Goal: Information Seeking & Learning: Learn about a topic

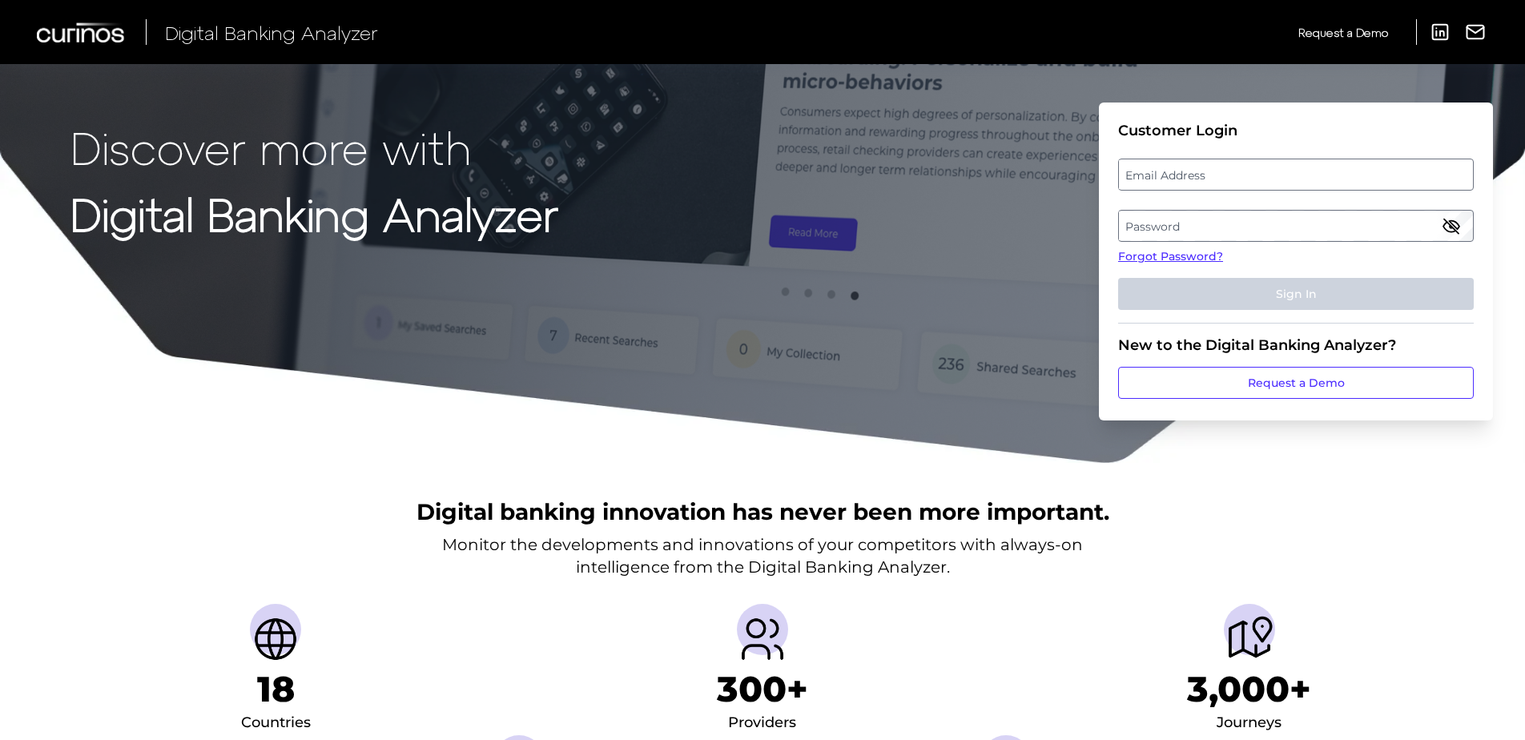
click at [1263, 177] on label "Email Address" at bounding box center [1295, 174] width 353 height 29
click at [1263, 177] on input "email" at bounding box center [1296, 175] width 356 height 32
type input "kris.chick@huntington.com"
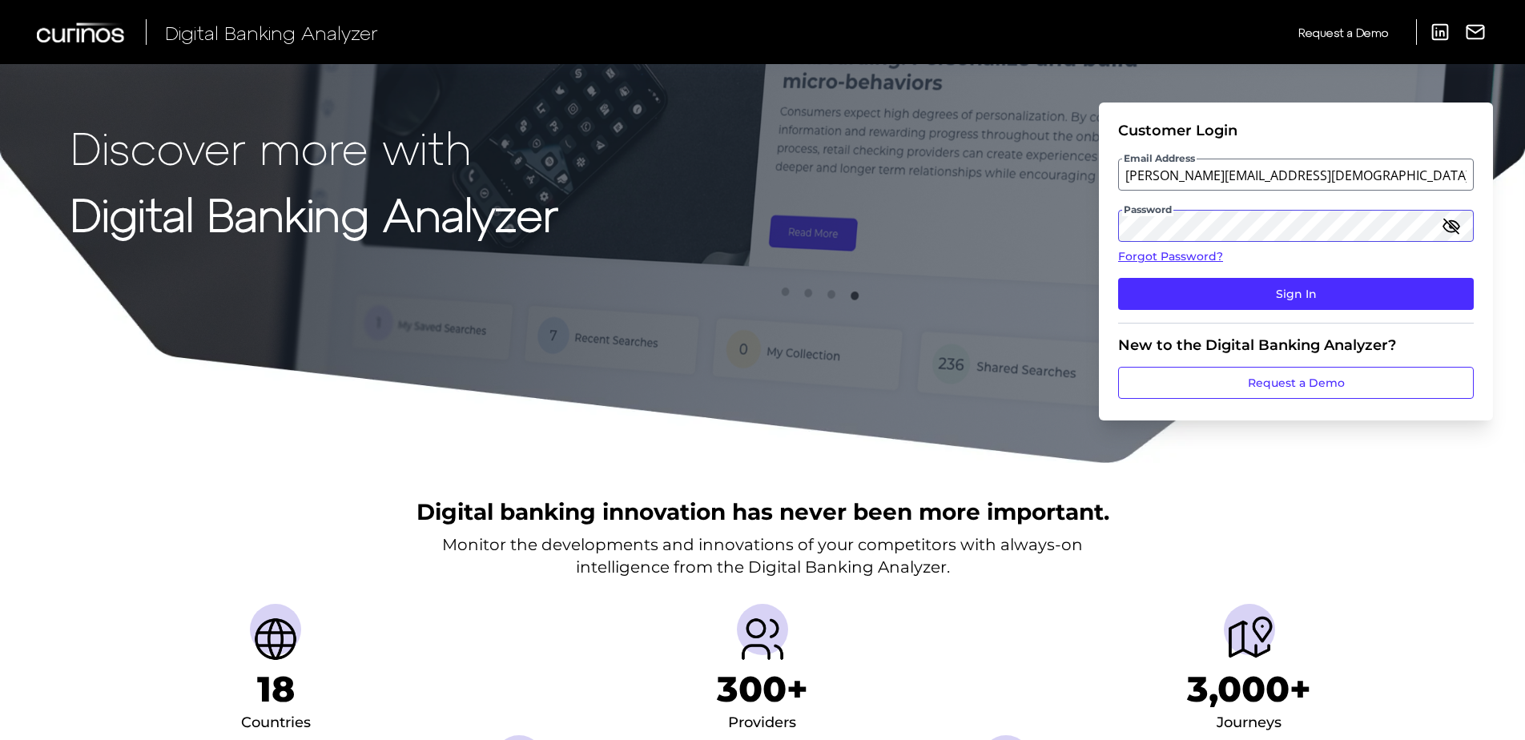
click at [1118, 278] on button "Sign In" at bounding box center [1296, 294] width 356 height 32
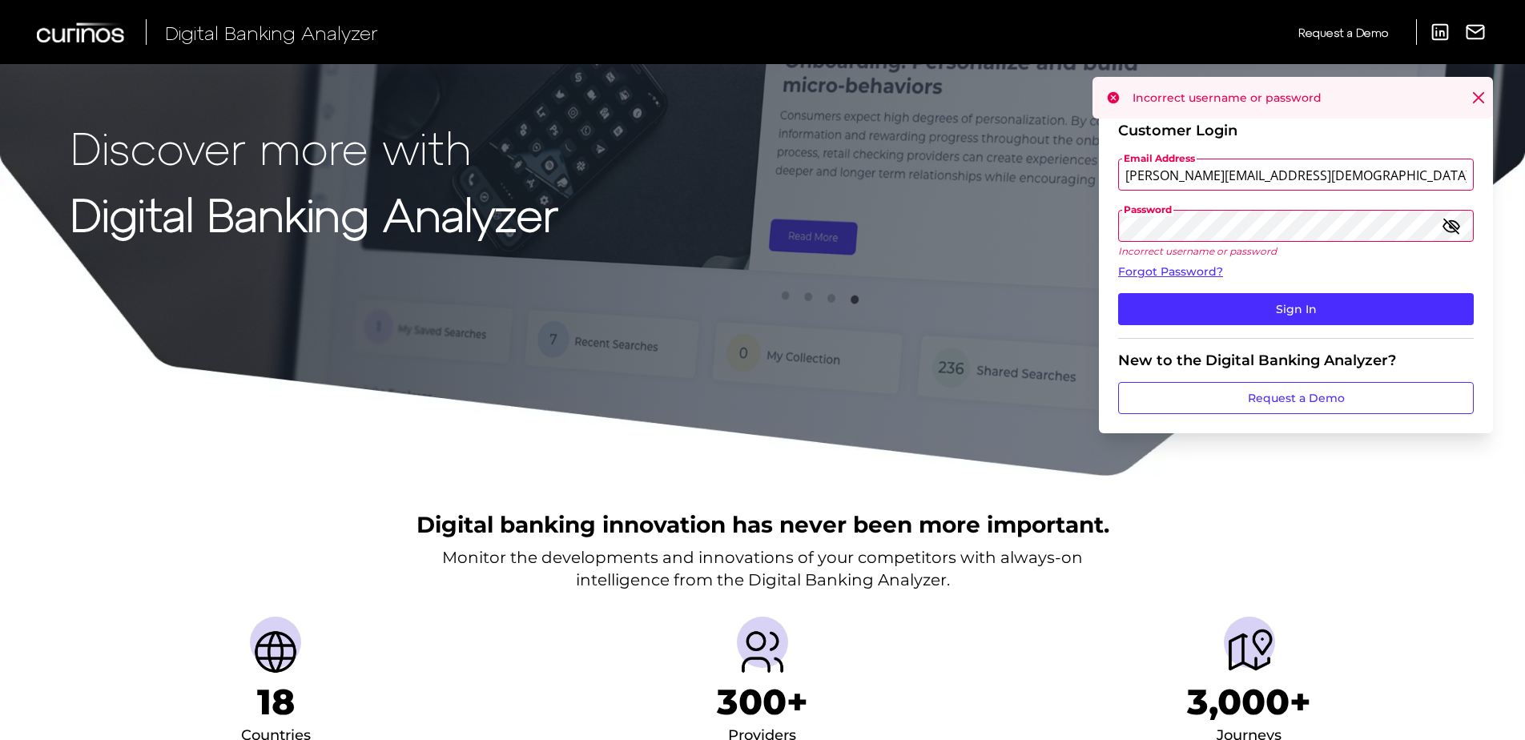
click at [1000, 220] on div "Discover more with Digital Banking Analyzer Customer Login Email Address kris.c…" at bounding box center [762, 238] width 1525 height 477
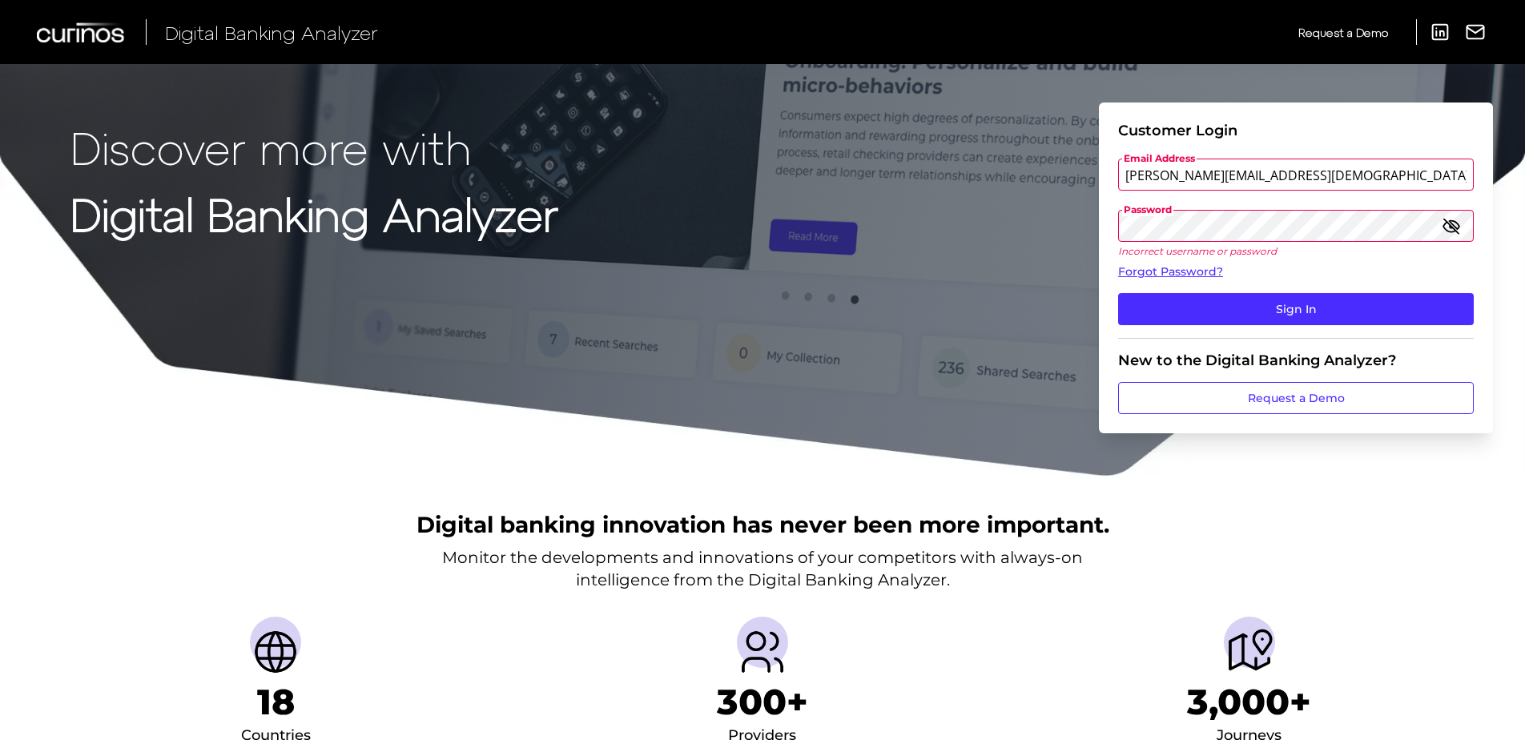
click at [1118, 293] on button "Sign In" at bounding box center [1296, 309] width 356 height 32
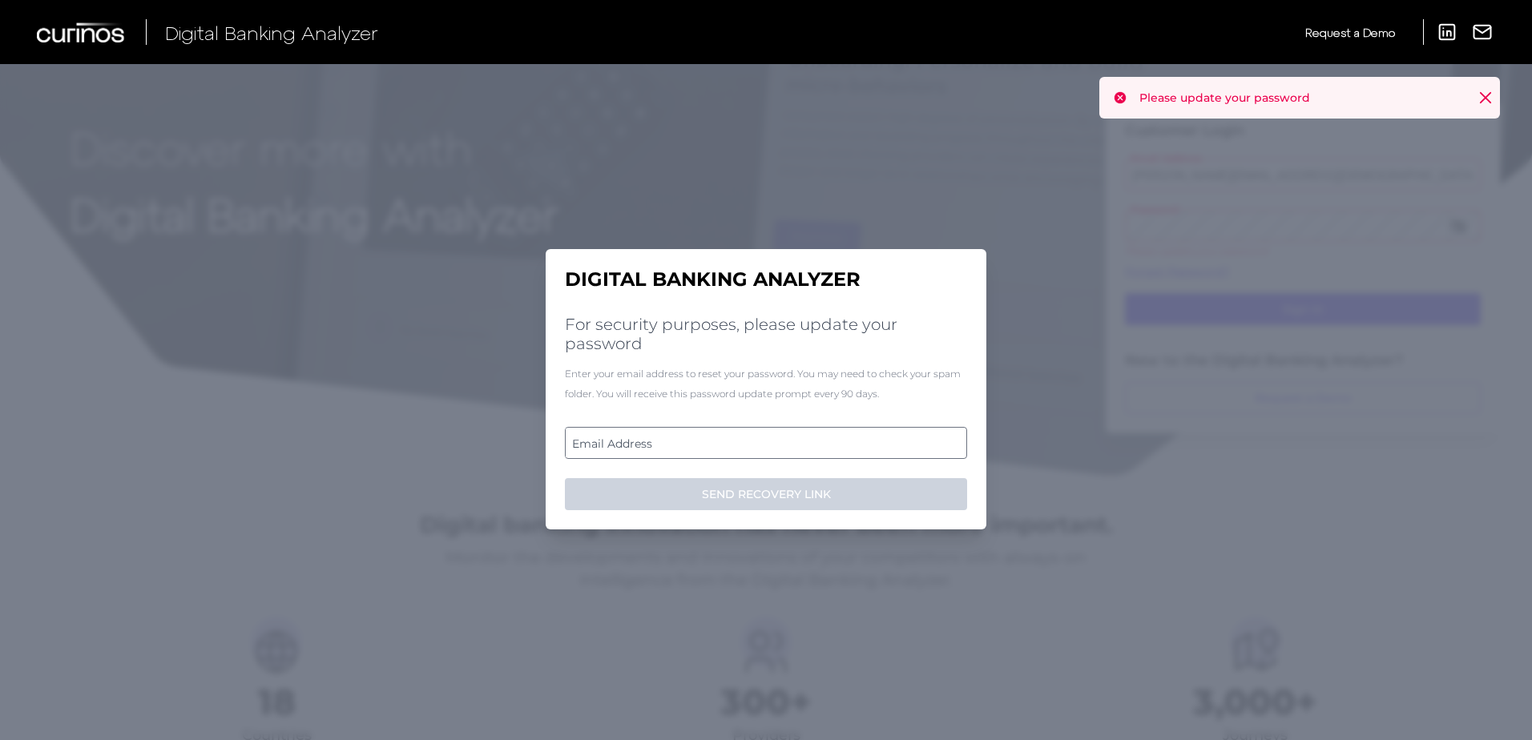
click at [611, 437] on label "Email Address" at bounding box center [766, 443] width 400 height 29
click at [611, 437] on input "email" at bounding box center [766, 443] width 402 height 32
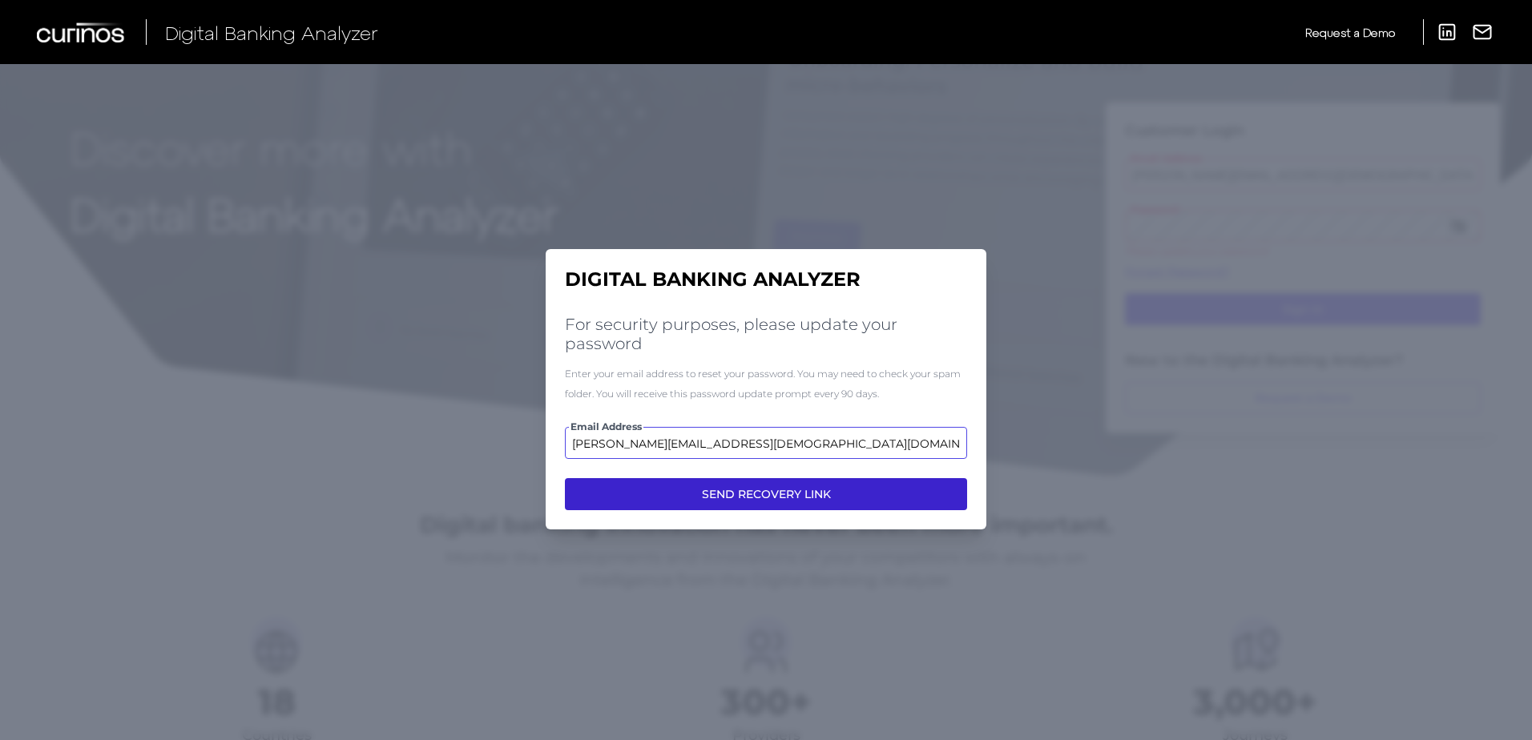
type input "kris.chick@huntington.com"
click at [736, 494] on button "SEND RECOVERY LINK" at bounding box center [766, 494] width 402 height 32
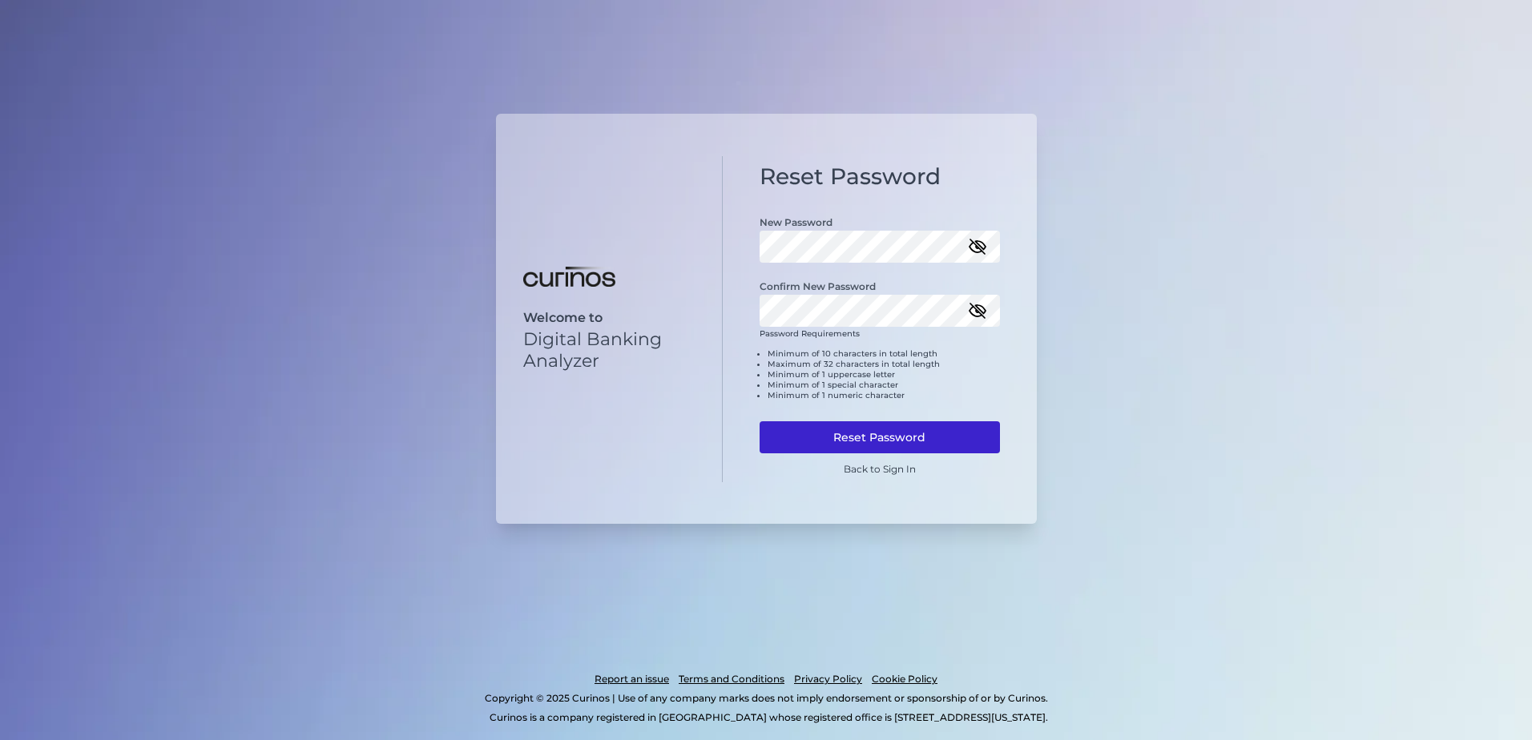
click at [889, 433] on button "Reset Password" at bounding box center [879, 437] width 240 height 32
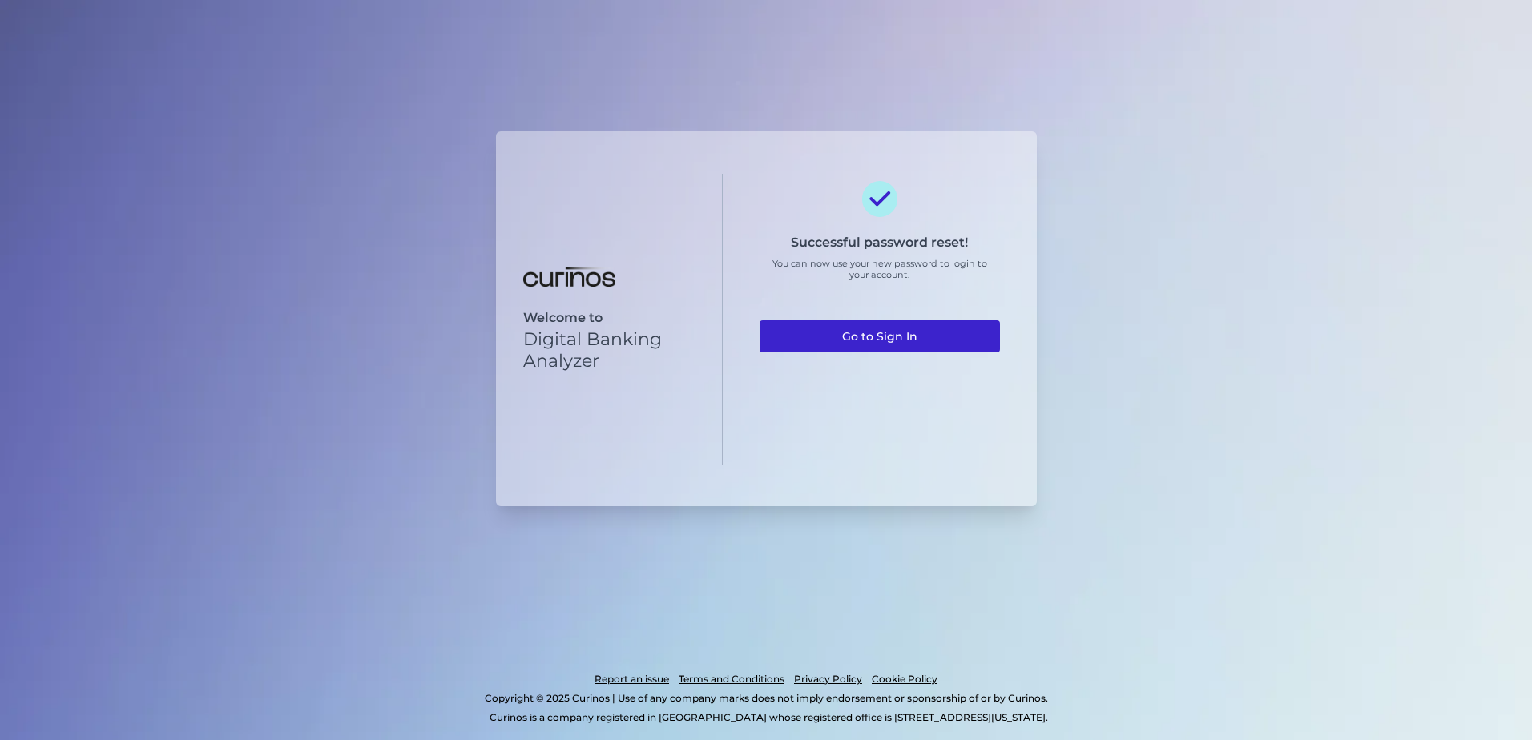
click at [913, 347] on link "Go to Sign In" at bounding box center [879, 336] width 240 height 32
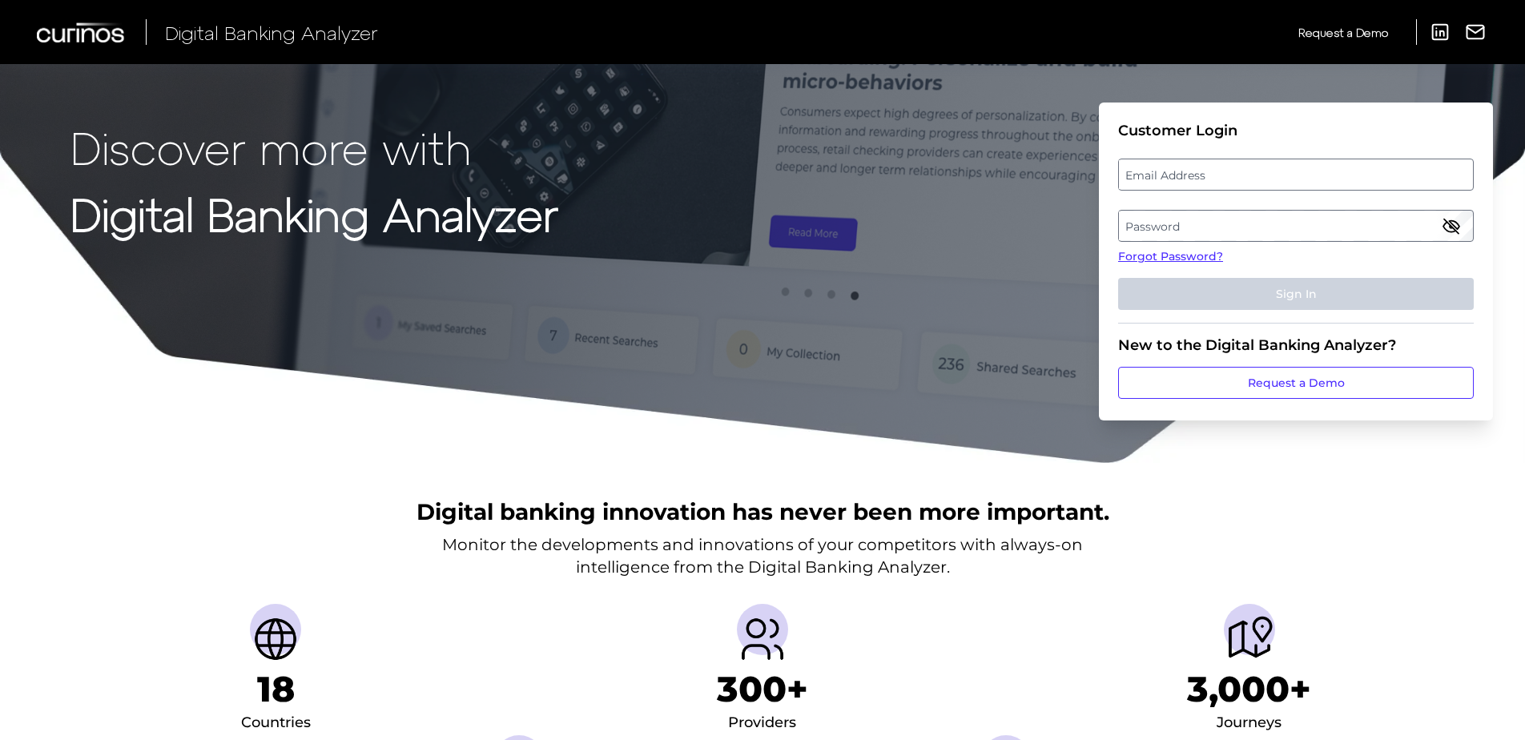
click at [1198, 166] on label "Email Address" at bounding box center [1295, 174] width 353 height 29
click at [1198, 166] on input "email" at bounding box center [1296, 175] width 356 height 32
type input "kris.chick@huntington.com"
click at [1190, 220] on label "Password" at bounding box center [1295, 225] width 353 height 29
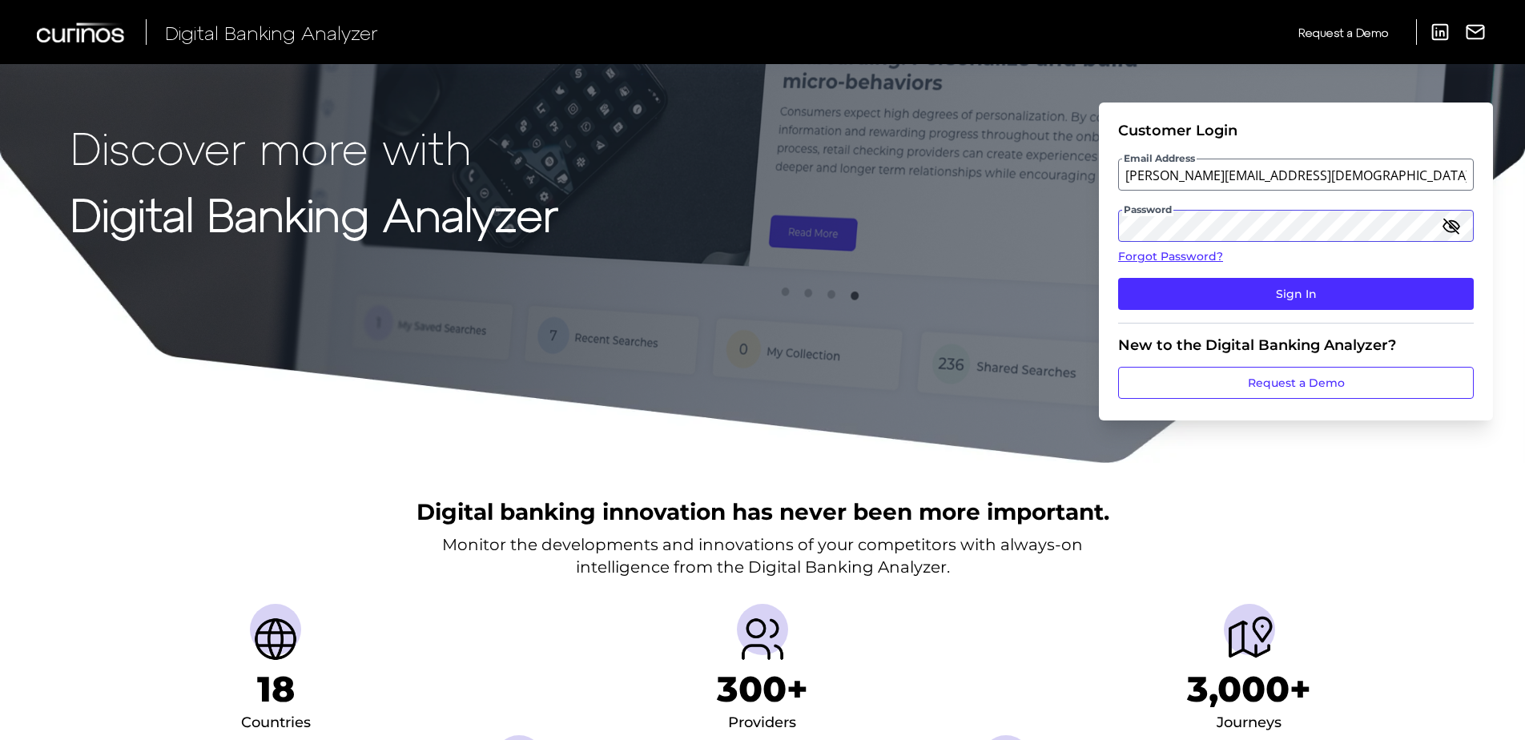
click at [1118, 278] on button "Sign In" at bounding box center [1296, 294] width 356 height 32
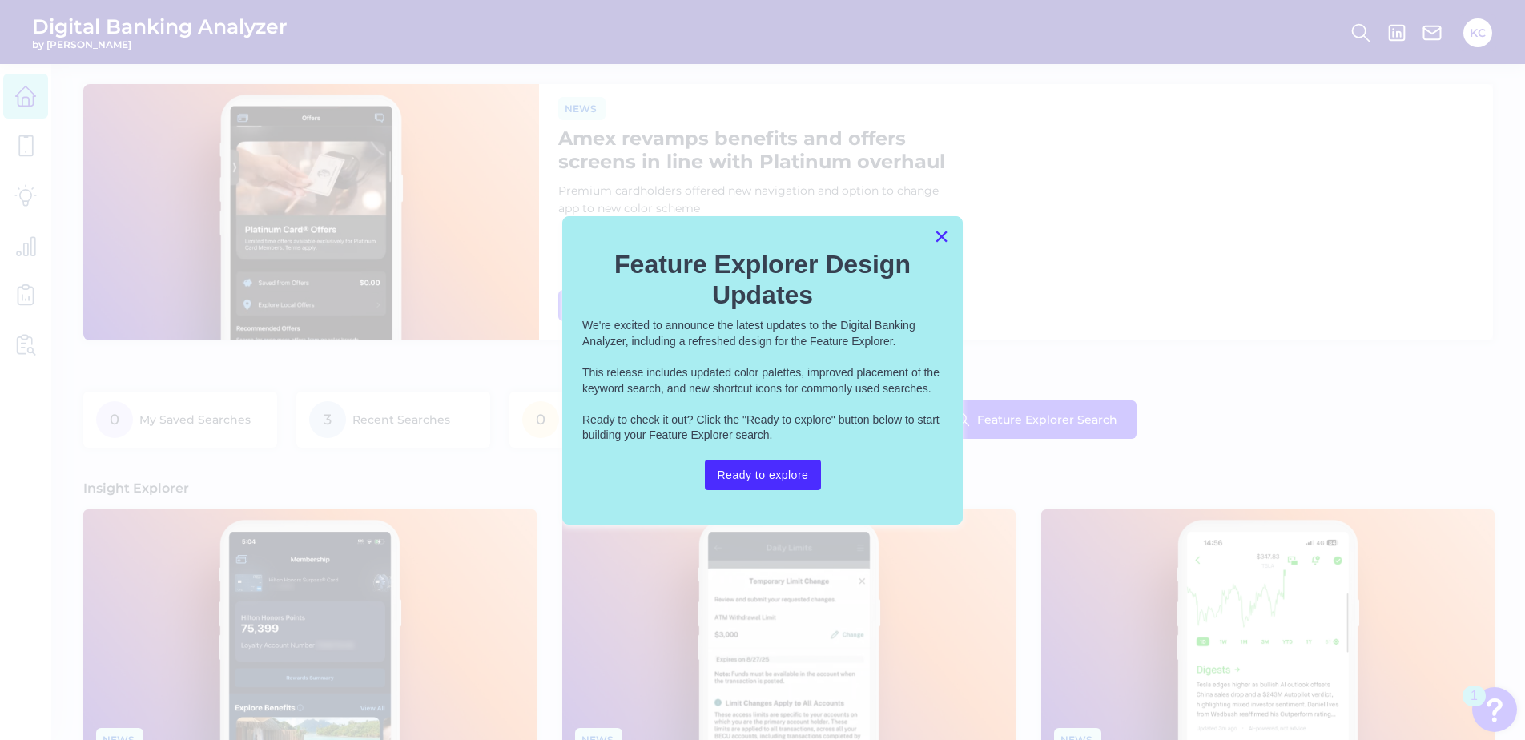
click at [942, 233] on button "×" at bounding box center [941, 237] width 15 height 26
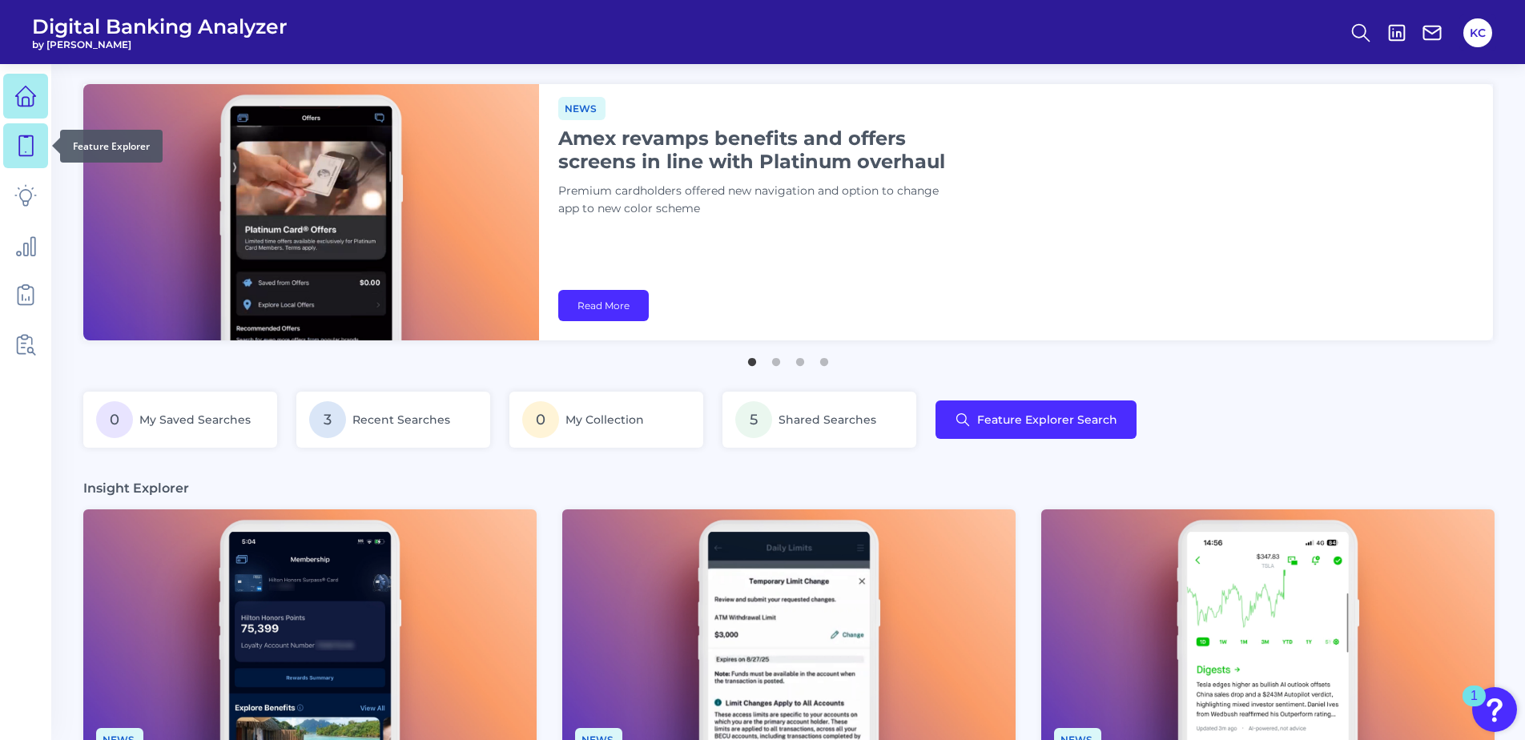
click at [25, 149] on icon at bounding box center [25, 146] width 22 height 22
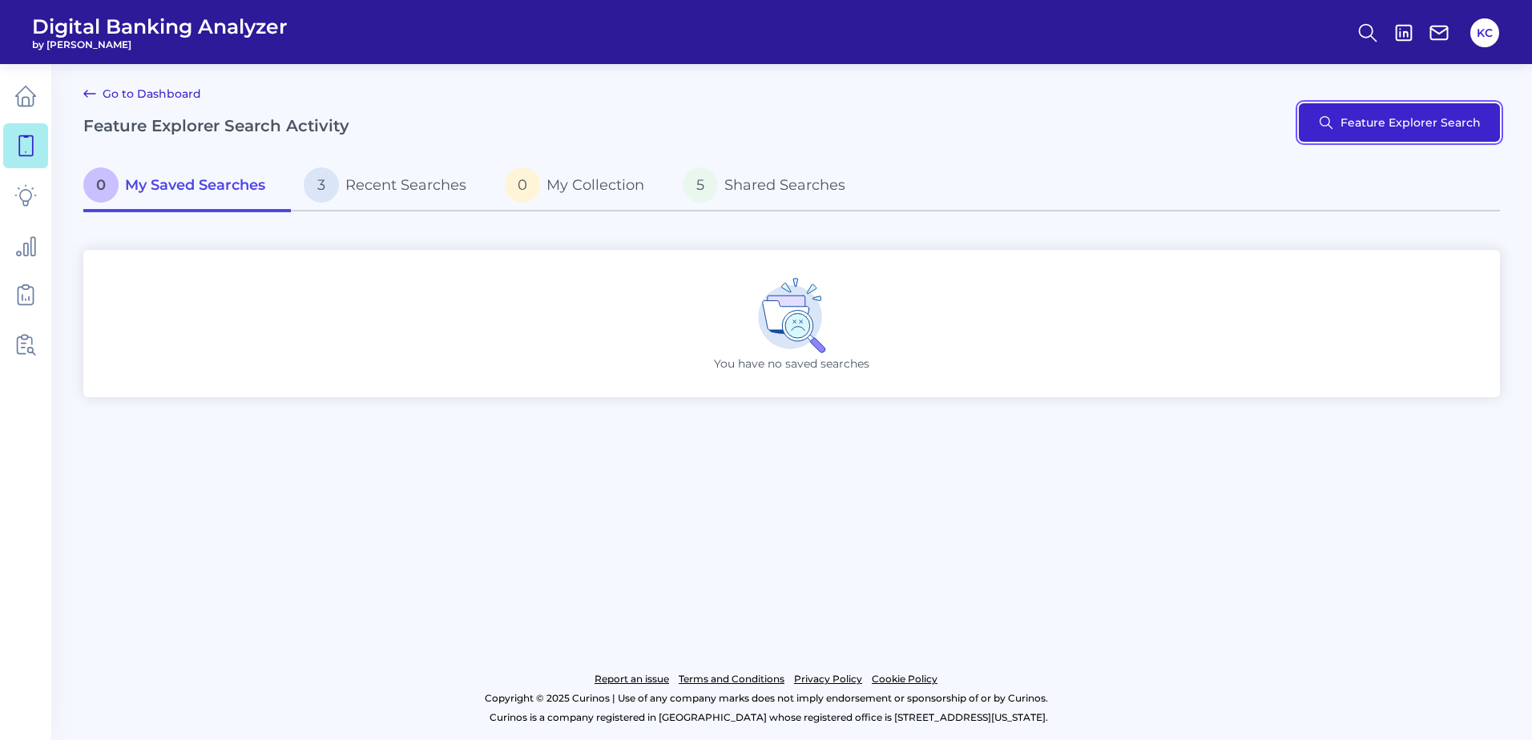
click at [1379, 120] on button "Feature Explorer Search" at bounding box center [1399, 122] width 201 height 38
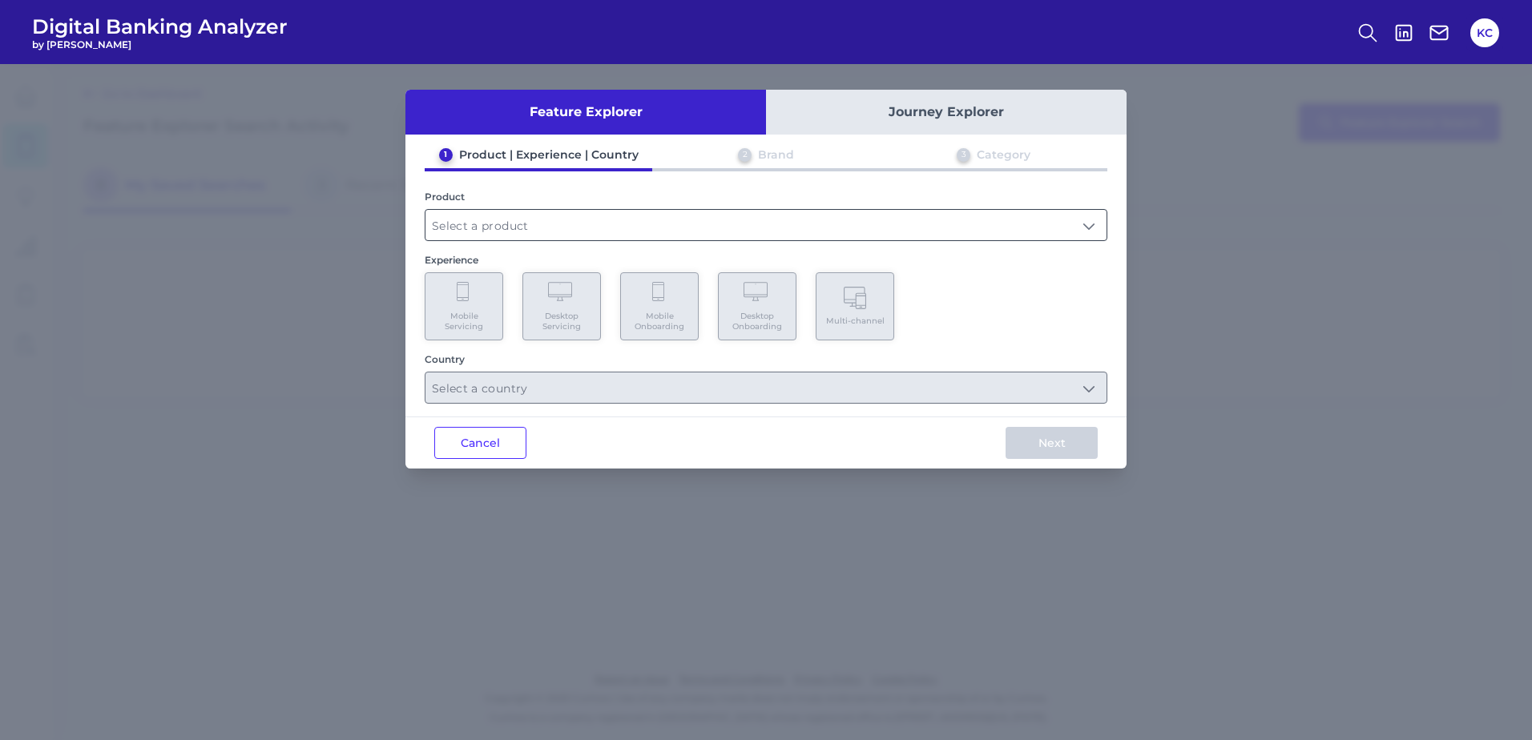
click at [681, 220] on input "text" at bounding box center [765, 225] width 681 height 30
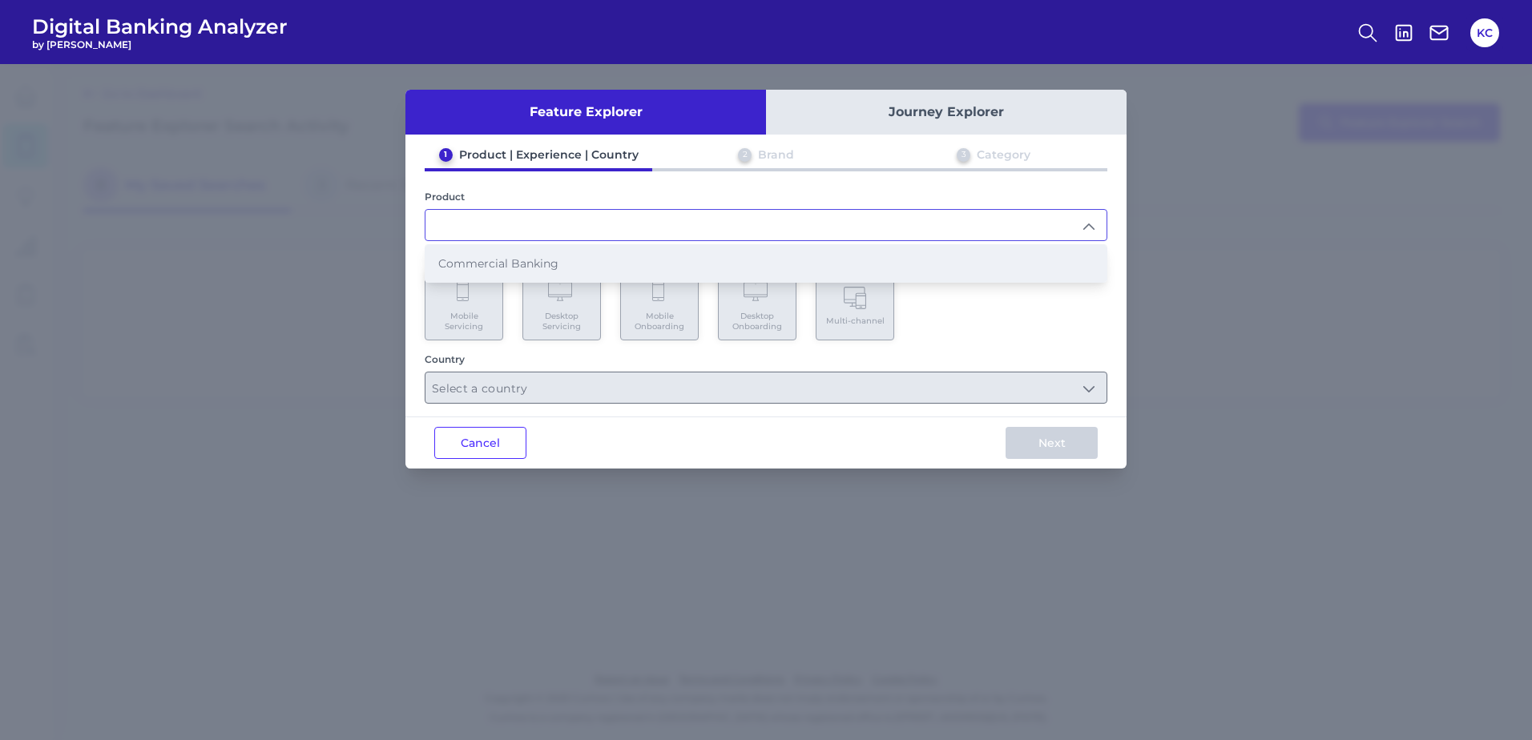
click at [580, 261] on li "Commercial Banking" at bounding box center [765, 263] width 681 height 37
type input "Commercial Banking"
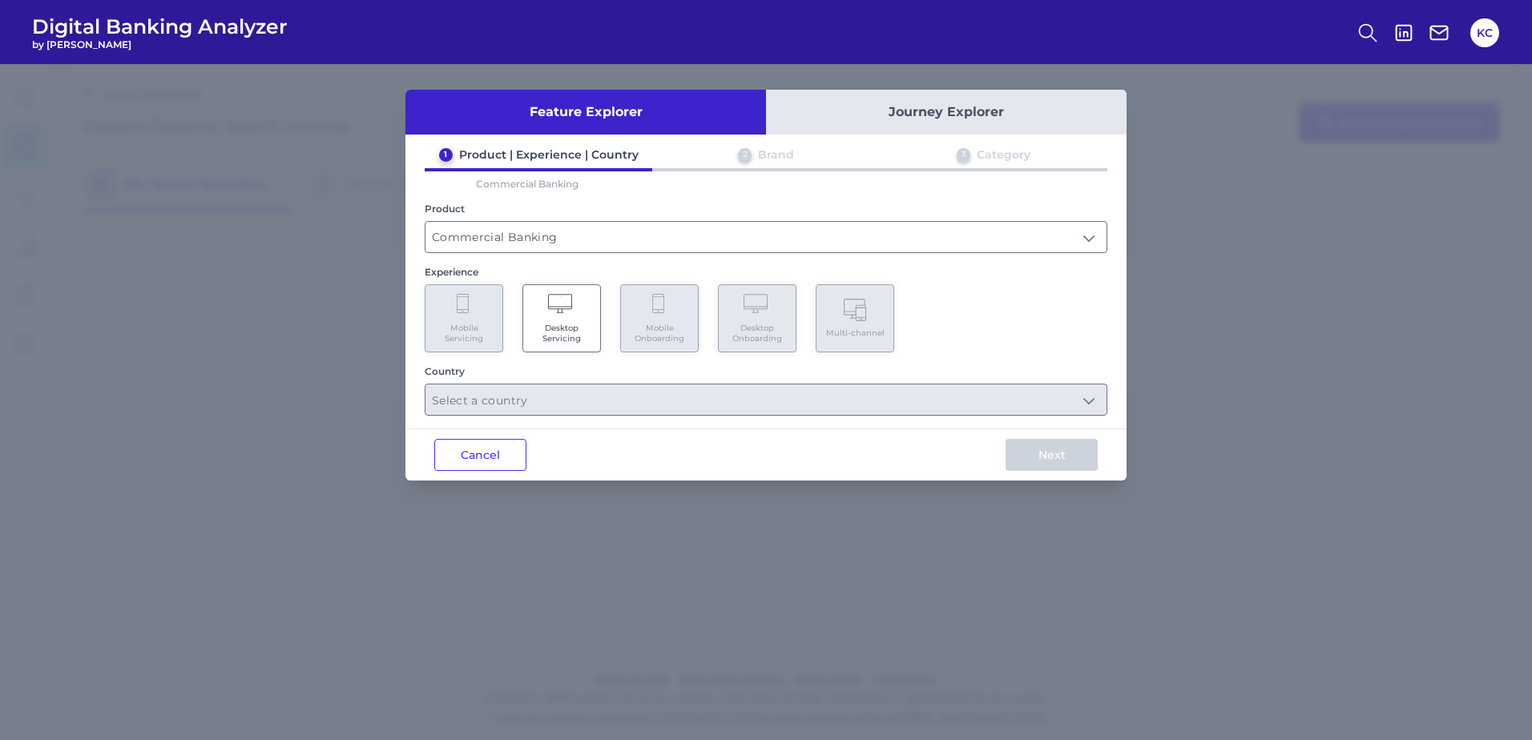
click at [543, 308] on Servicing "Desktop Servicing" at bounding box center [561, 318] width 79 height 68
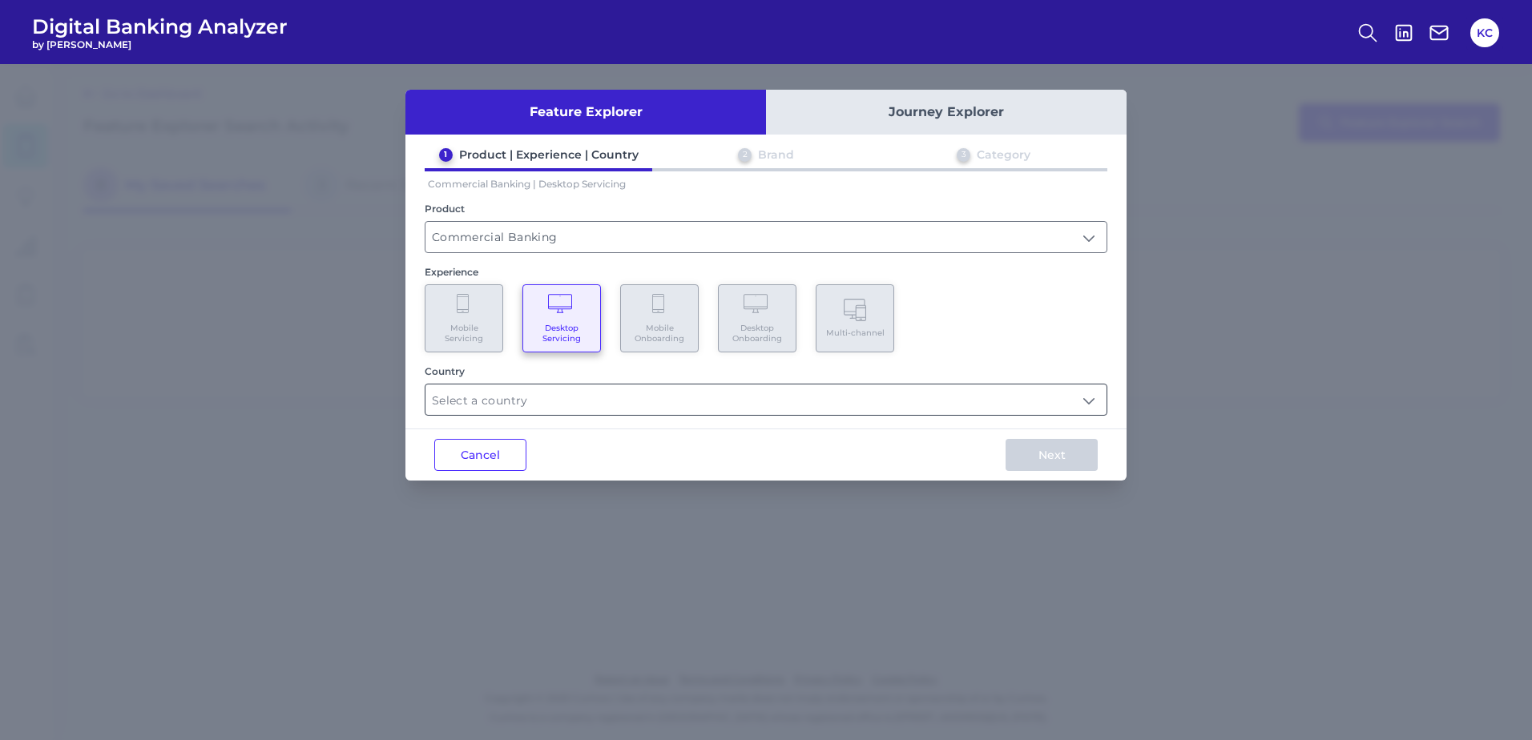
click at [565, 406] on input "text" at bounding box center [765, 400] width 681 height 30
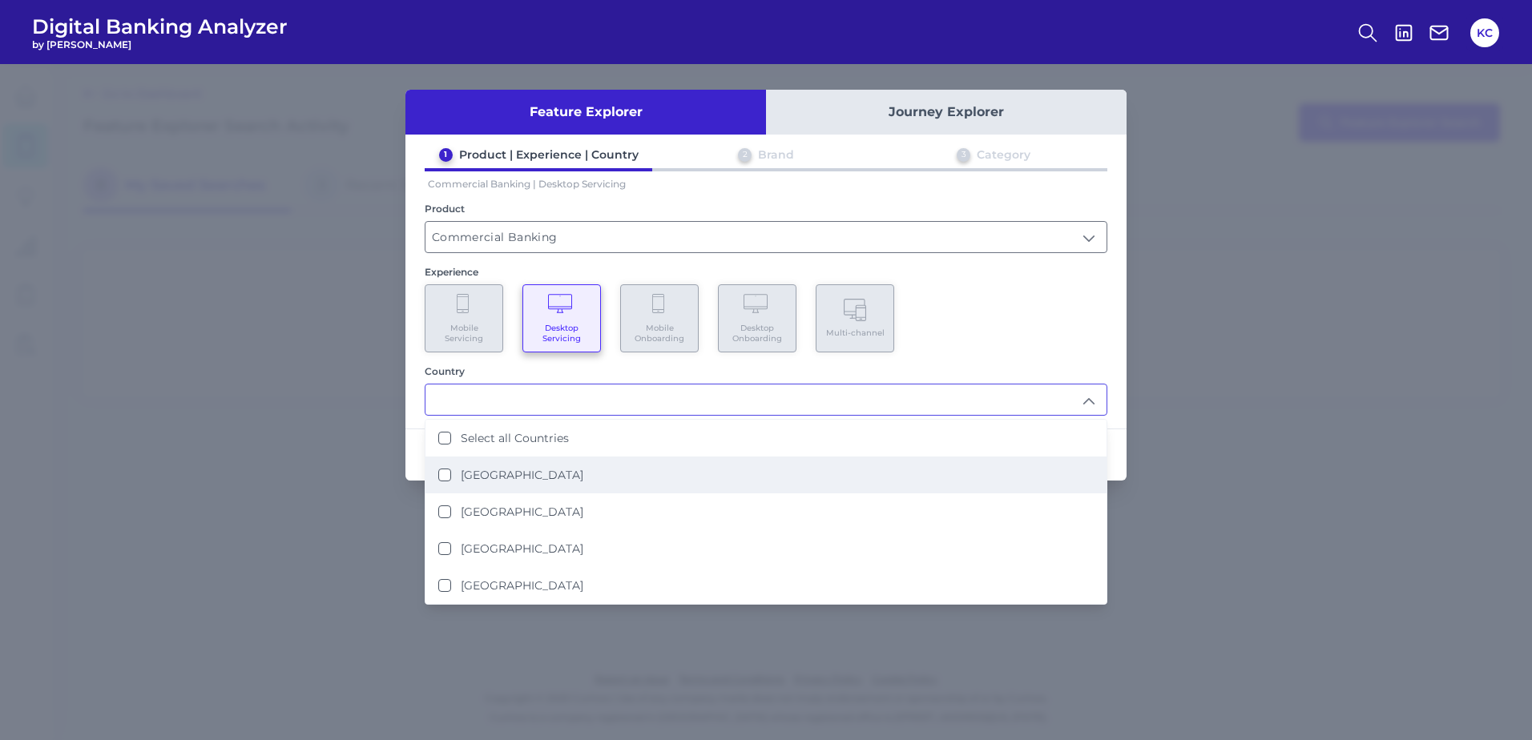
click at [489, 478] on label "[GEOGRAPHIC_DATA]" at bounding box center [522, 475] width 123 height 14
type input "[GEOGRAPHIC_DATA]"
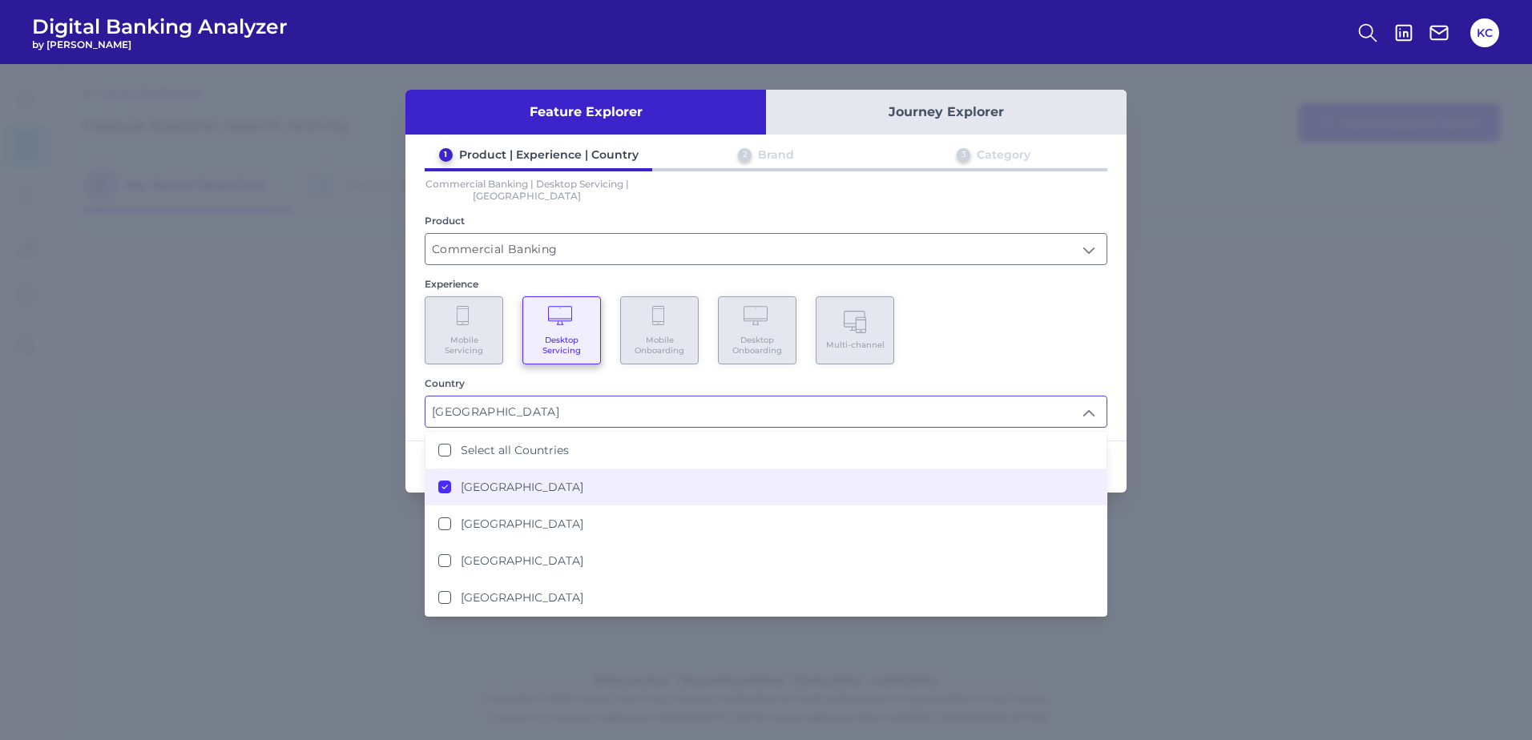
click at [1251, 384] on div "Feature Explorer Journey Explorer 1 Product | Experience | Country 2 Brand 3 Ca…" at bounding box center [766, 402] width 1532 height 676
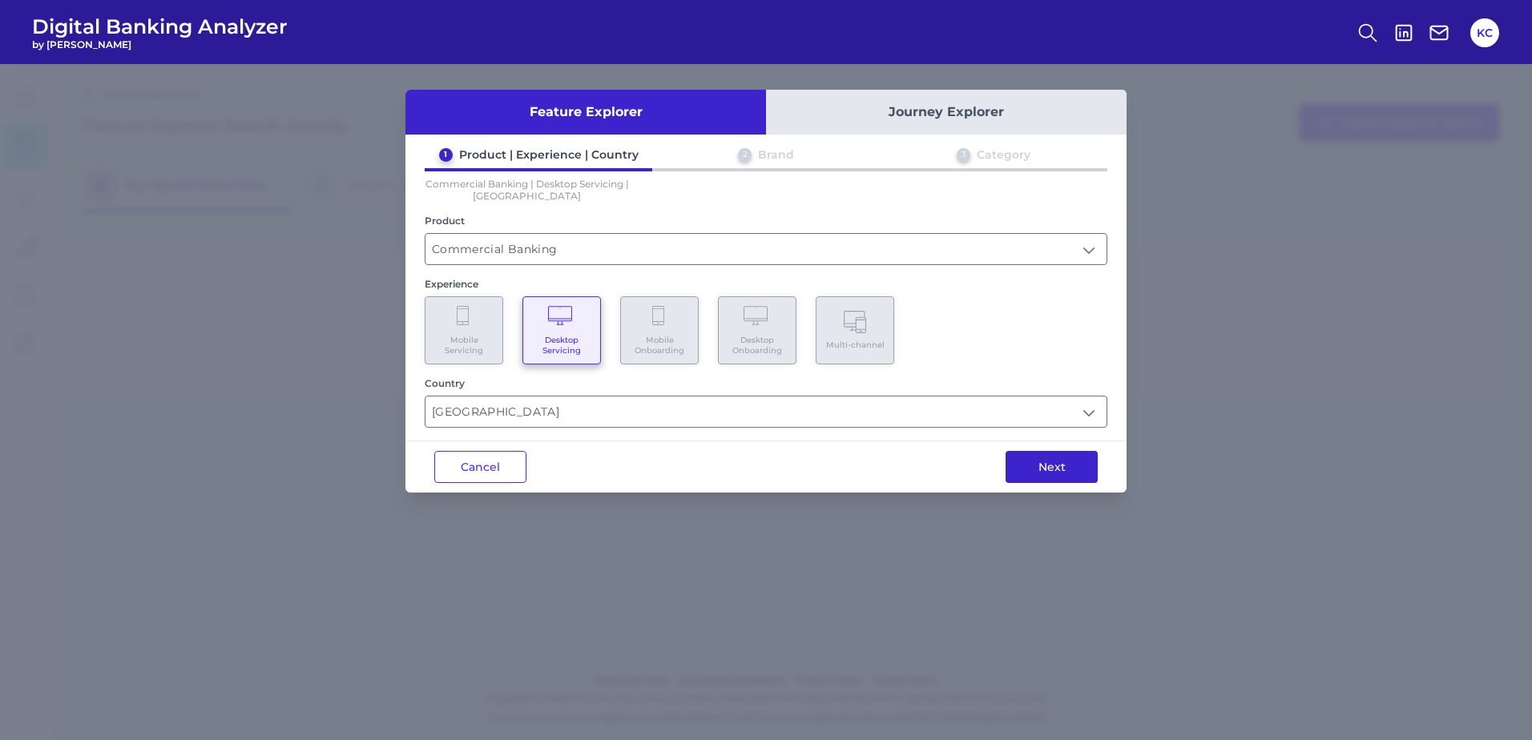
click at [1051, 469] on button "Next" at bounding box center [1051, 467] width 92 height 32
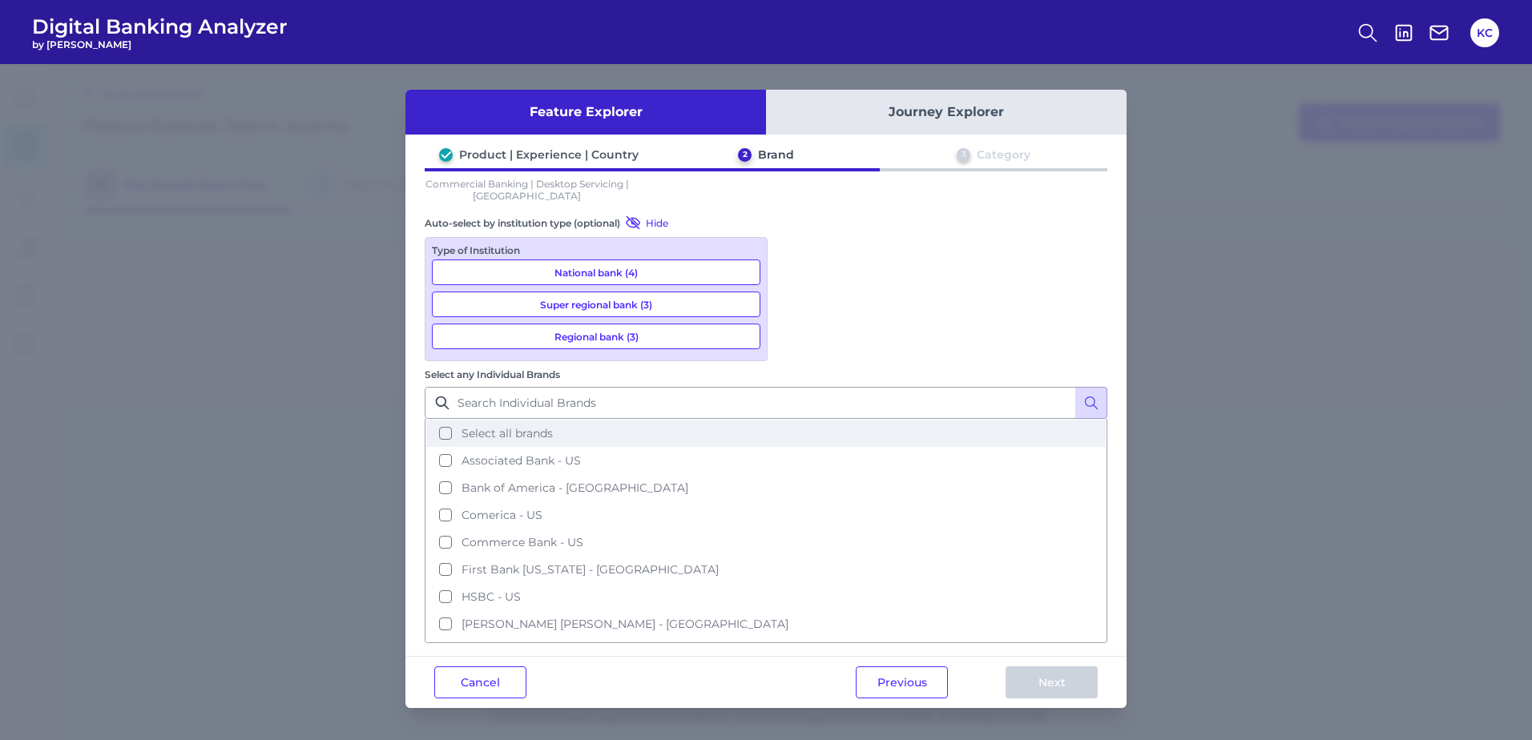
click at [793, 420] on button "Select all brands" at bounding box center [765, 433] width 679 height 27
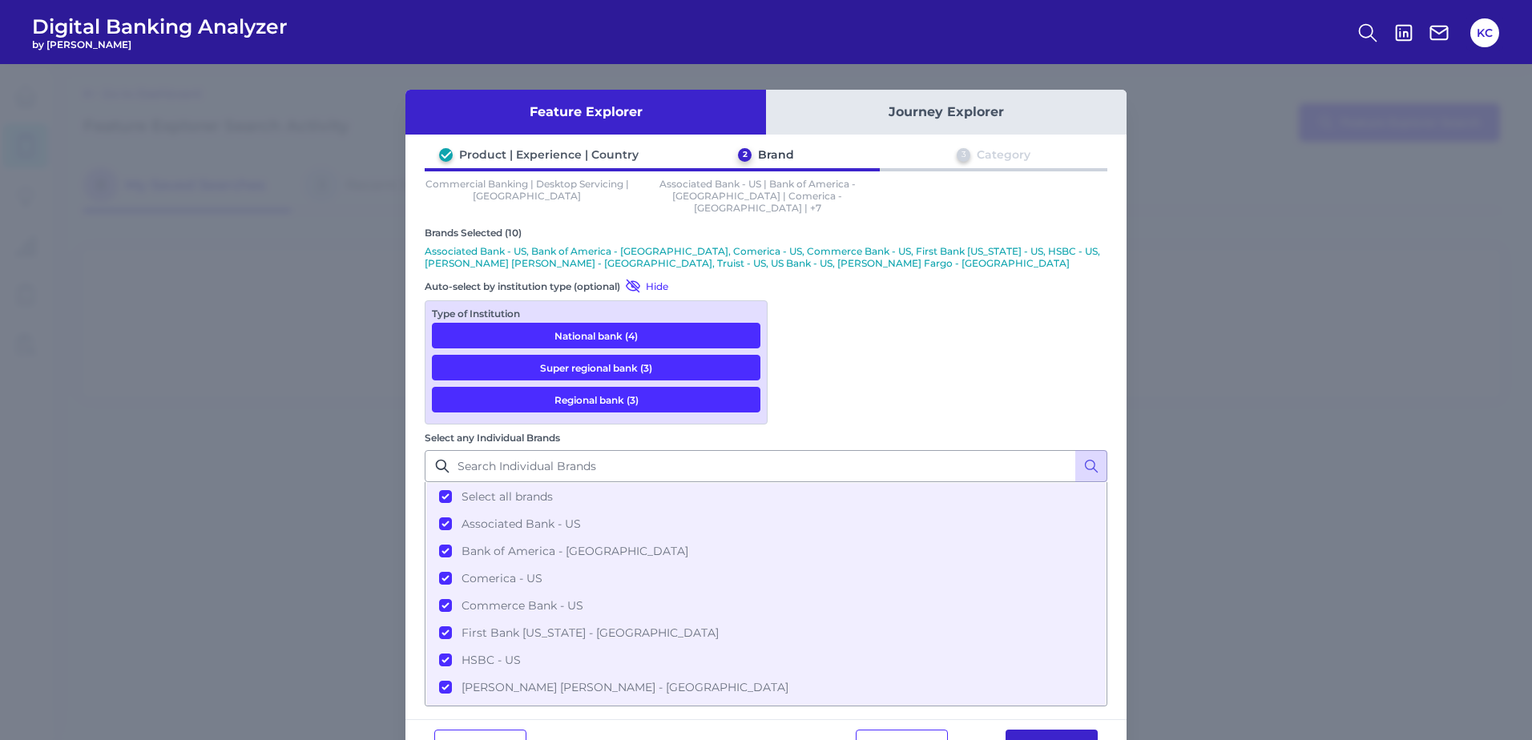
click at [1061, 730] on button "Next" at bounding box center [1051, 746] width 92 height 32
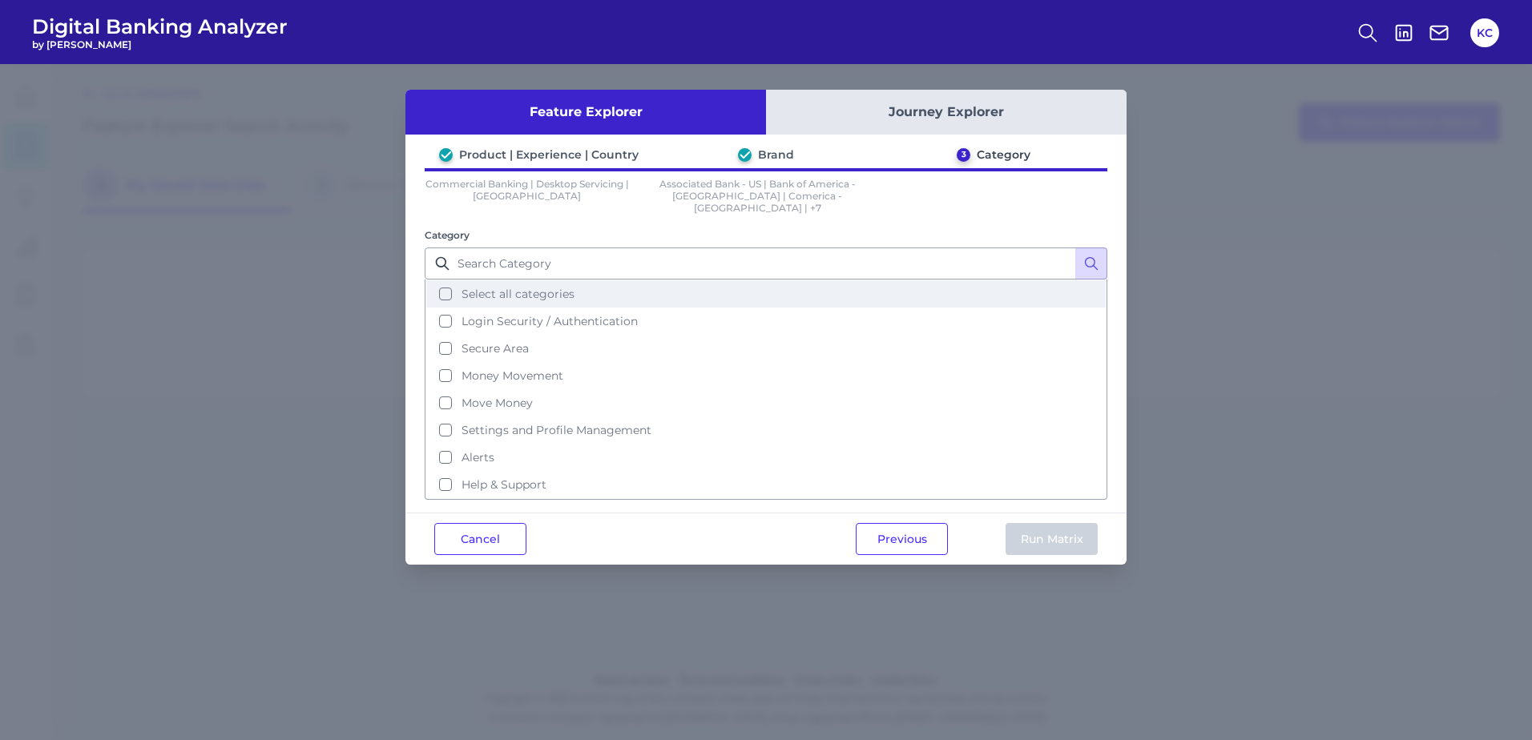
click at [444, 284] on button "Select all categories" at bounding box center [765, 293] width 679 height 27
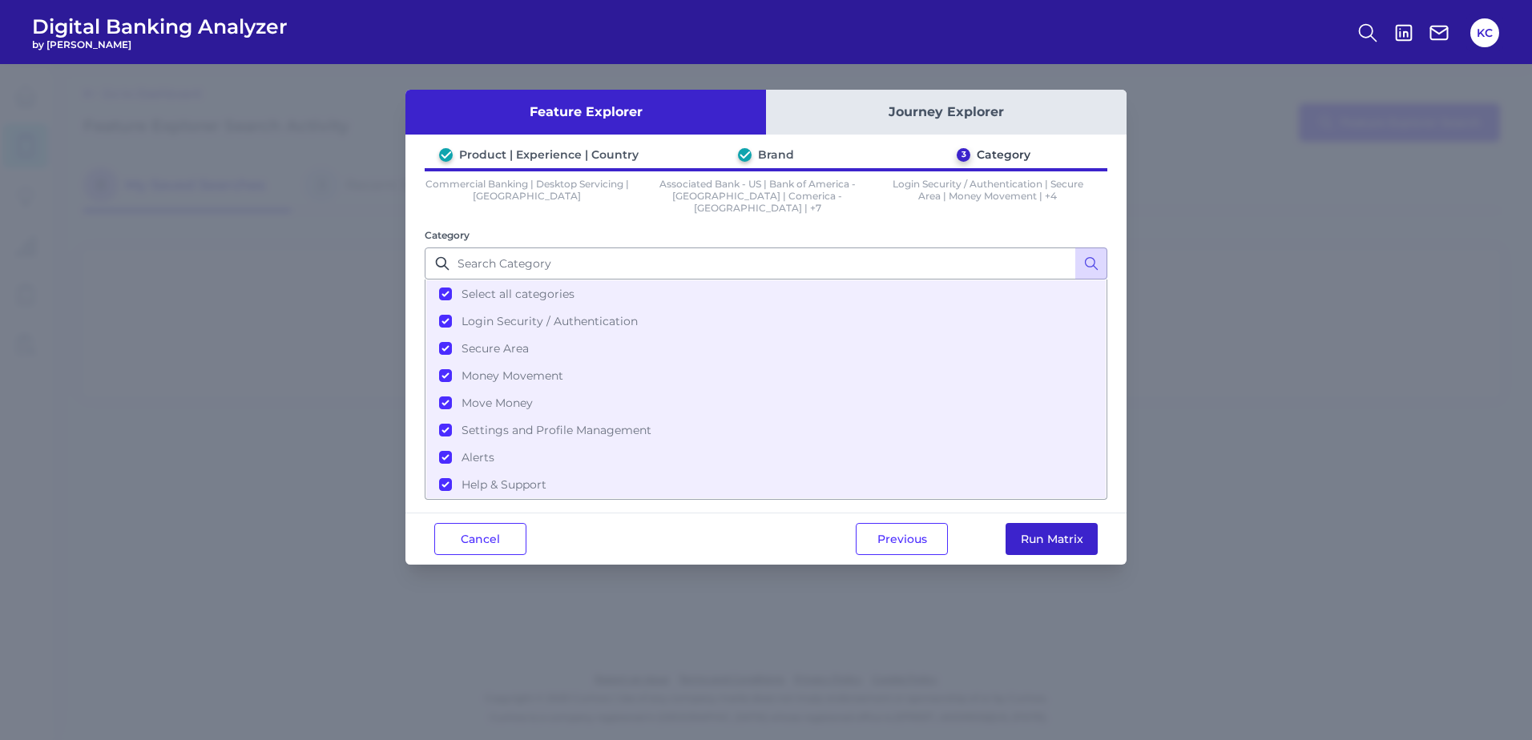
click at [1062, 523] on button "Run Matrix" at bounding box center [1051, 539] width 92 height 32
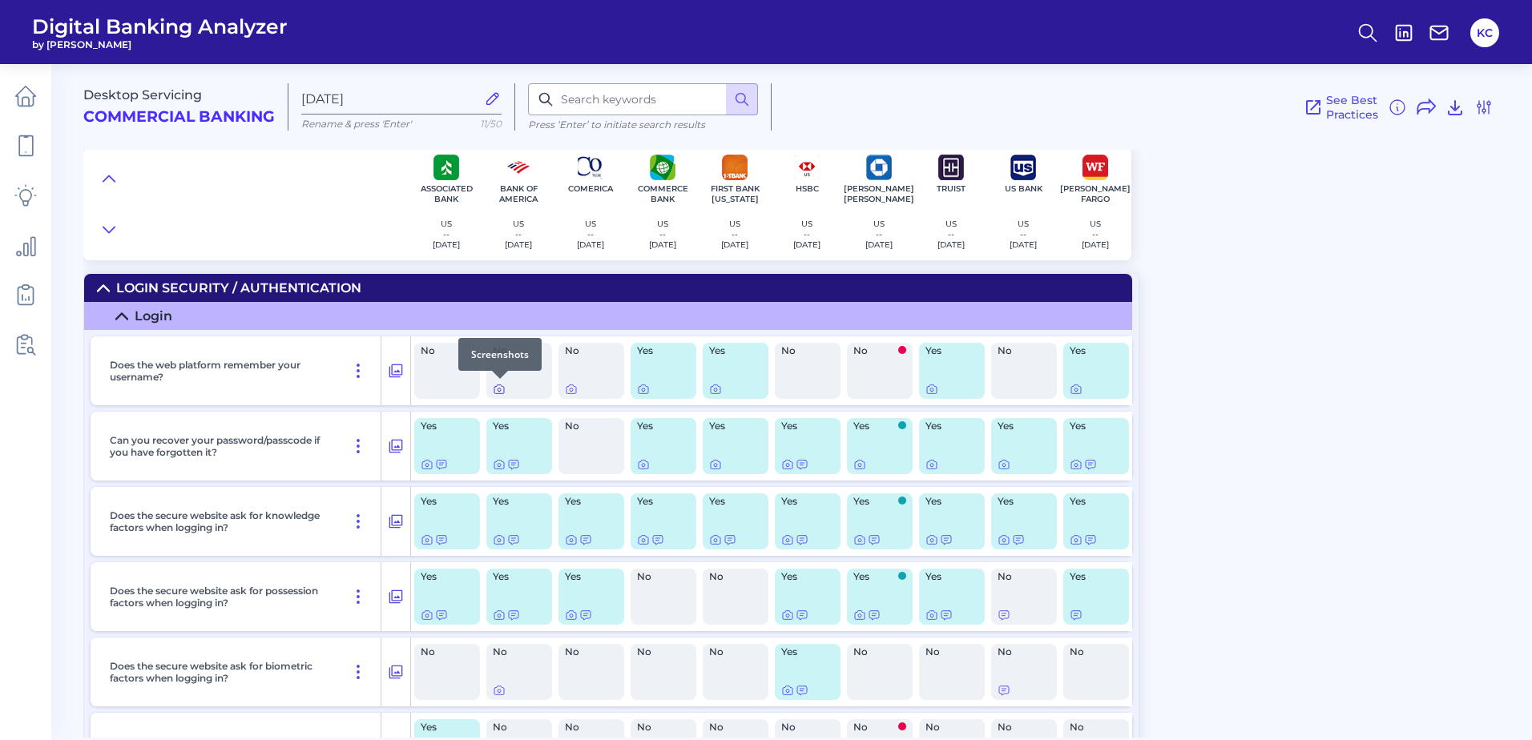
click at [493, 389] on icon at bounding box center [499, 389] width 13 height 13
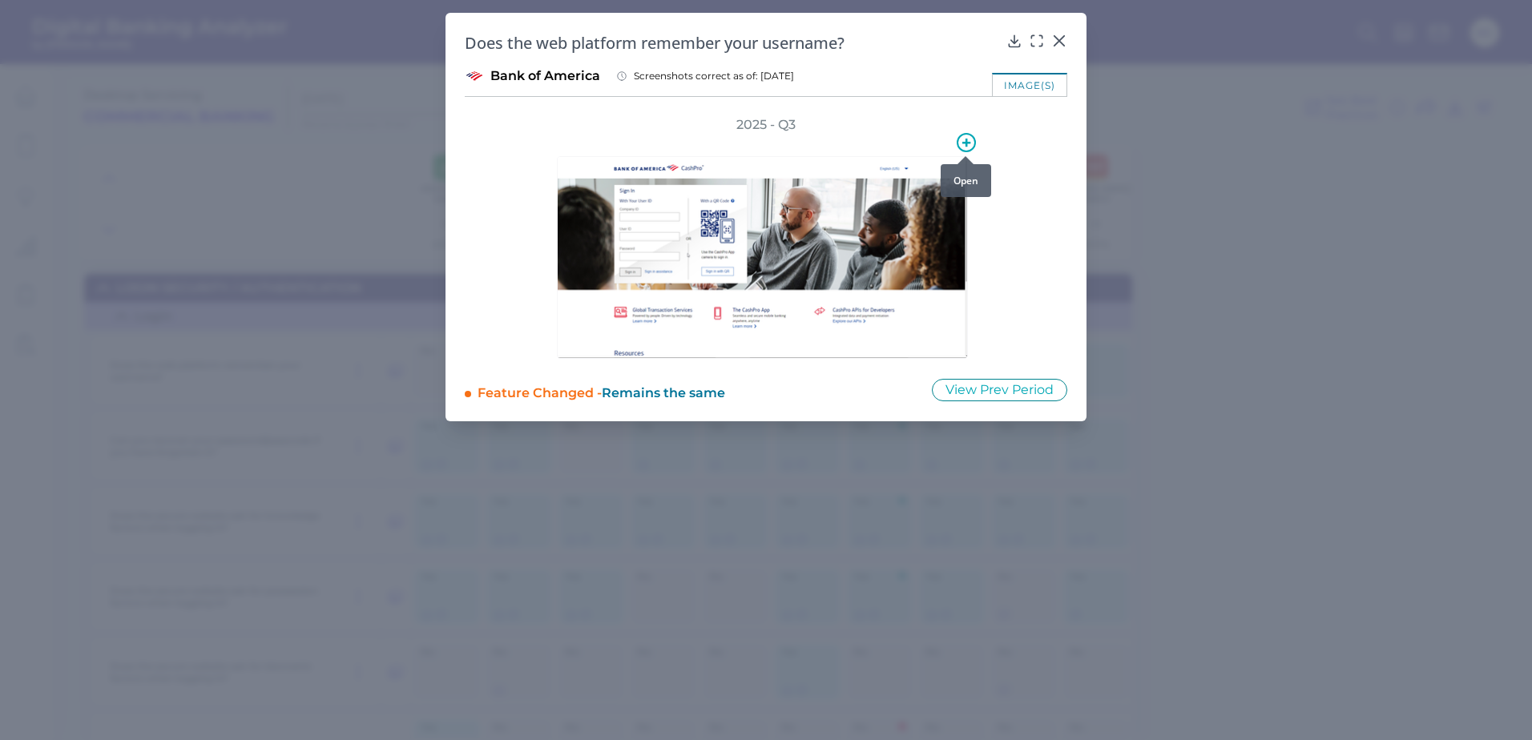
click at [964, 144] on icon at bounding box center [966, 142] width 19 height 19
click at [964, 144] on icon at bounding box center [966, 143] width 12 height 12
click at [1061, 40] on icon at bounding box center [1059, 41] width 10 height 10
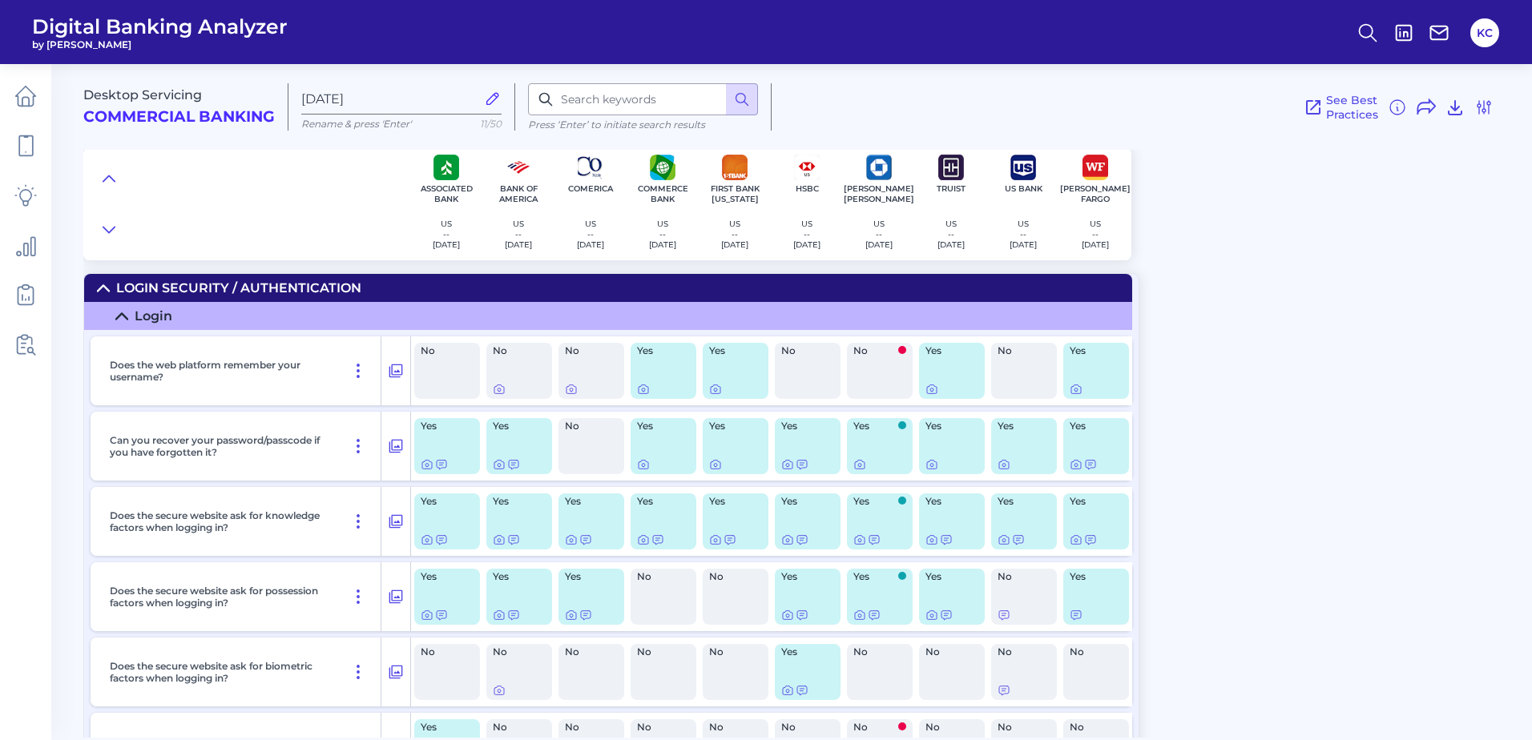
scroll to position [191, 0]
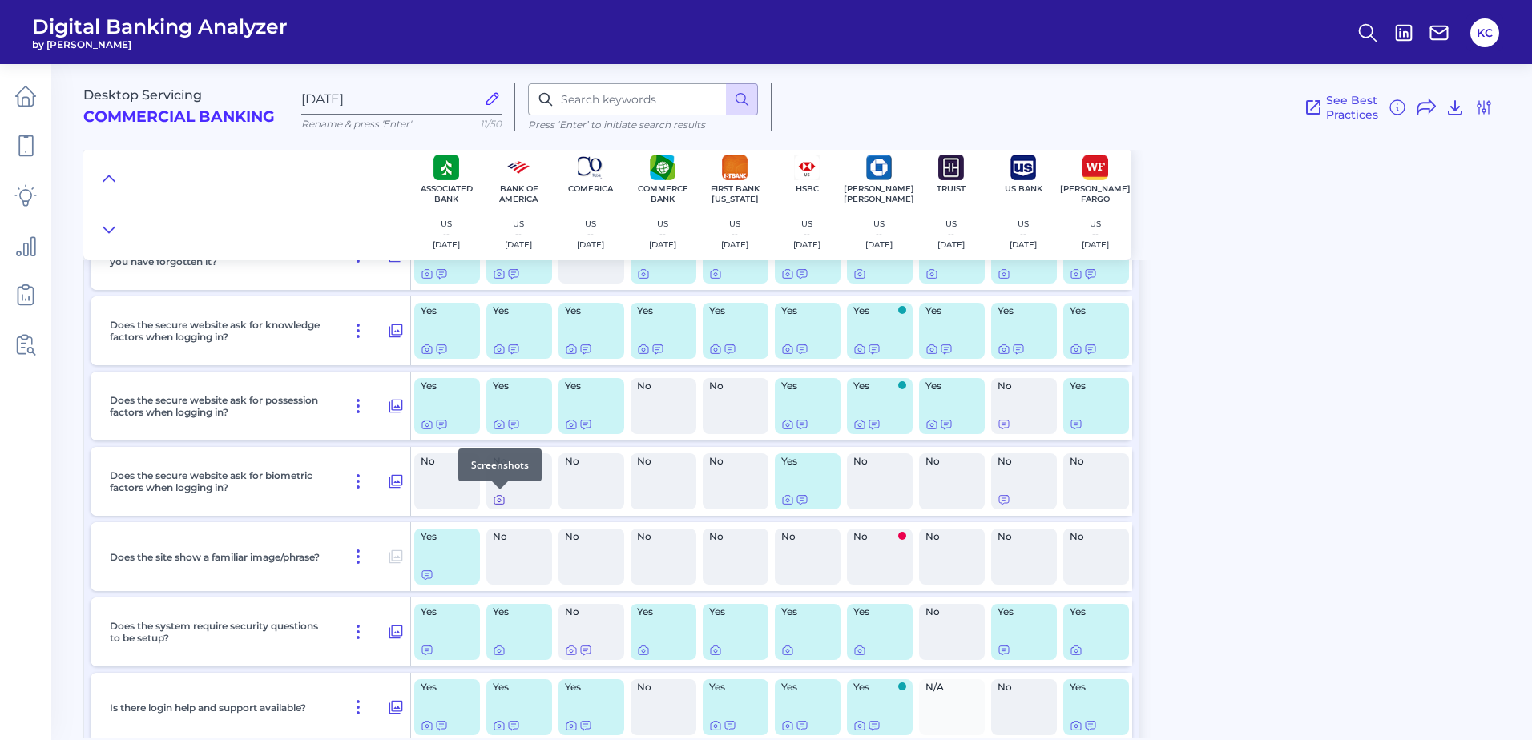
click at [498, 503] on icon at bounding box center [499, 499] width 13 height 13
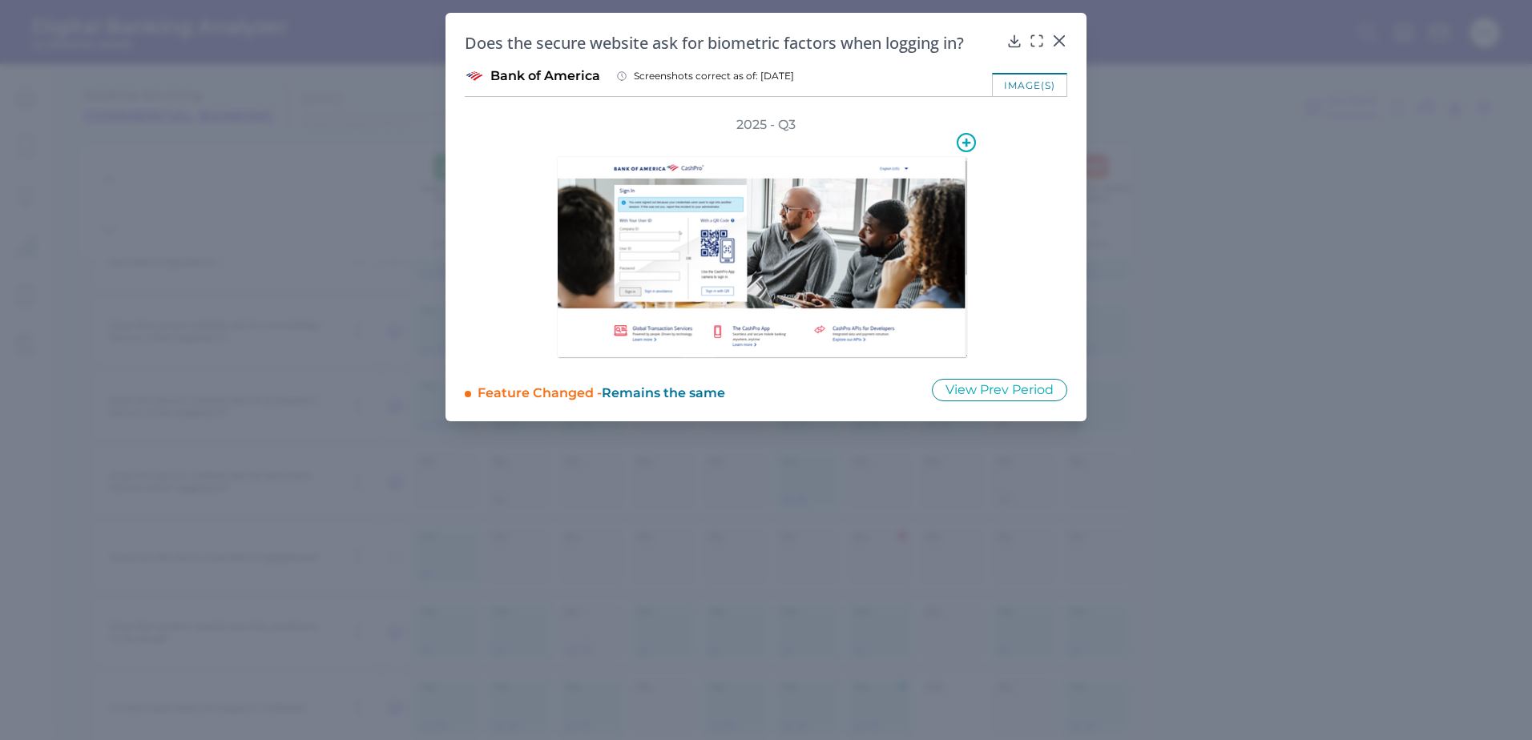
click at [969, 143] on icon at bounding box center [966, 142] width 19 height 19
click at [969, 143] on icon at bounding box center [966, 142] width 27 height 27
click at [716, 207] on img at bounding box center [762, 257] width 411 height 203
drag, startPoint x: 716, startPoint y: 207, endPoint x: 984, endPoint y: 308, distance: 286.3
click at [1017, 188] on div at bounding box center [766, 246] width 513 height 225
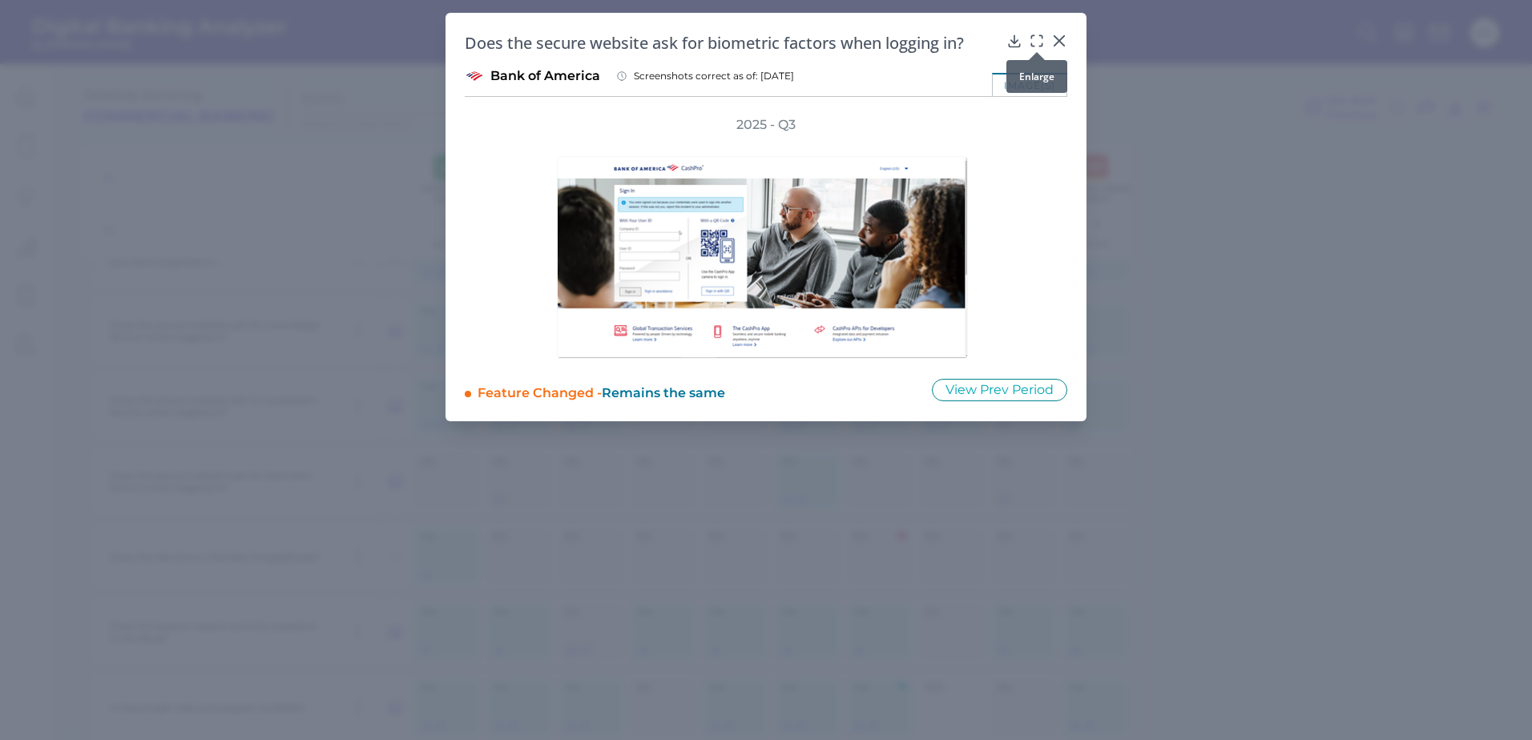
click at [1039, 40] on icon at bounding box center [1037, 41] width 16 height 16
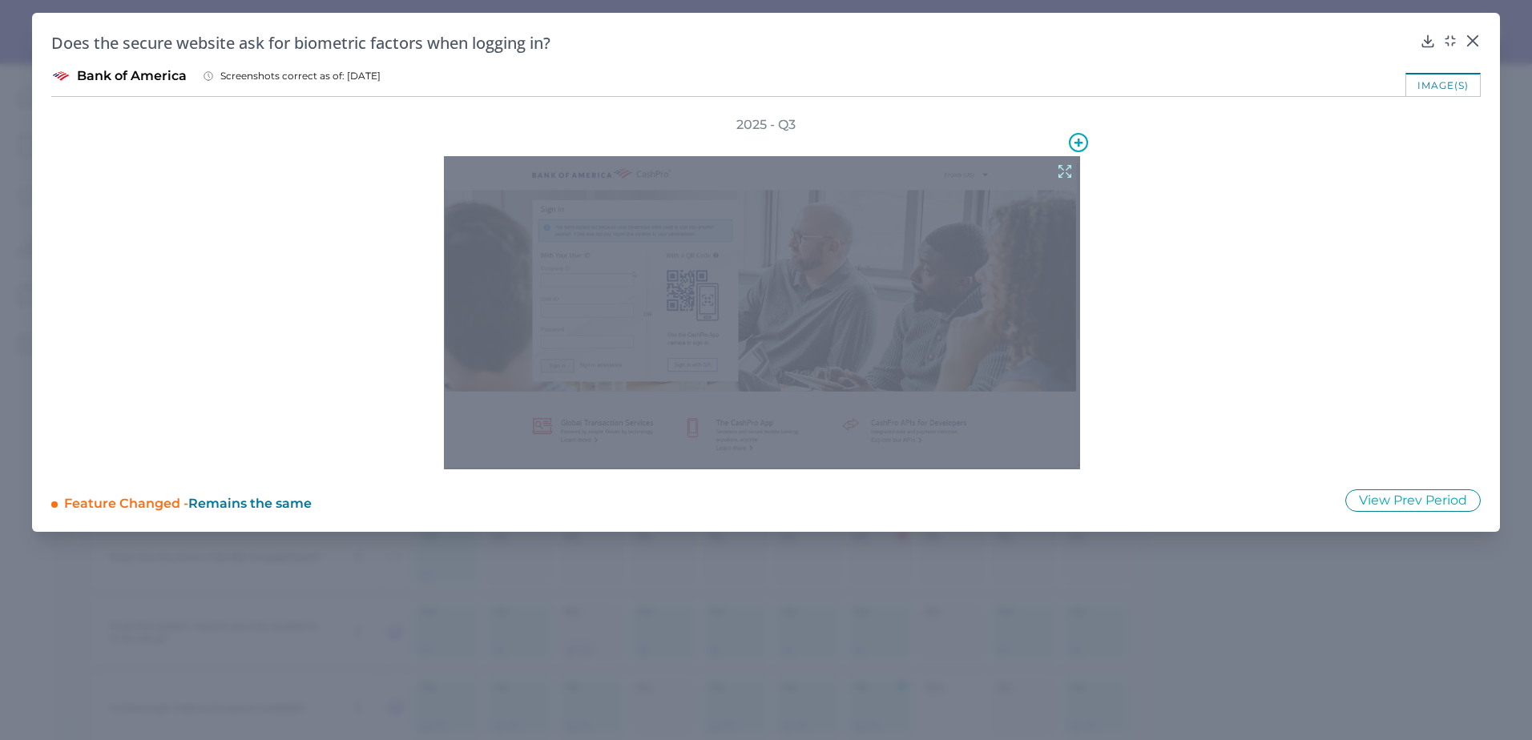
click at [1063, 167] on icon at bounding box center [1065, 172] width 18 height 18
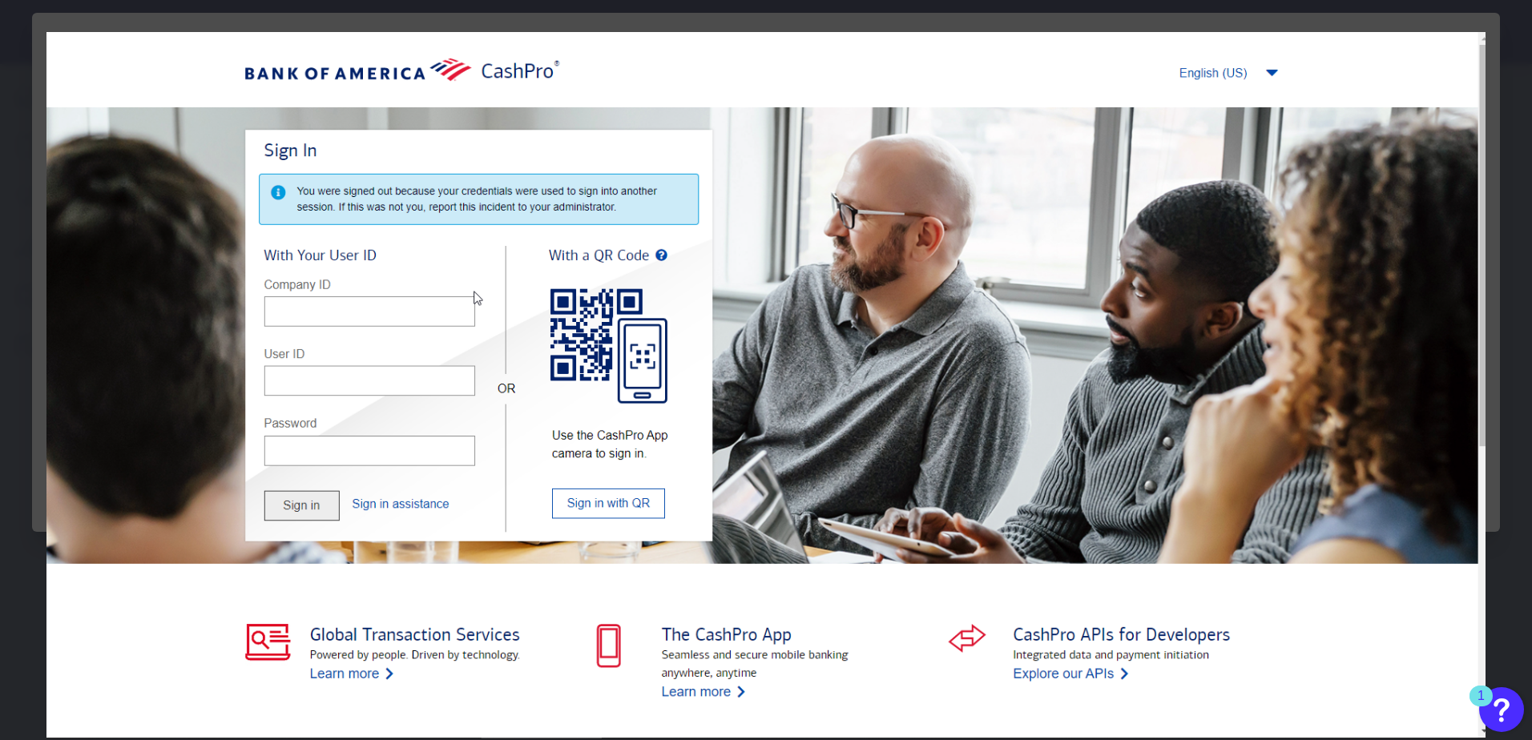
click at [1517, 354] on div at bounding box center [766, 370] width 1532 height 740
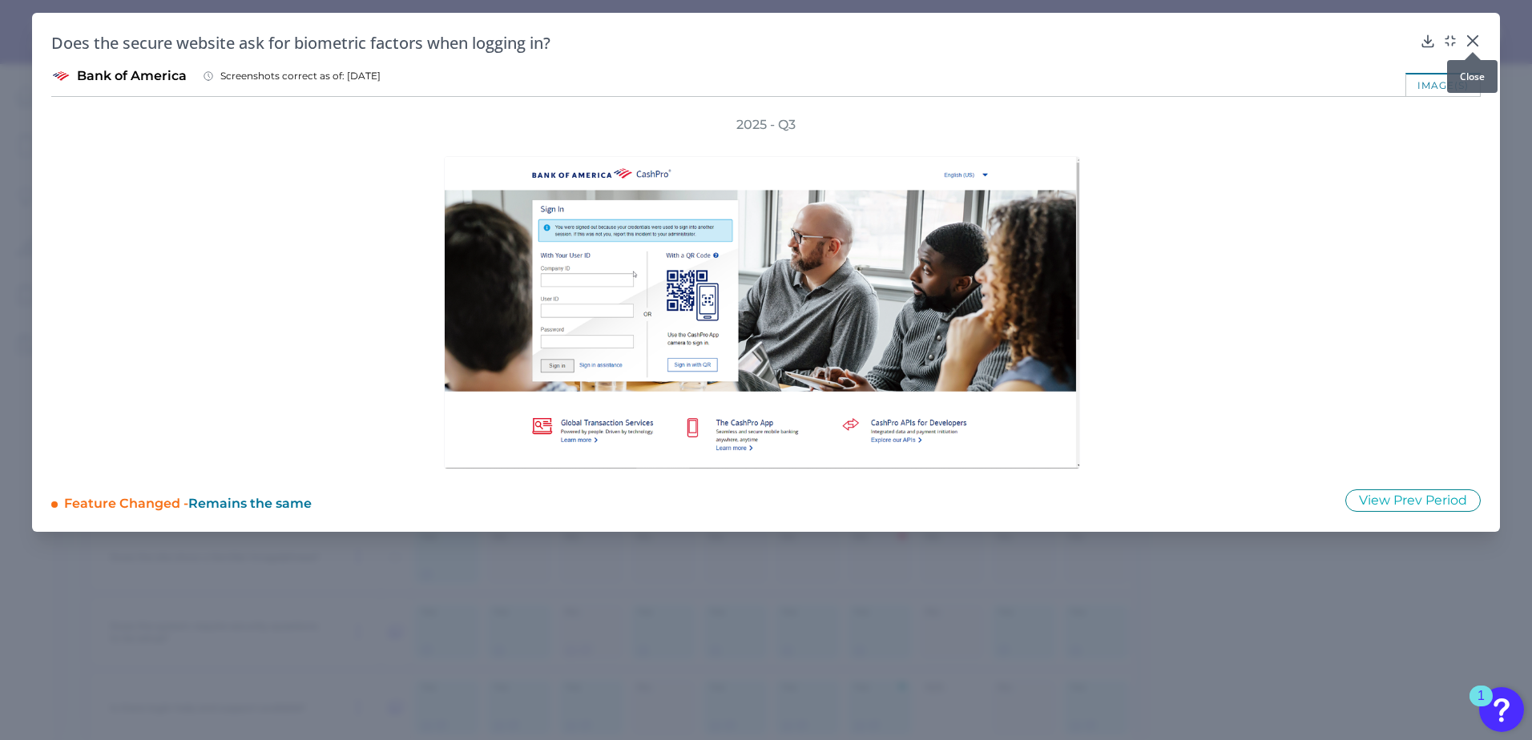
click at [1475, 33] on icon at bounding box center [1472, 41] width 16 height 16
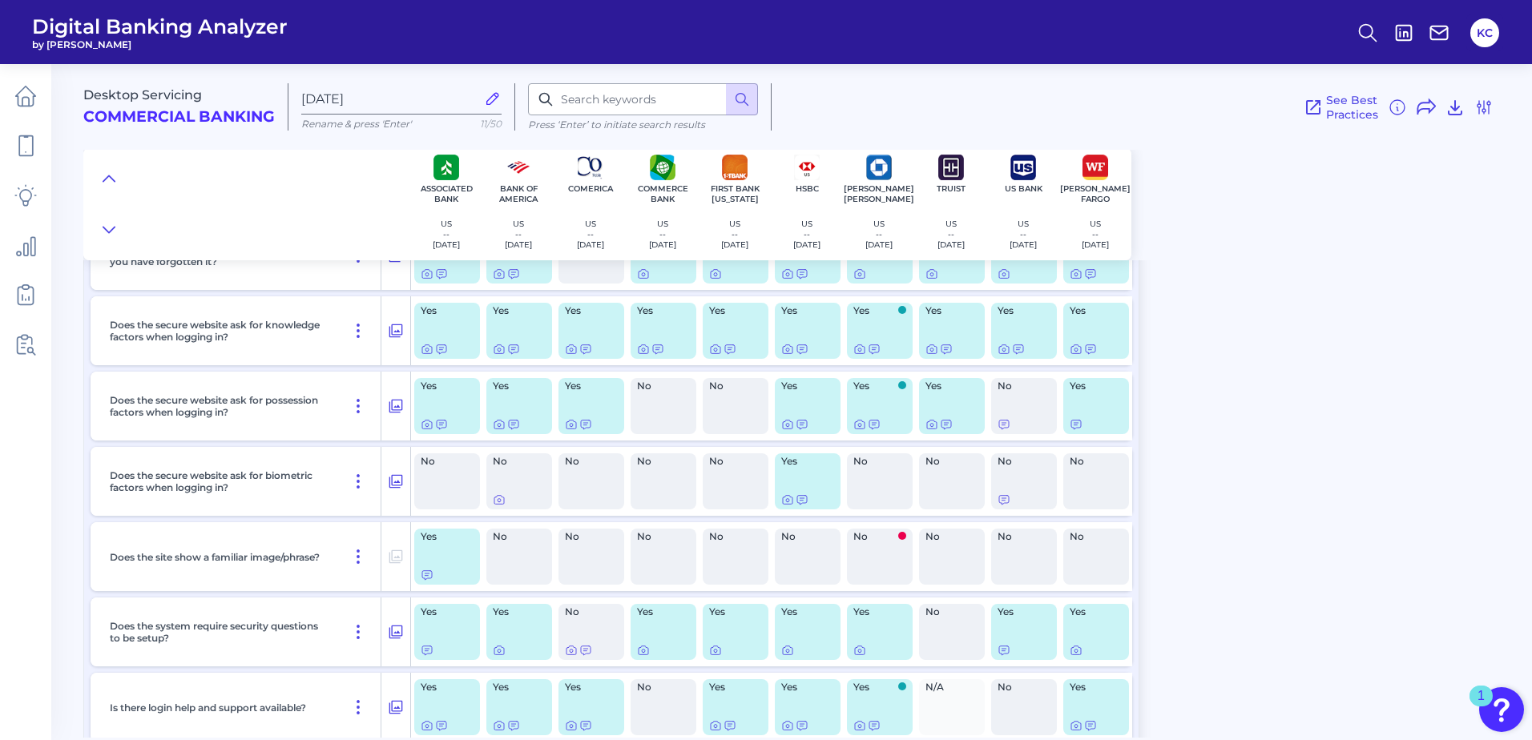
click at [1248, 310] on div "Desktop Servicing Commercial Banking Sep 24 2025 Rename & press 'Enter' 11/50 P…" at bounding box center [807, 395] width 1448 height 686
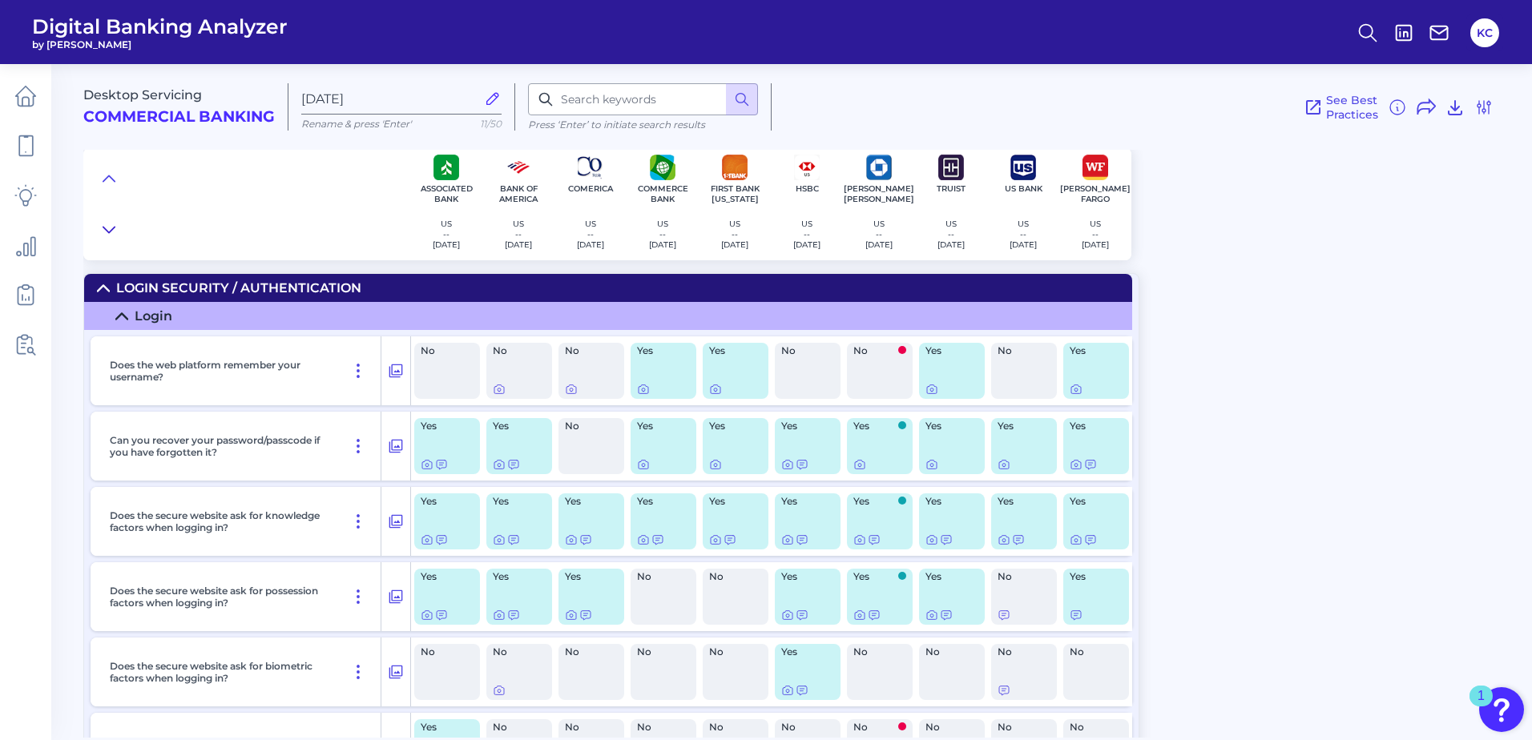
click at [111, 224] on icon at bounding box center [109, 230] width 13 height 16
click at [1354, 406] on div "Desktop Servicing Commercial Banking Sep 24 2025 Rename & press 'Enter' 11/50 P…" at bounding box center [807, 395] width 1448 height 686
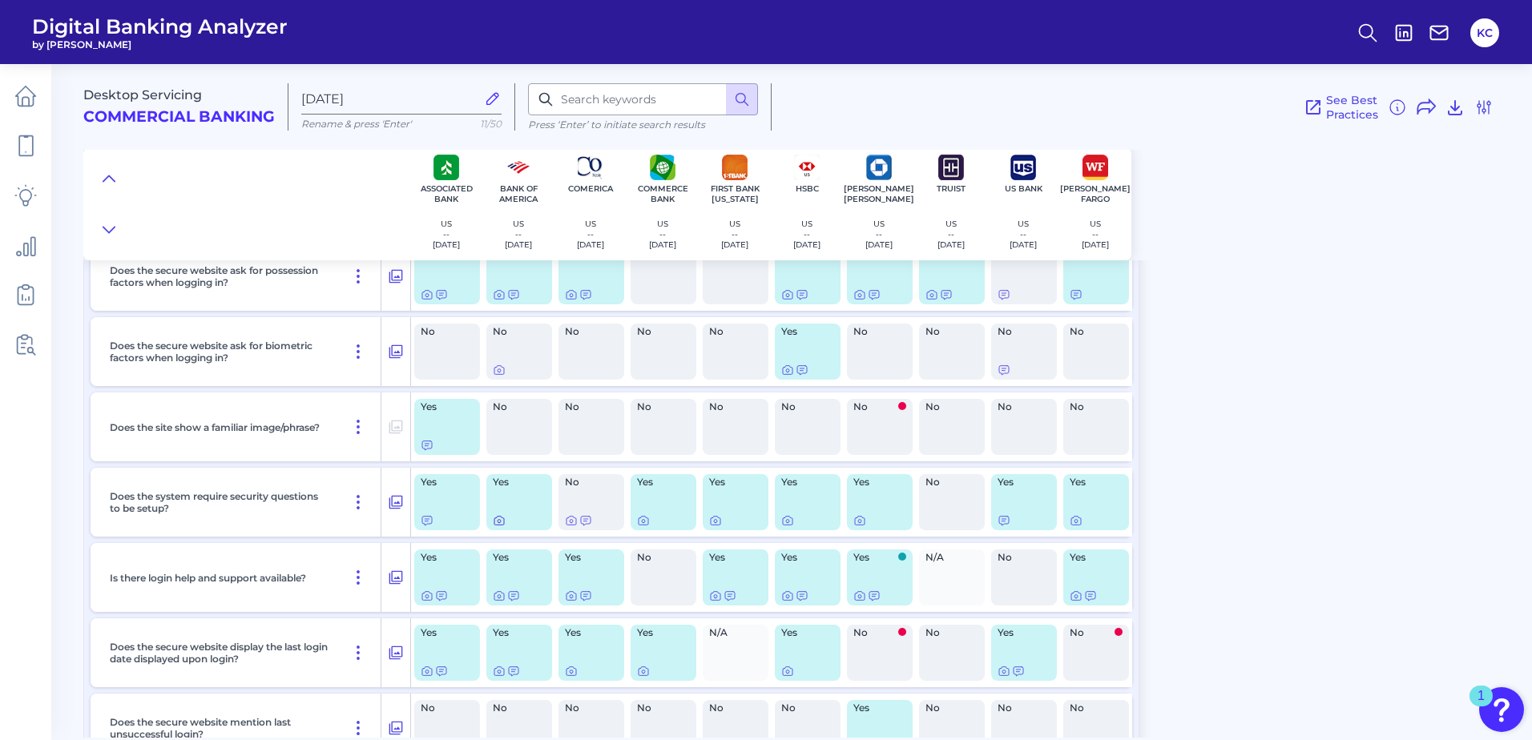
click at [499, 525] on icon at bounding box center [499, 521] width 10 height 9
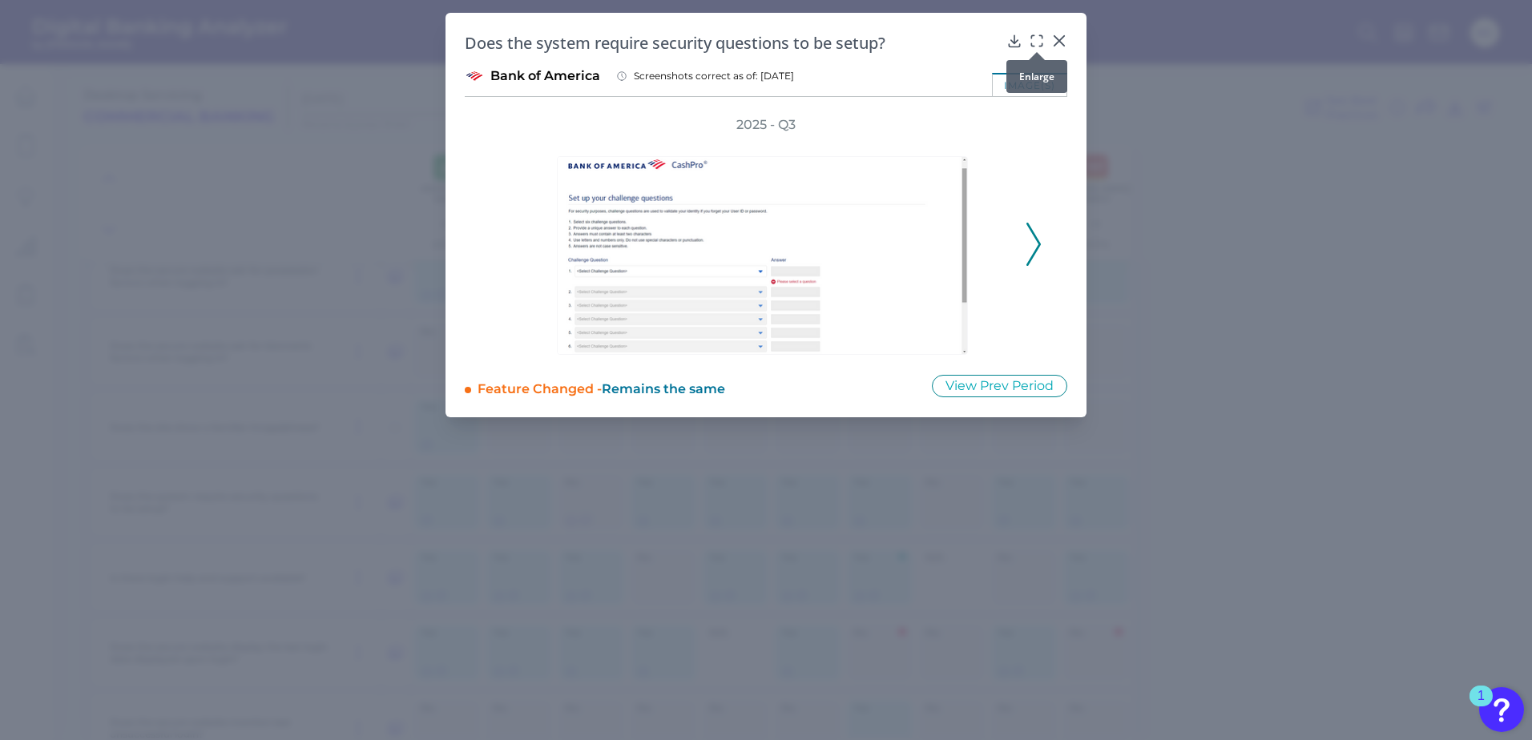
click at [1037, 42] on icon at bounding box center [1037, 41] width 16 height 16
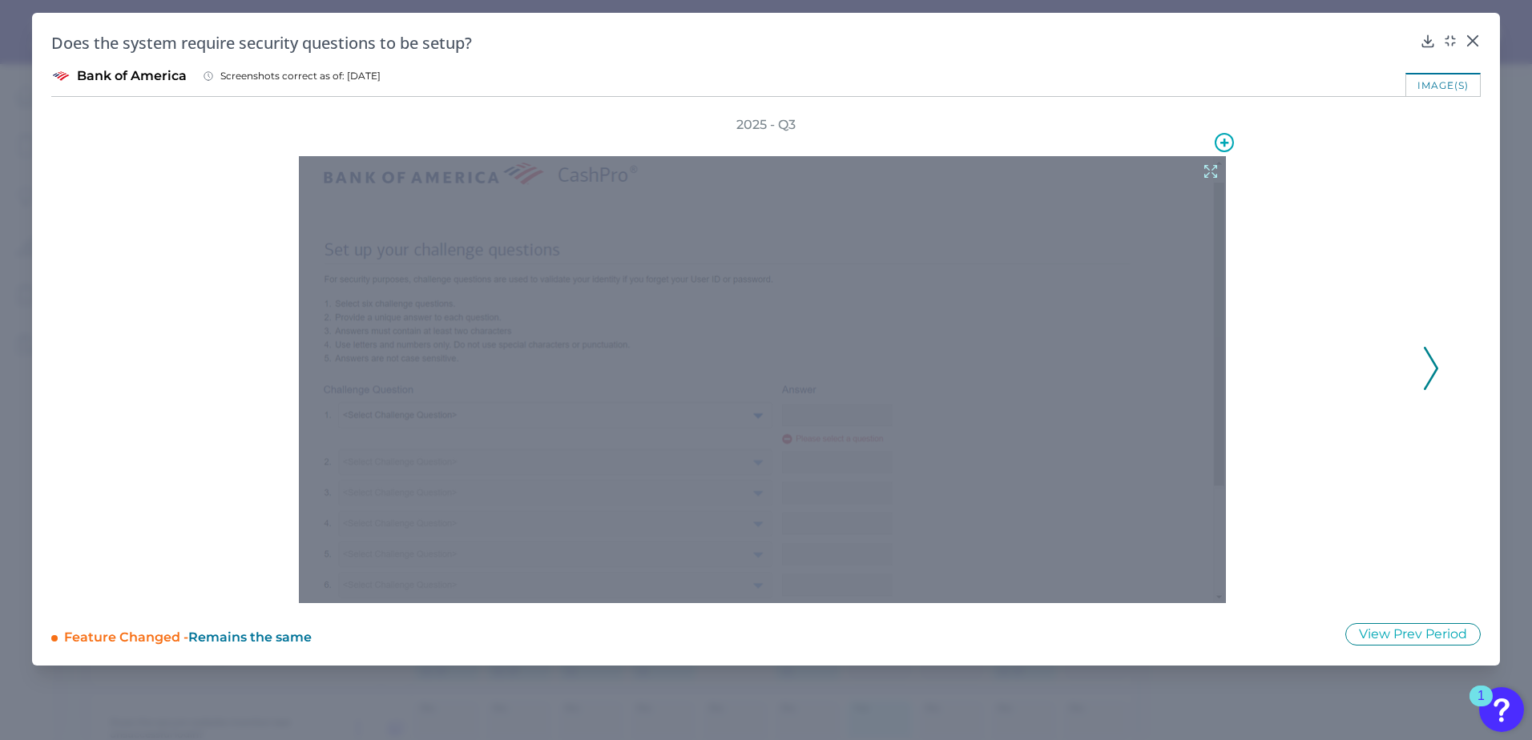
click at [734, 403] on div at bounding box center [762, 379] width 927 height 447
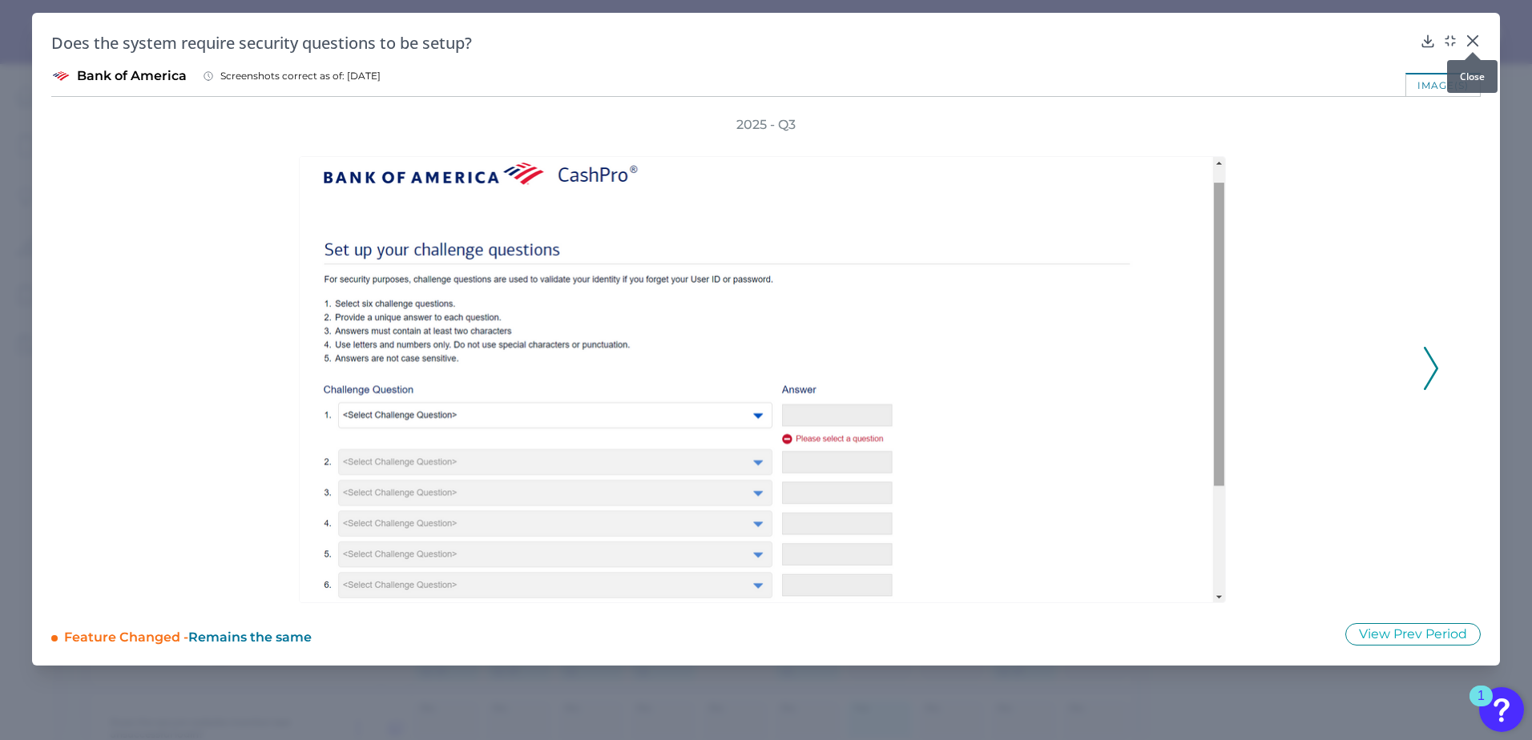
click at [1474, 41] on icon at bounding box center [1472, 41] width 16 height 16
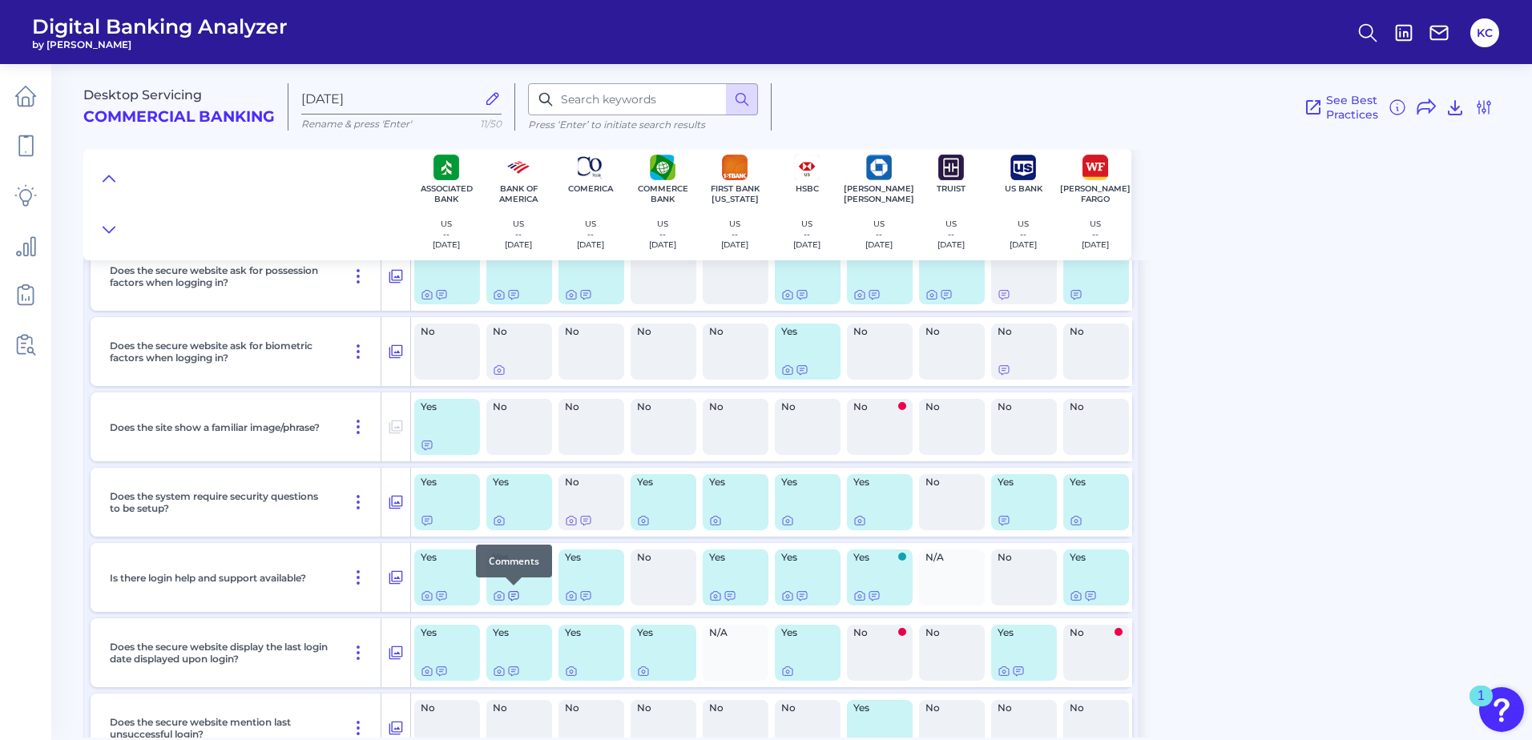
click at [514, 597] on icon at bounding box center [514, 596] width 10 height 9
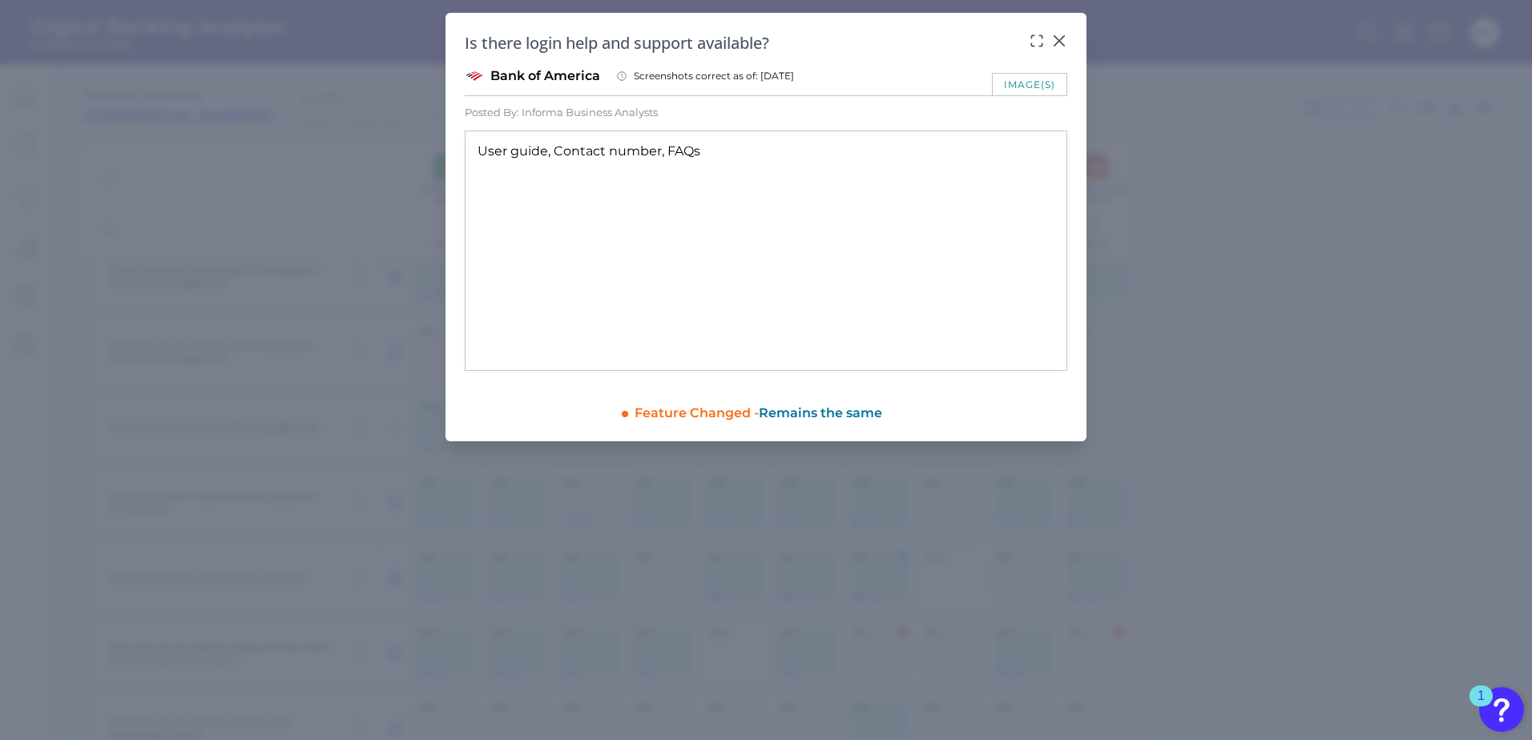
click at [1057, 34] on icon at bounding box center [1059, 41] width 16 height 16
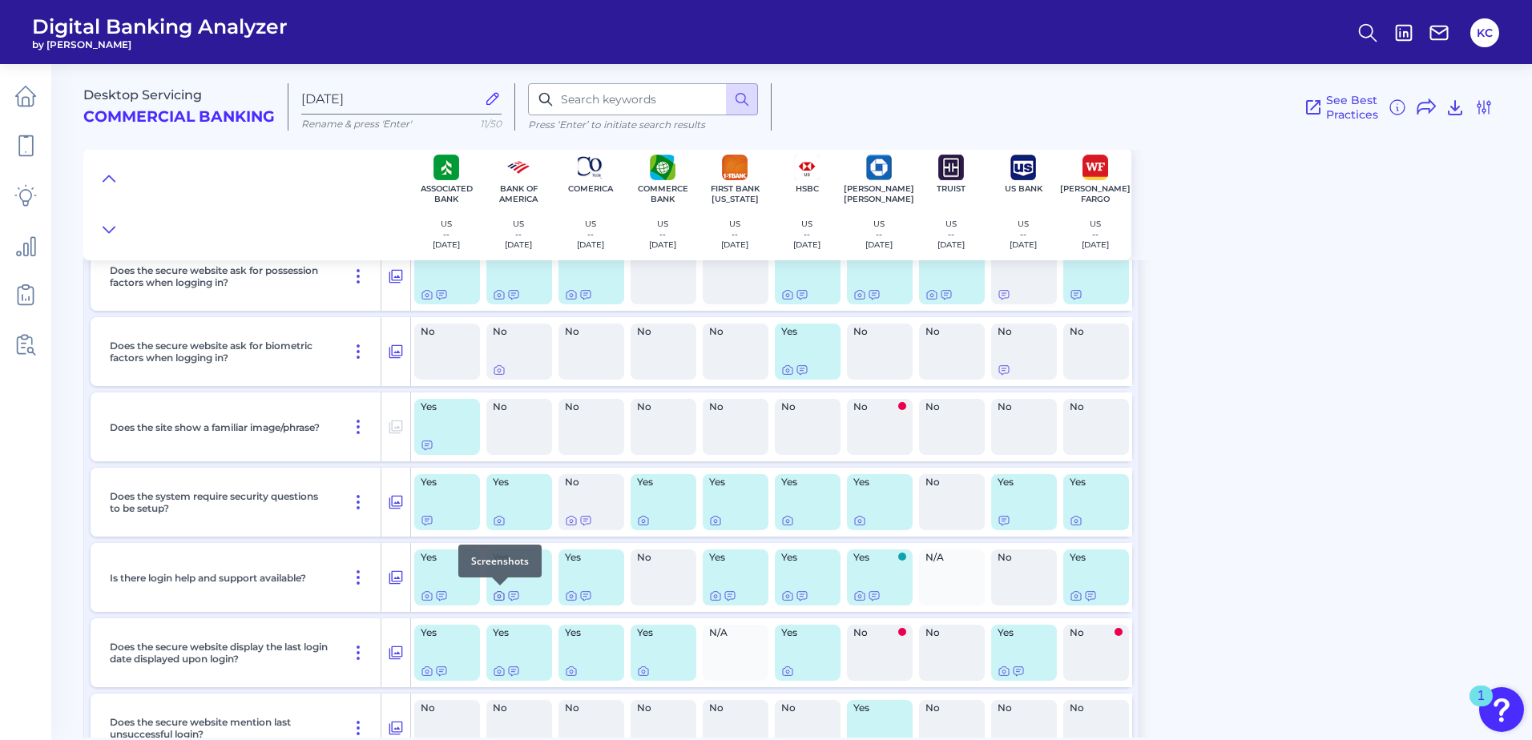
click at [500, 597] on icon at bounding box center [499, 596] width 13 height 13
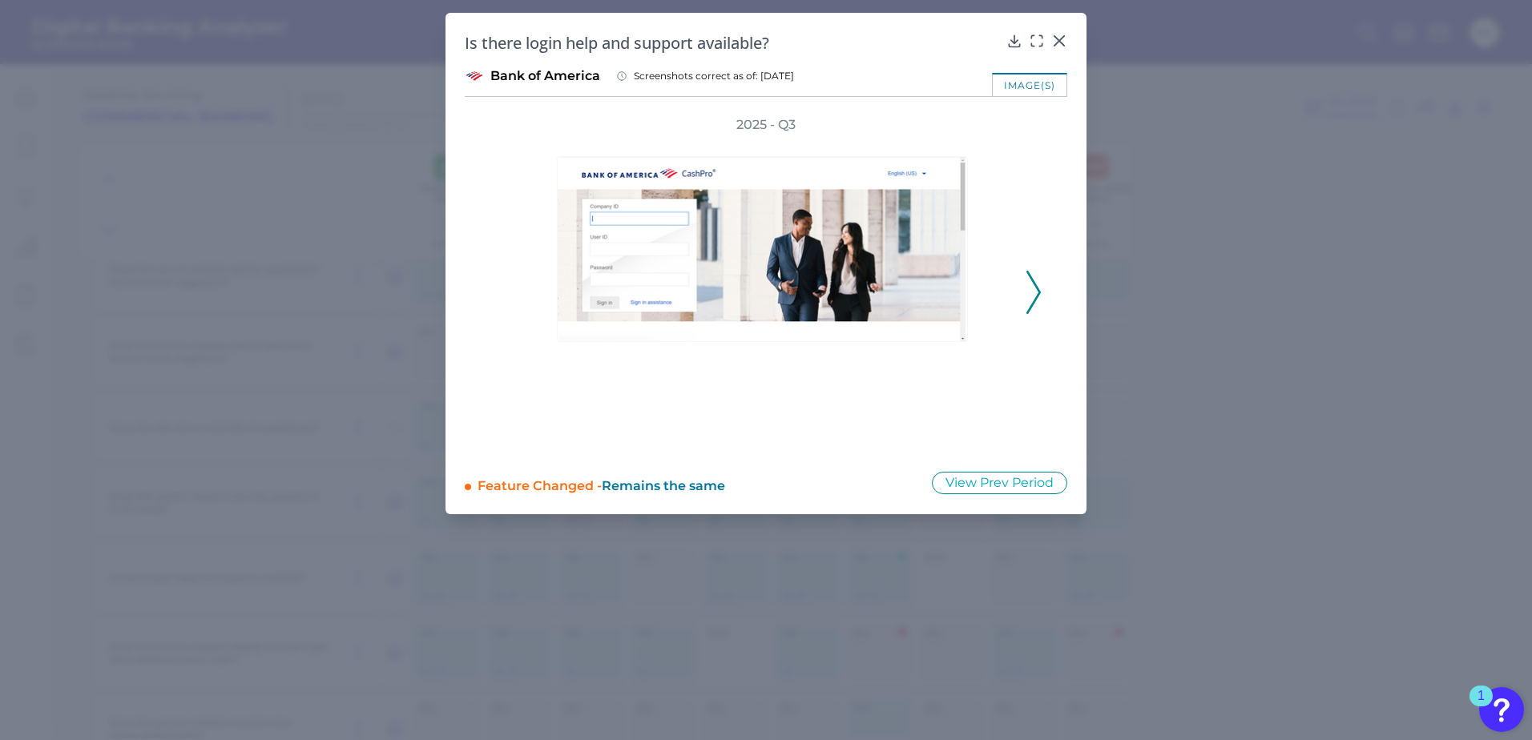
click at [1061, 39] on icon at bounding box center [1059, 41] width 10 height 10
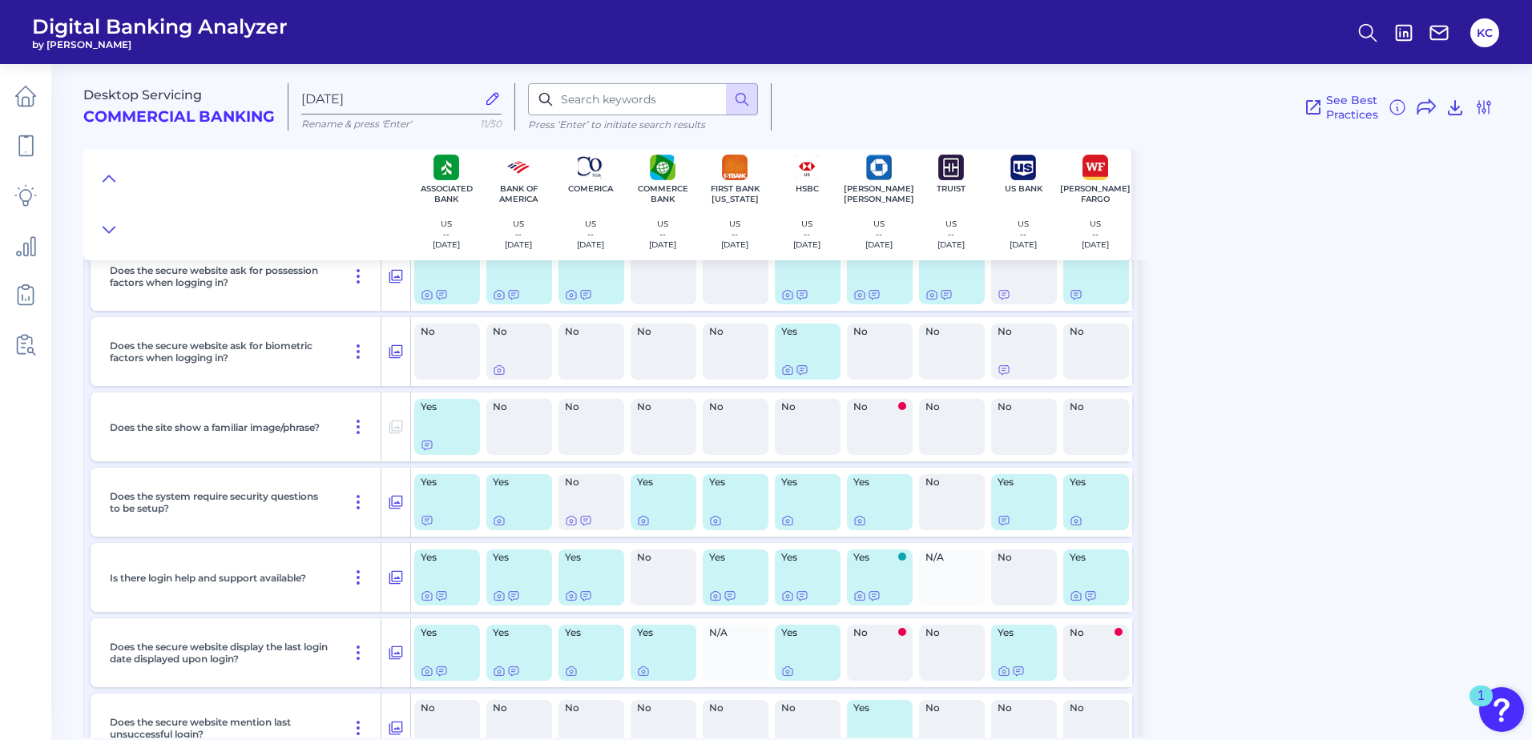
click at [1347, 393] on div "Desktop Servicing Commercial Banking Sep 24 2025 Rename & press 'Enter' 11/50 P…" at bounding box center [807, 395] width 1448 height 686
click at [501, 595] on icon at bounding box center [499, 596] width 13 height 13
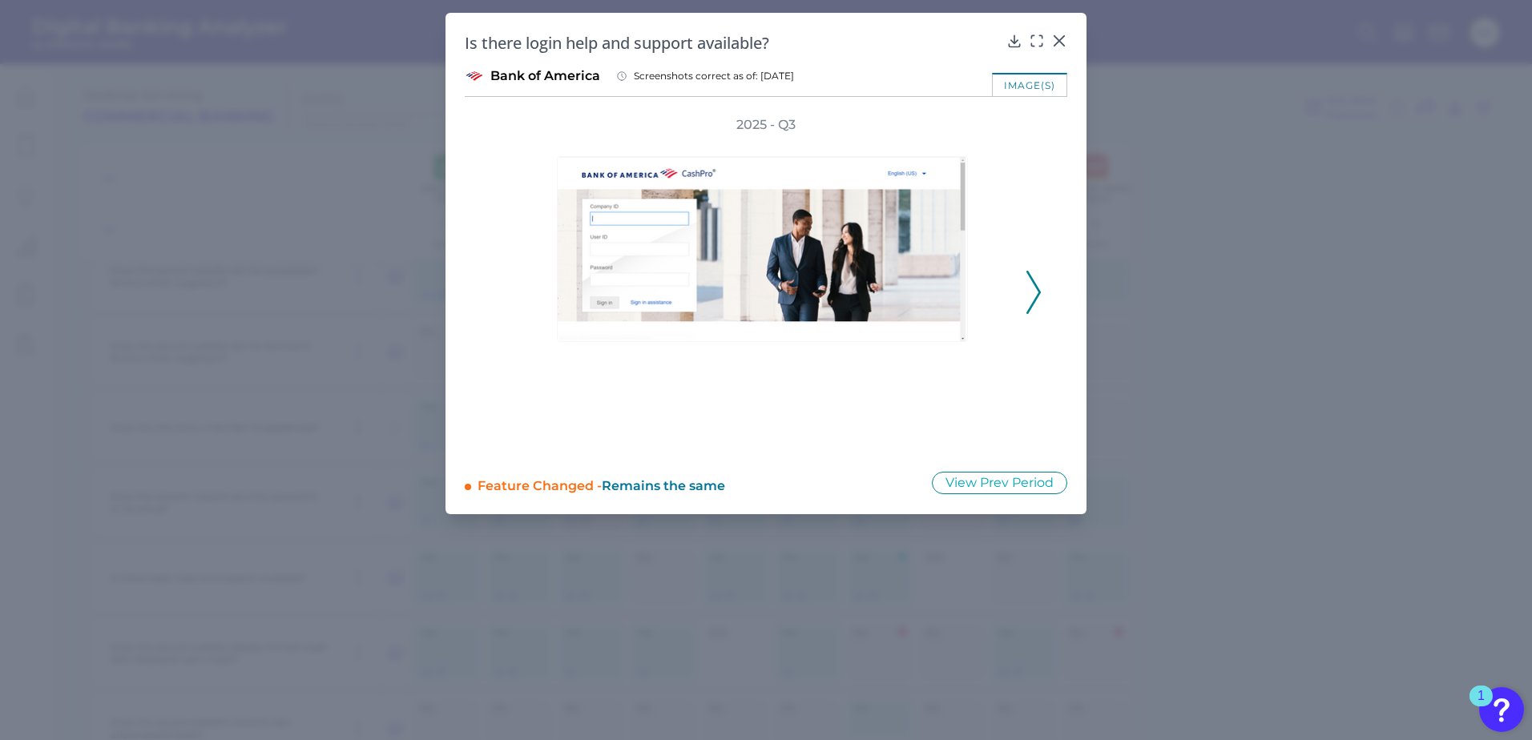
click at [1034, 296] on icon at bounding box center [1033, 292] width 14 height 43
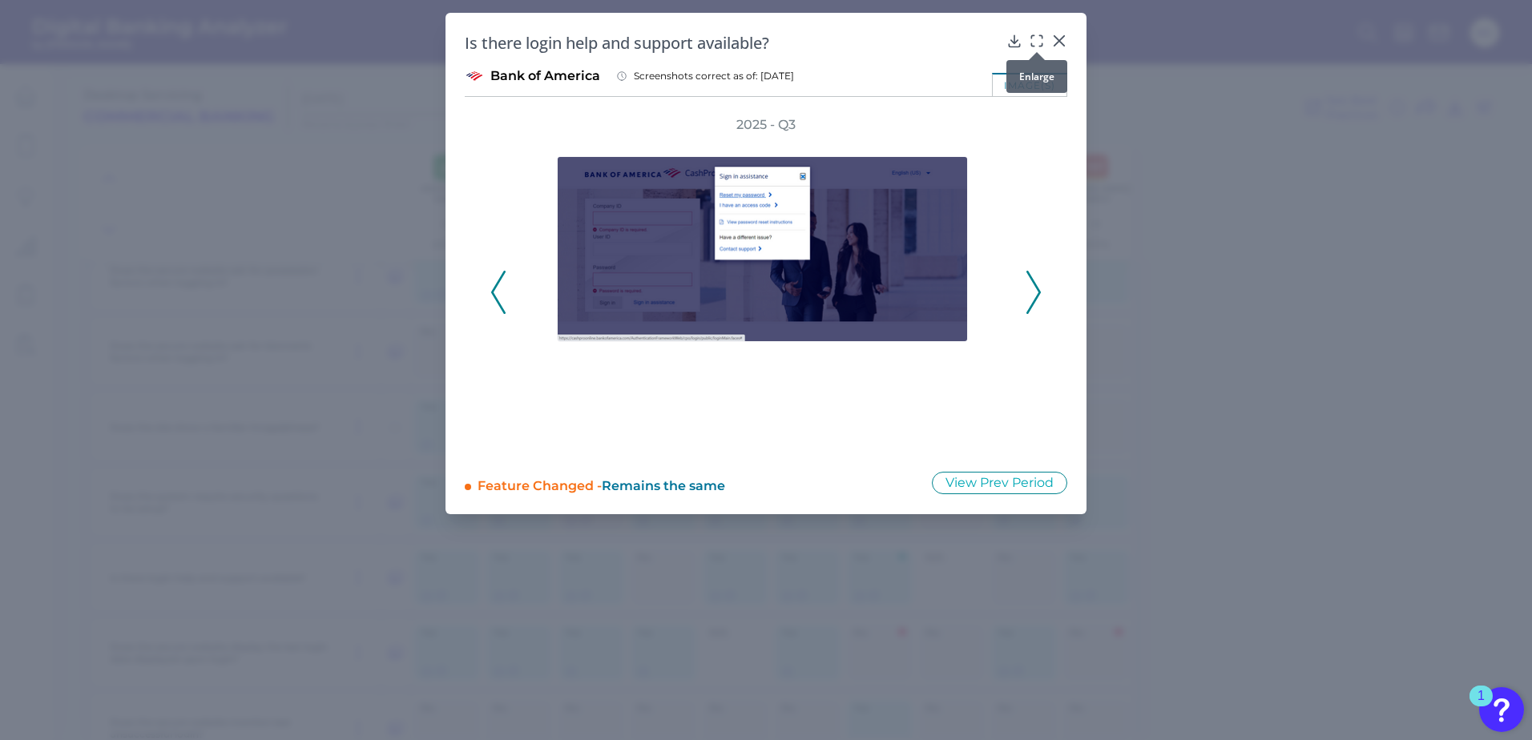
click at [1035, 41] on icon at bounding box center [1037, 41] width 16 height 16
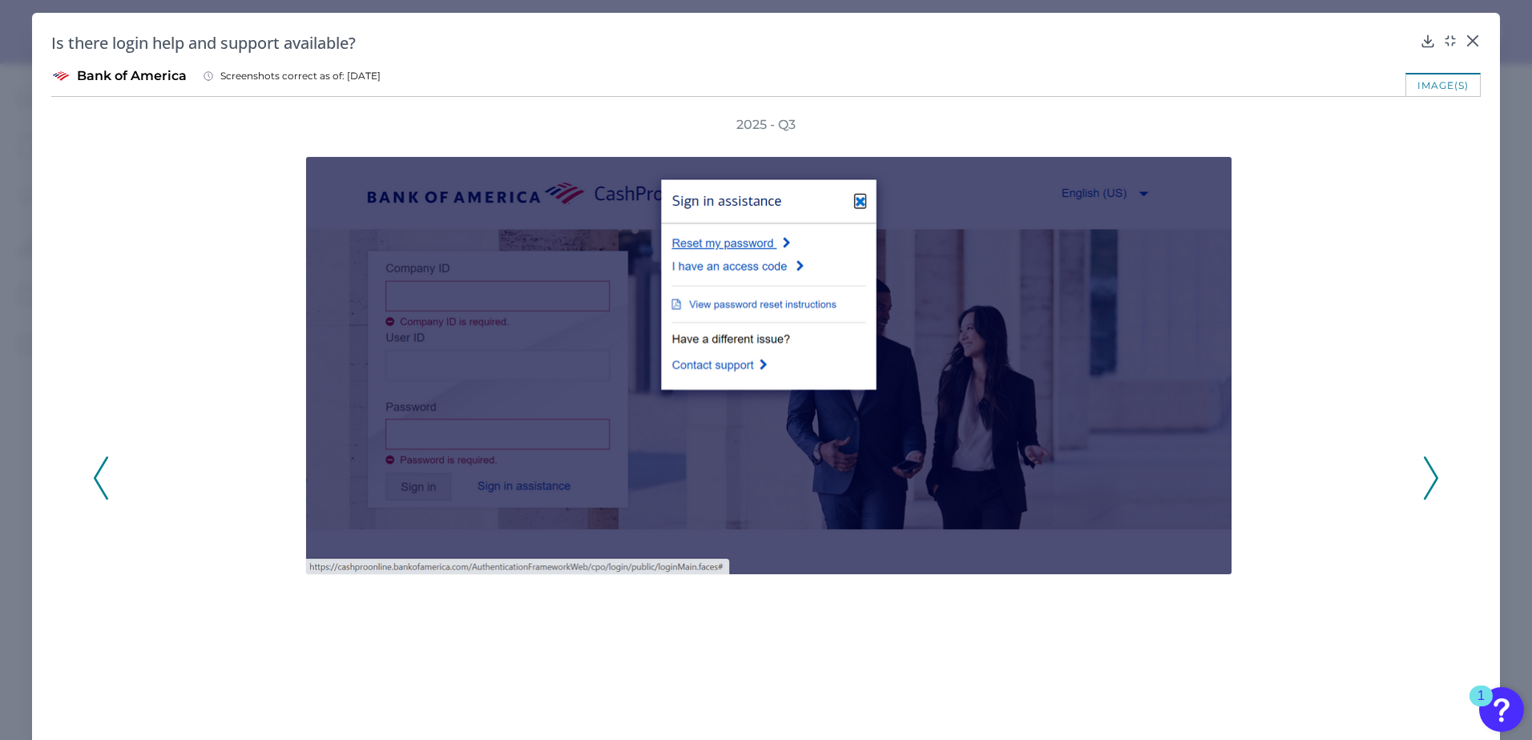
click at [1428, 480] on icon at bounding box center [1431, 478] width 14 height 43
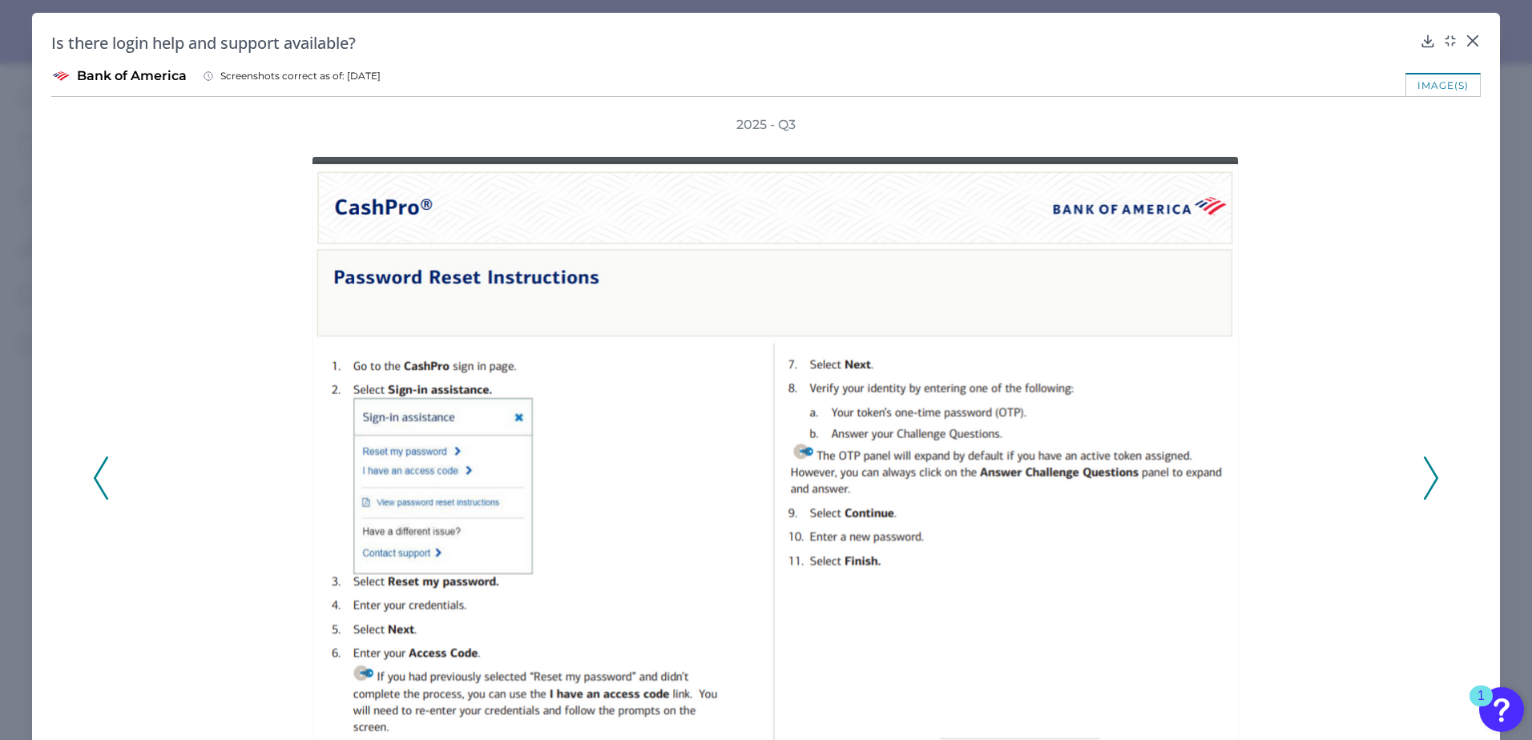
click at [1425, 473] on icon at bounding box center [1431, 478] width 14 height 43
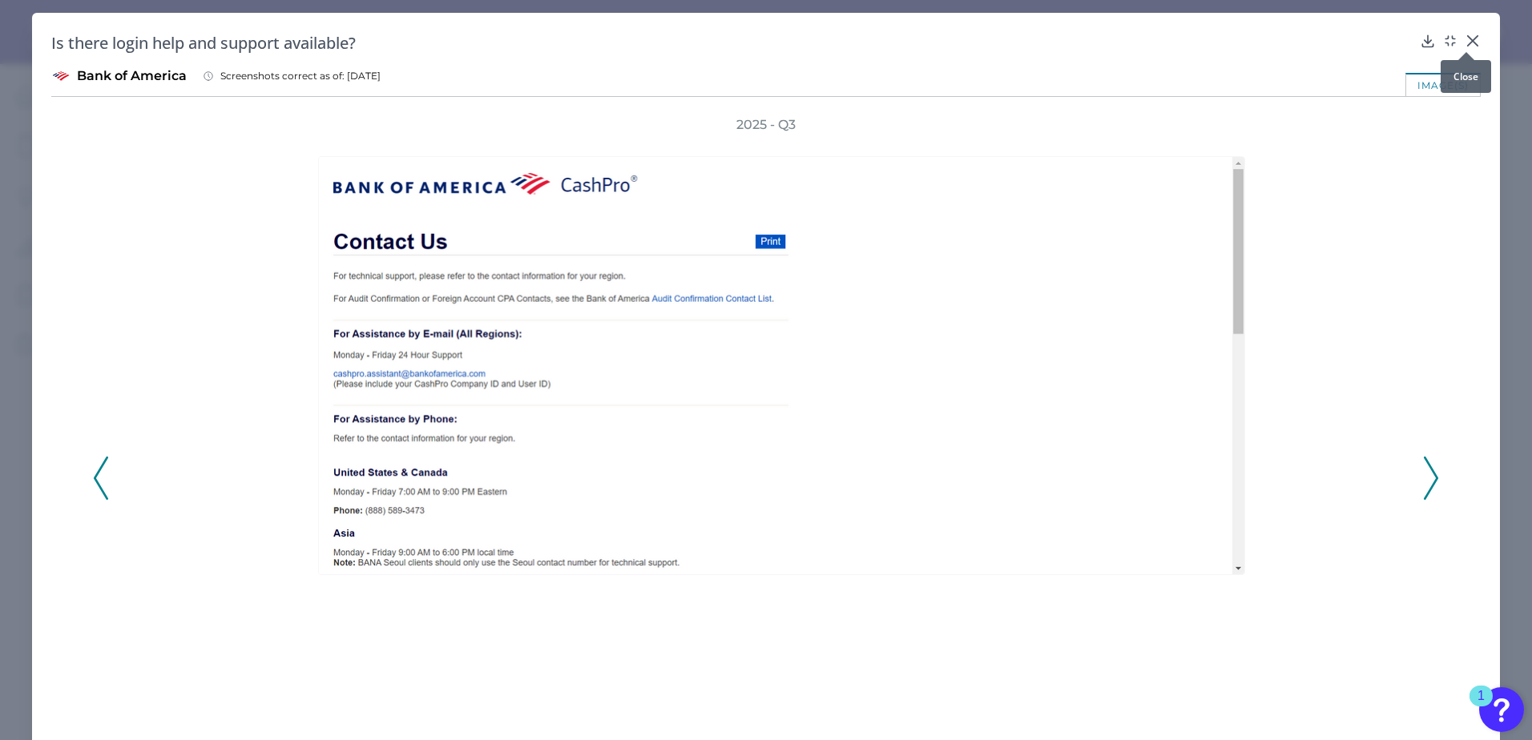
click at [1466, 43] on icon at bounding box center [1472, 41] width 16 height 16
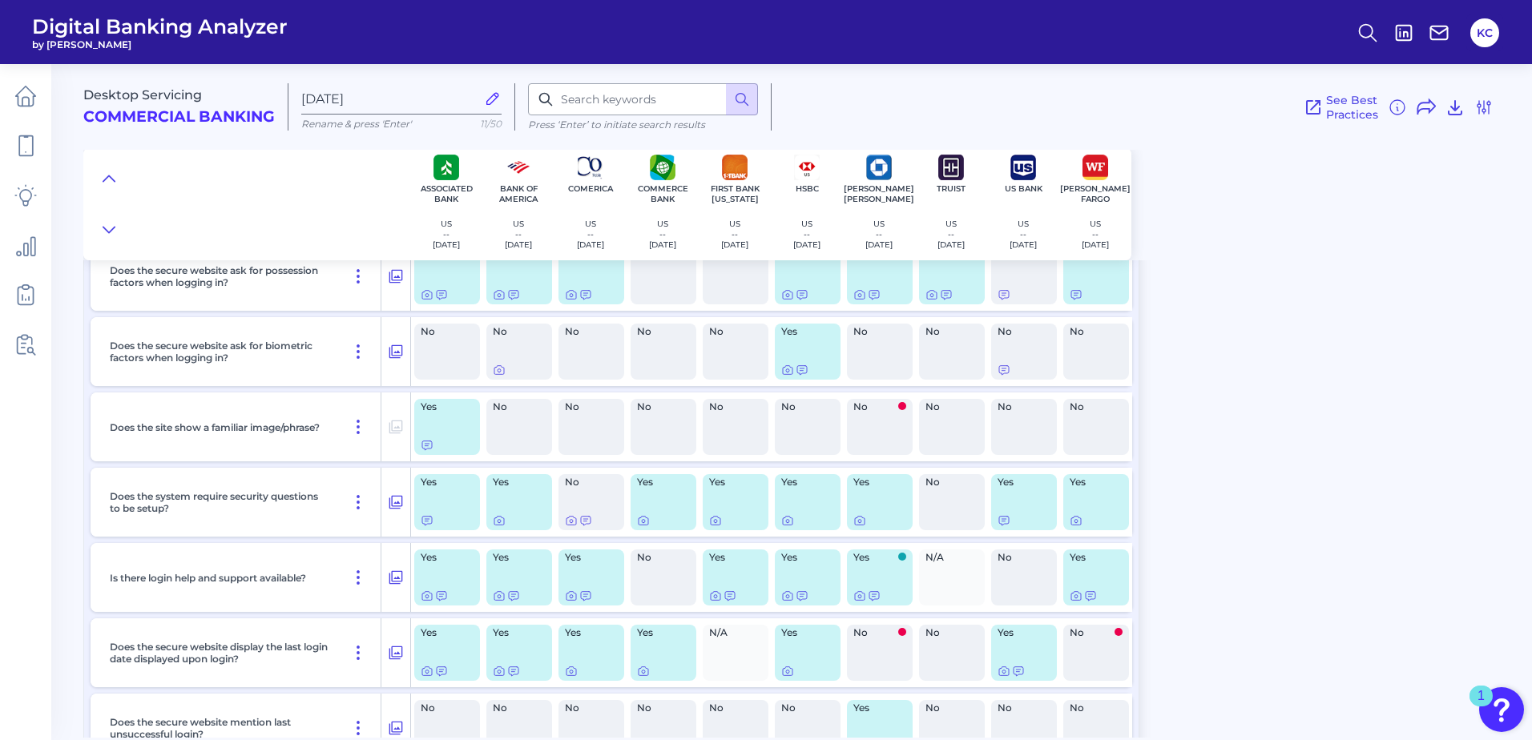
scroll to position [0, 0]
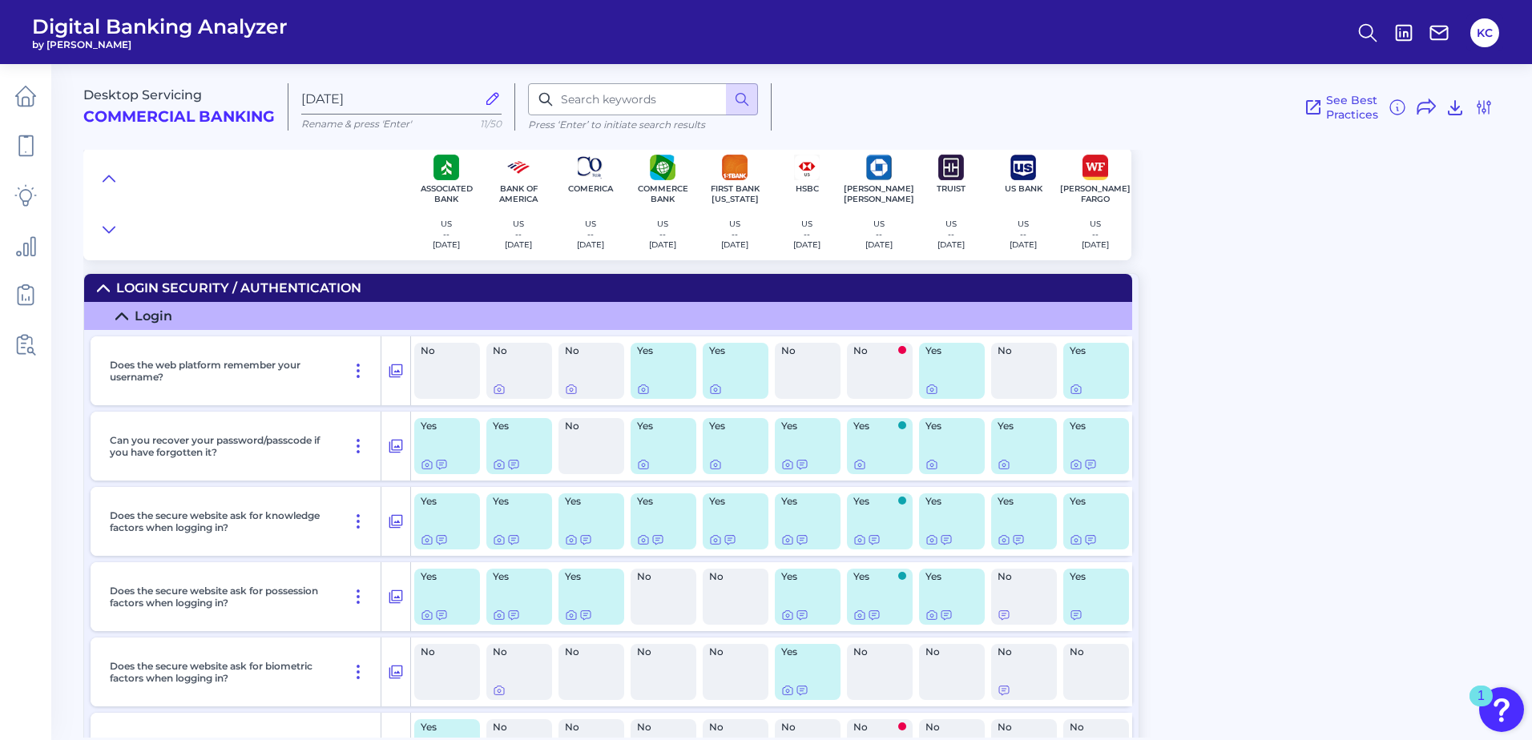
click at [123, 313] on icon at bounding box center [121, 316] width 13 height 13
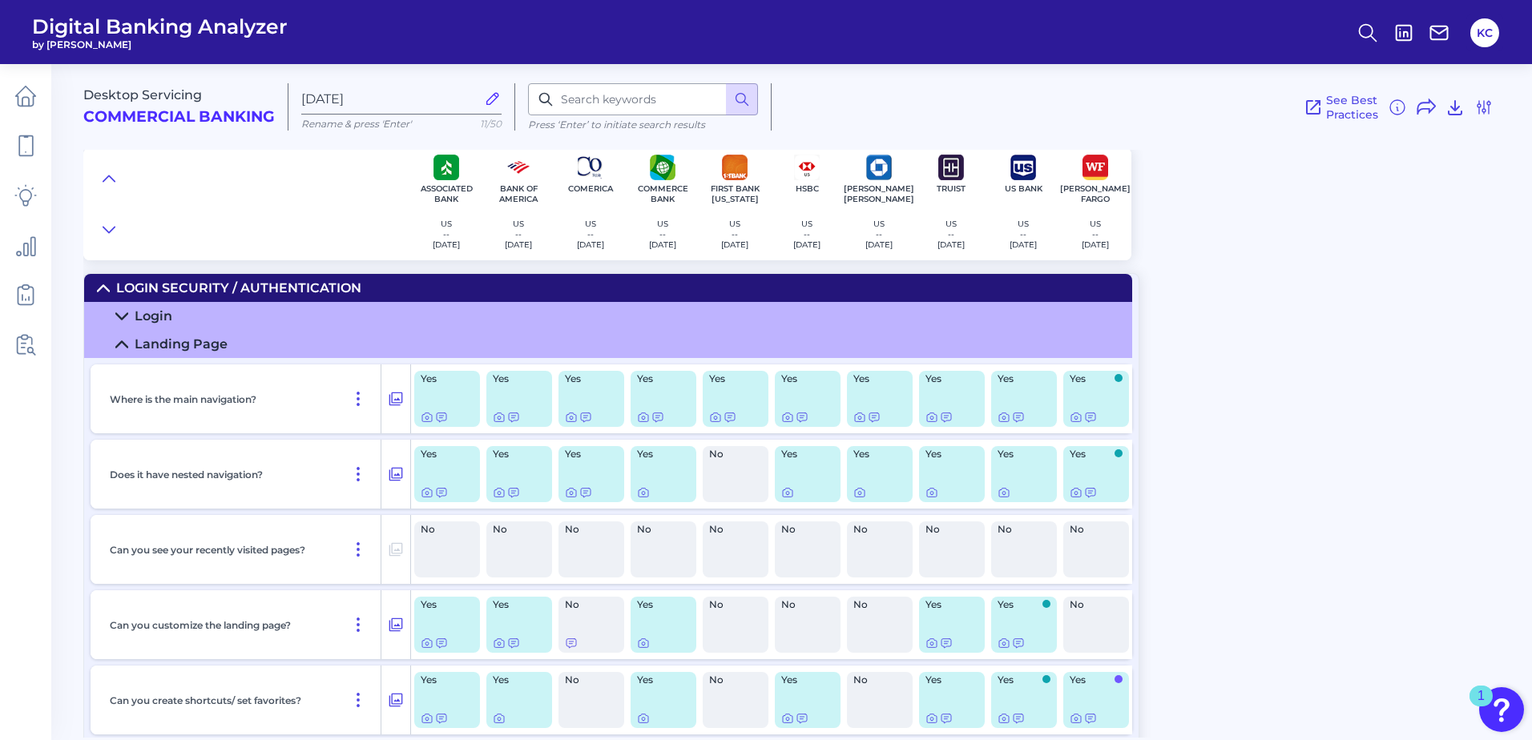
click at [101, 291] on icon at bounding box center [103, 288] width 13 height 13
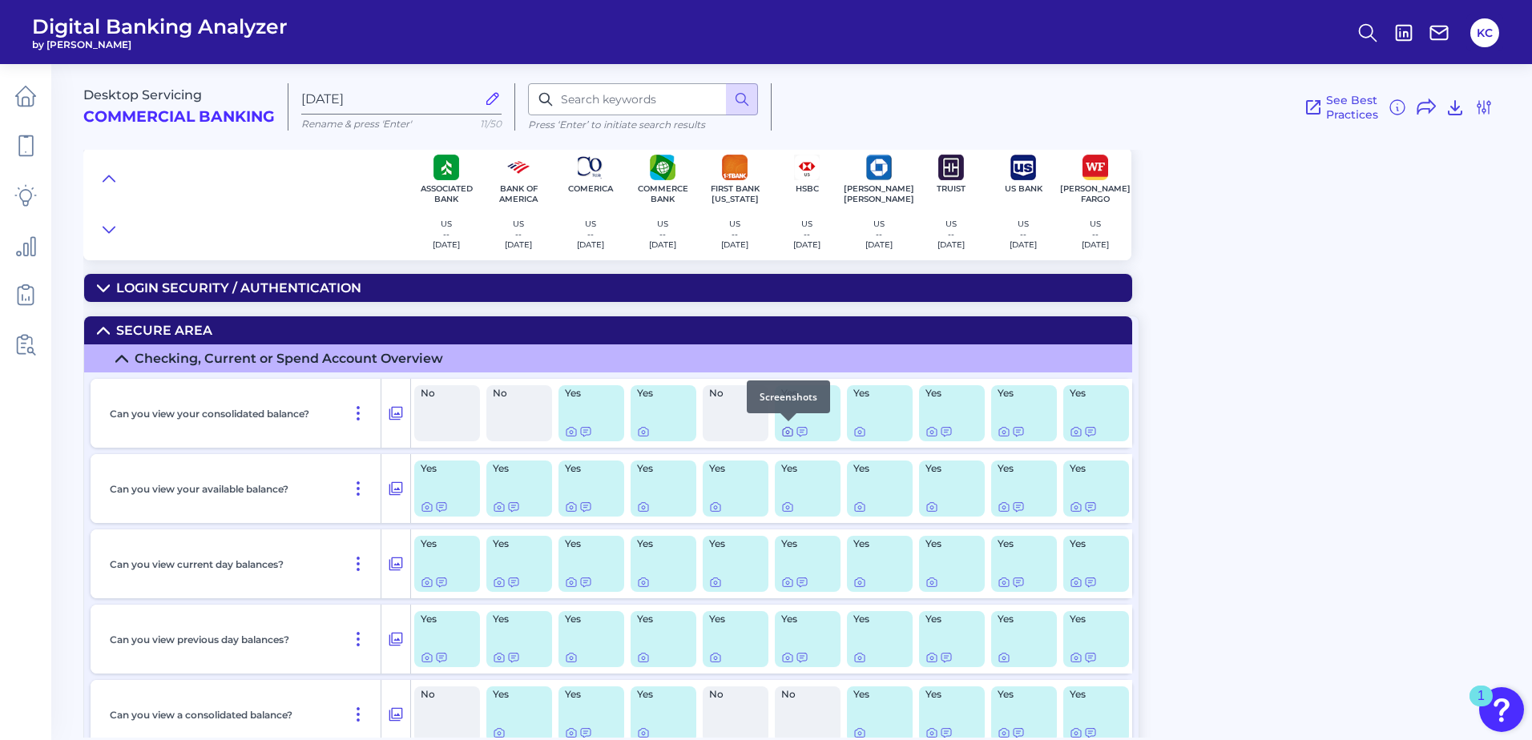
click at [785, 431] on icon at bounding box center [787, 431] width 13 height 13
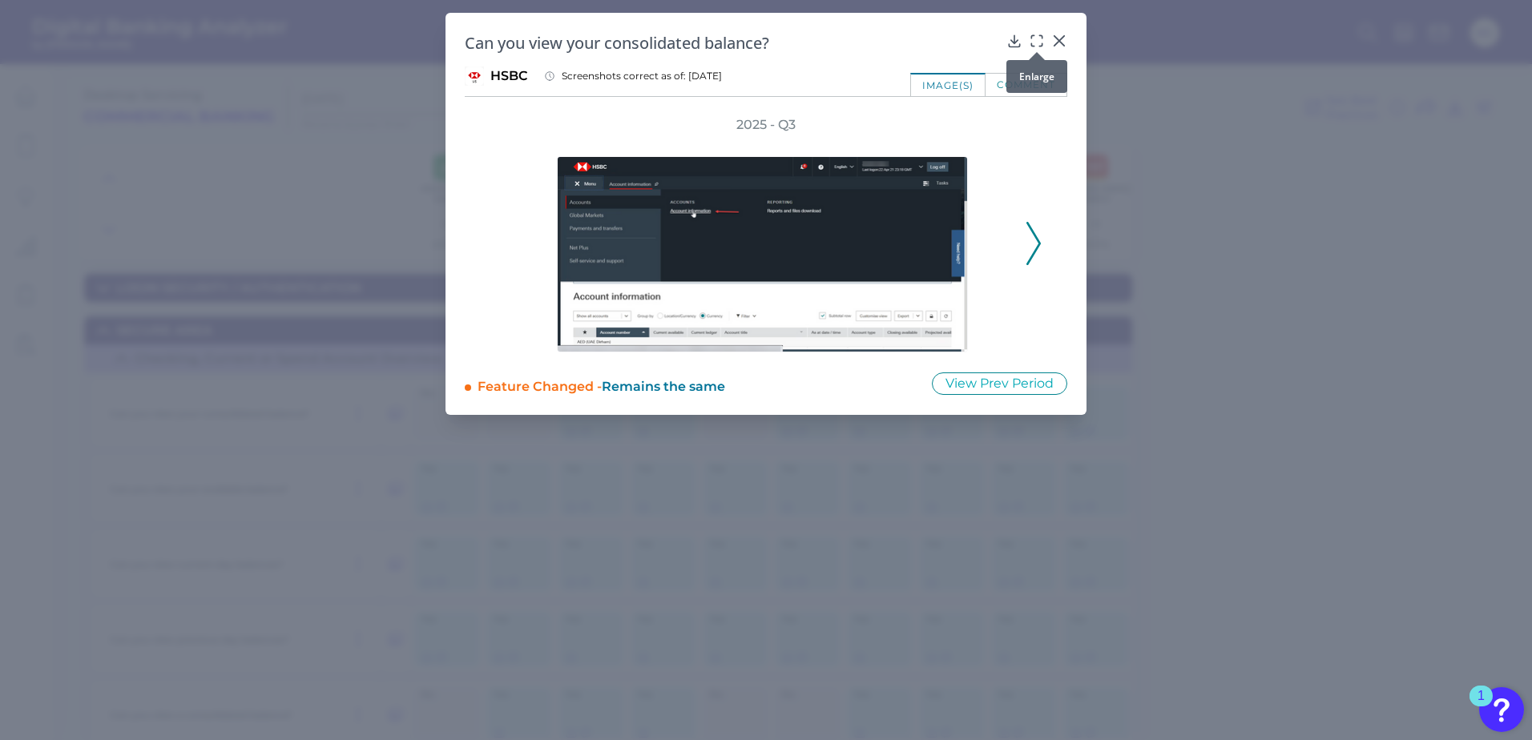
click at [1034, 34] on icon at bounding box center [1037, 41] width 16 height 16
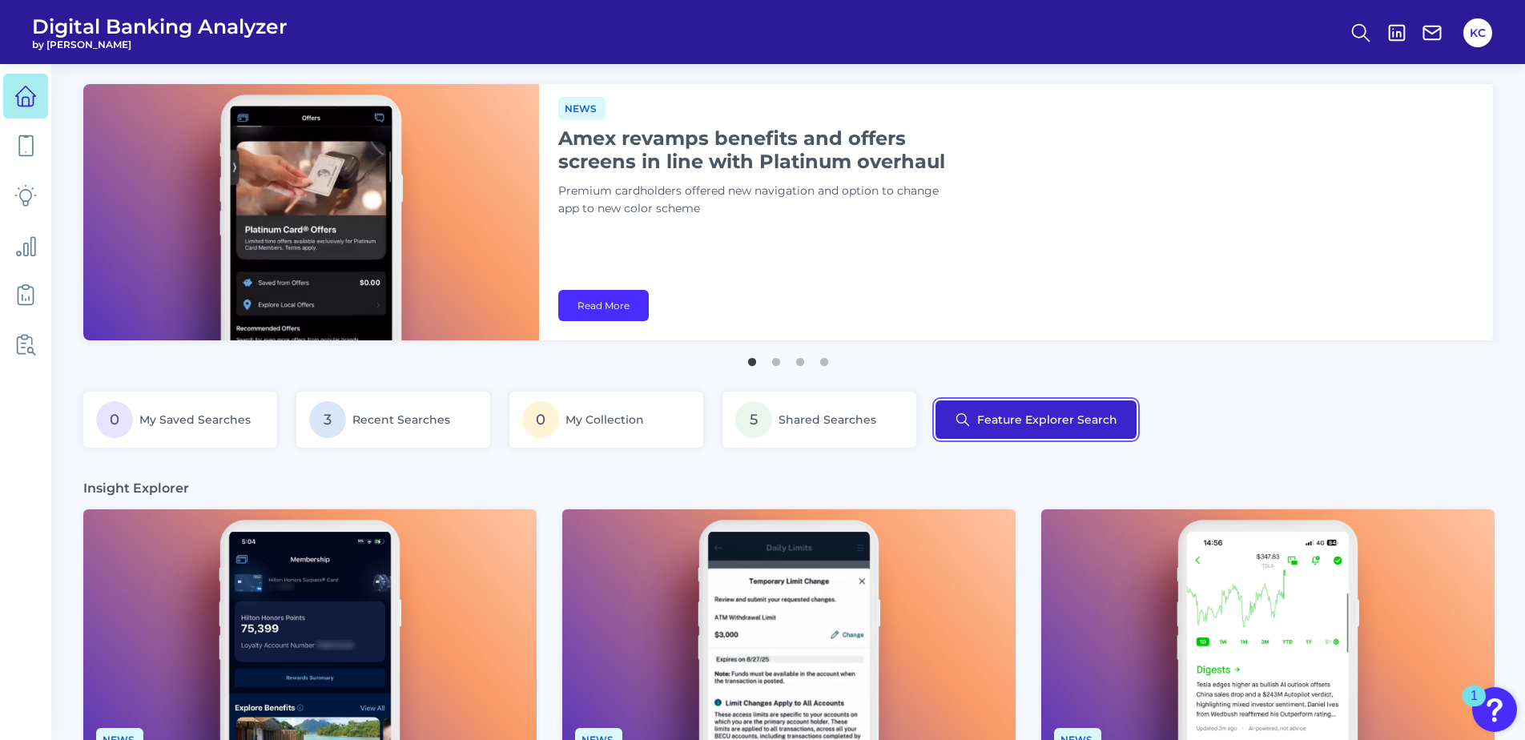
click at [1032, 419] on button "Feature Explorer Search" at bounding box center [1036, 420] width 201 height 38
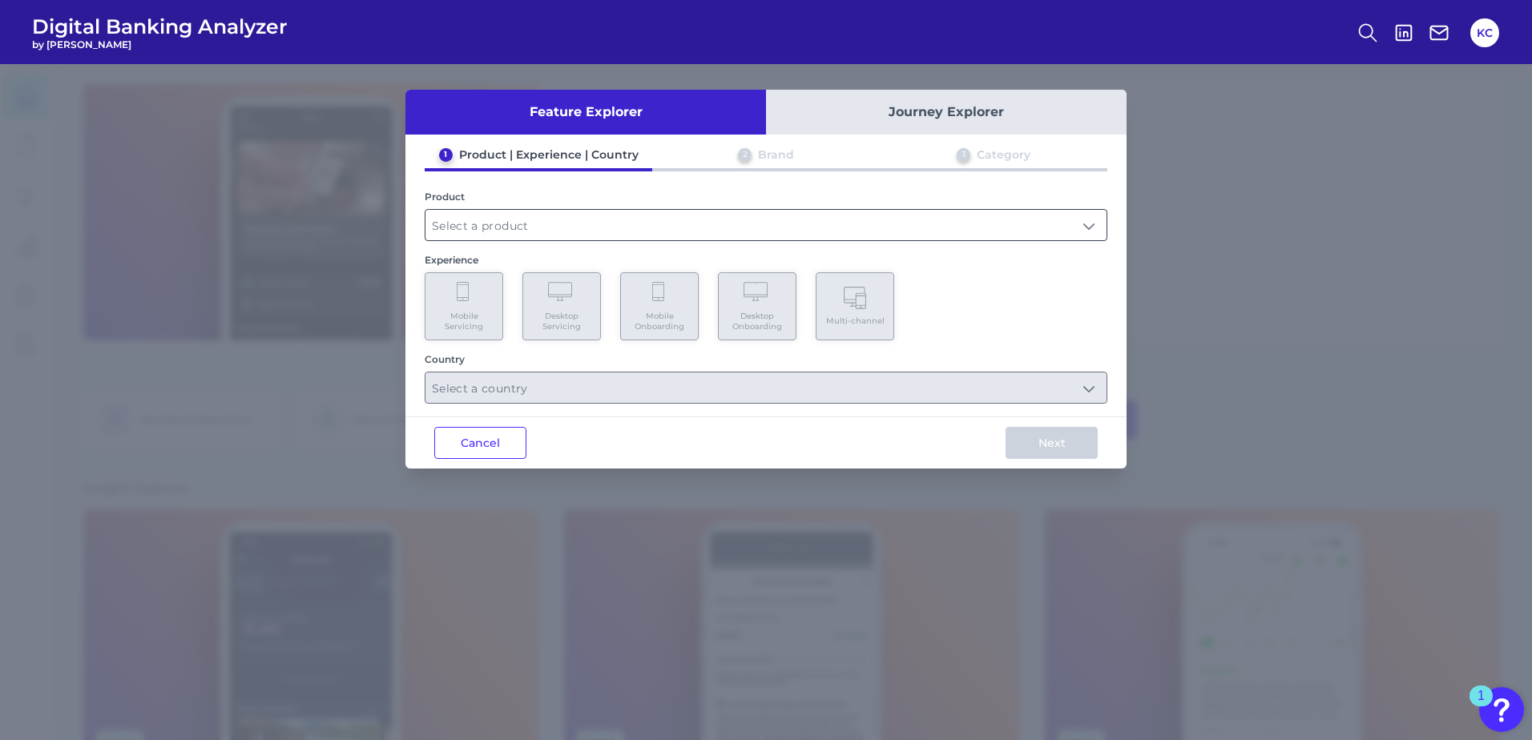
click at [494, 229] on input "text" at bounding box center [765, 225] width 681 height 30
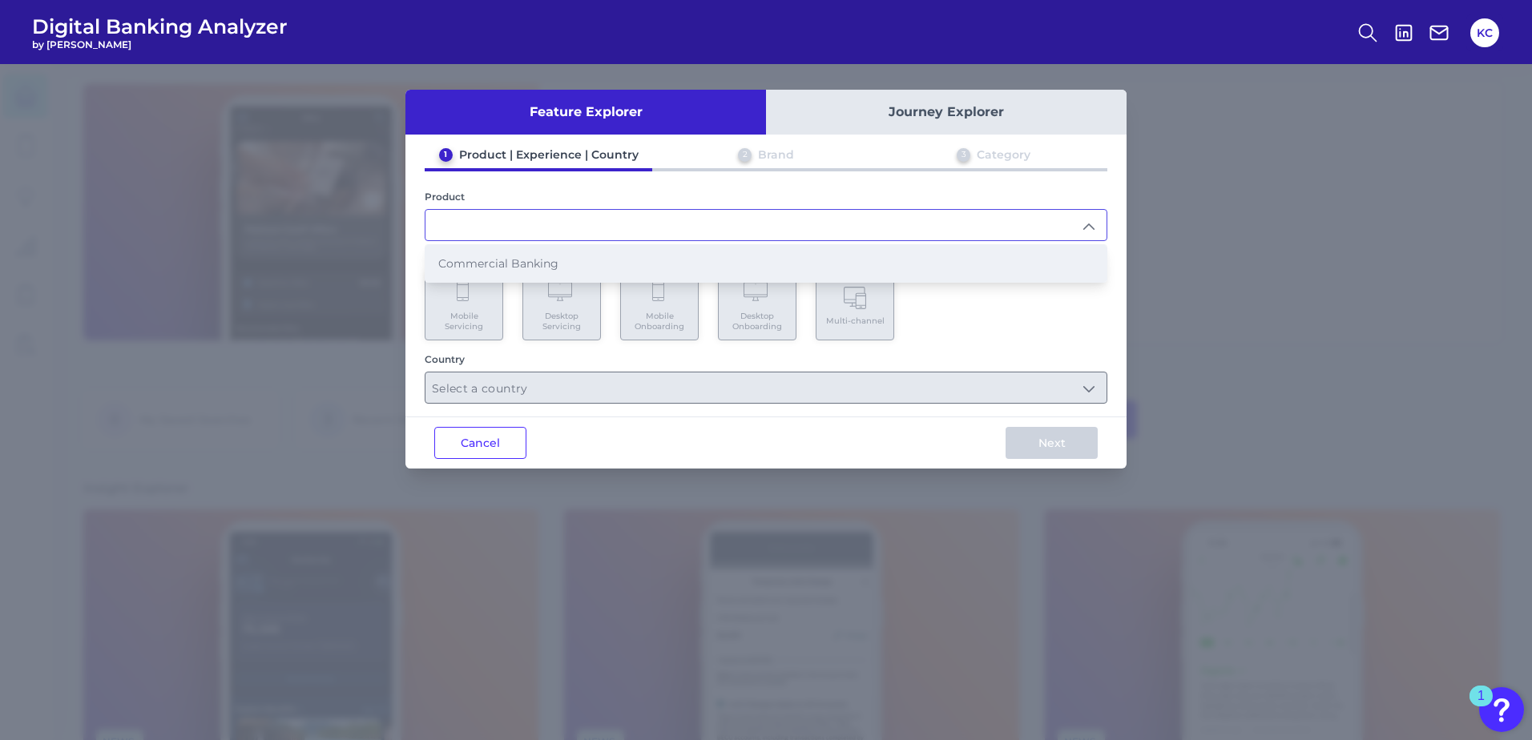
click at [492, 261] on span "Commercial Banking" at bounding box center [498, 263] width 120 height 14
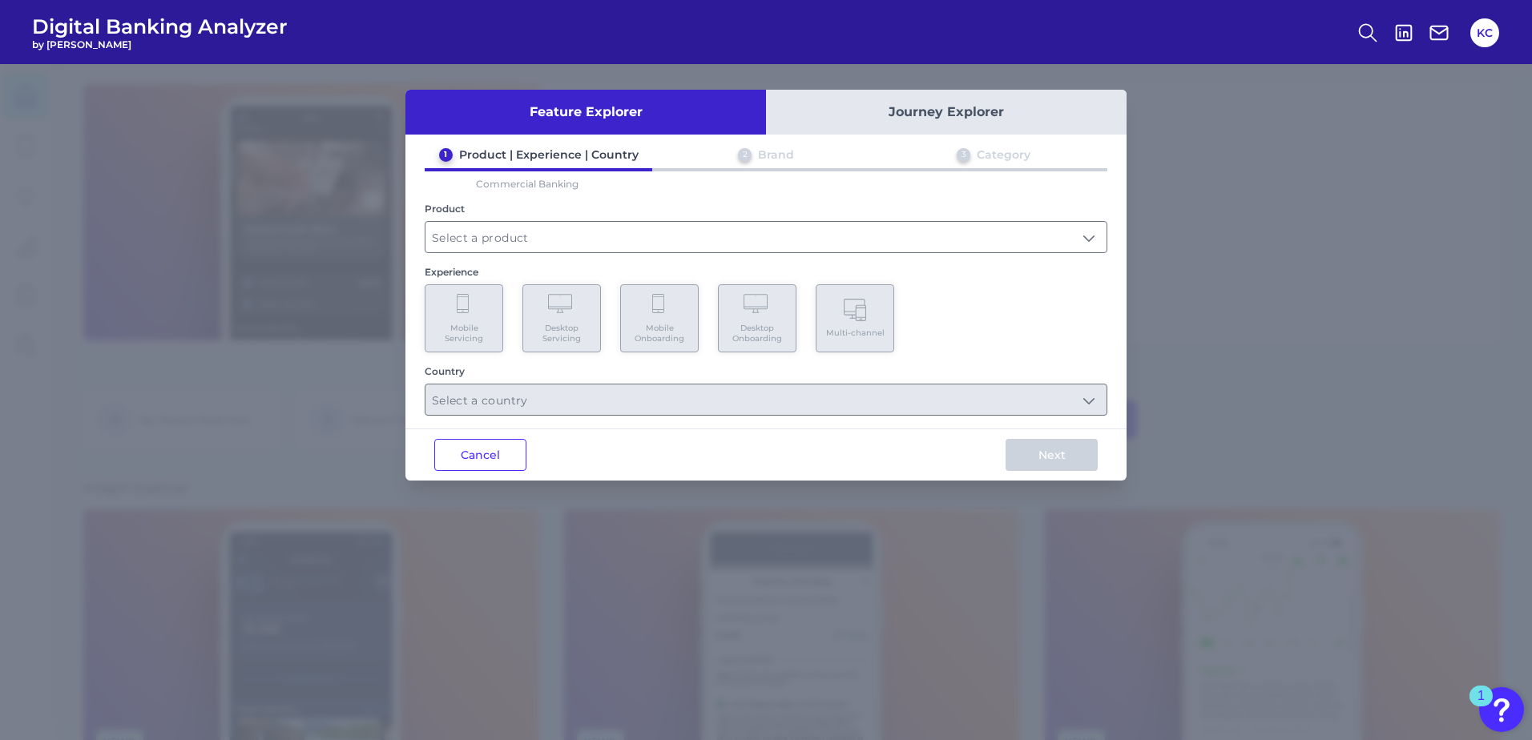
type input "Commercial Banking"
click at [575, 309] on icon at bounding box center [562, 305] width 28 height 22
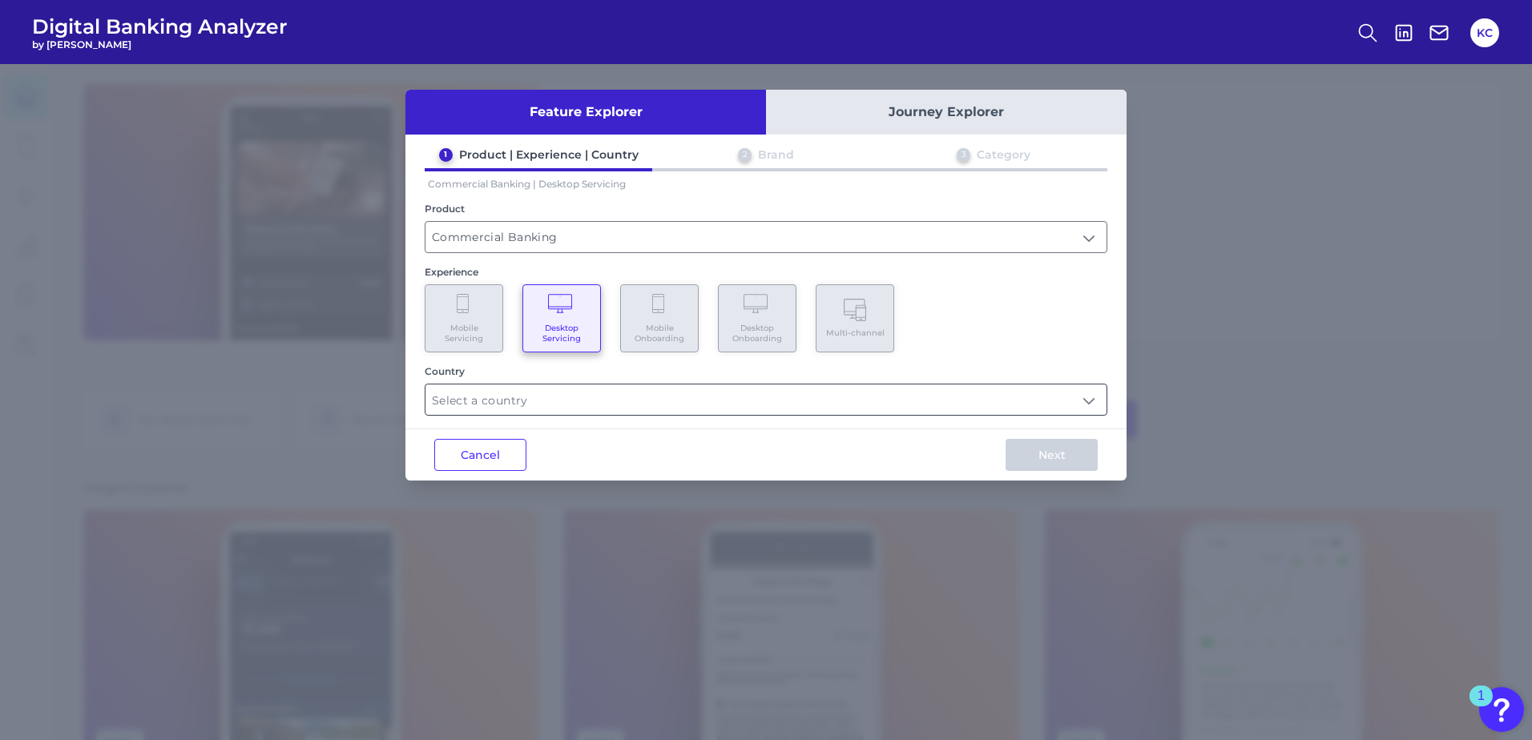
click at [559, 397] on input "text" at bounding box center [765, 400] width 681 height 30
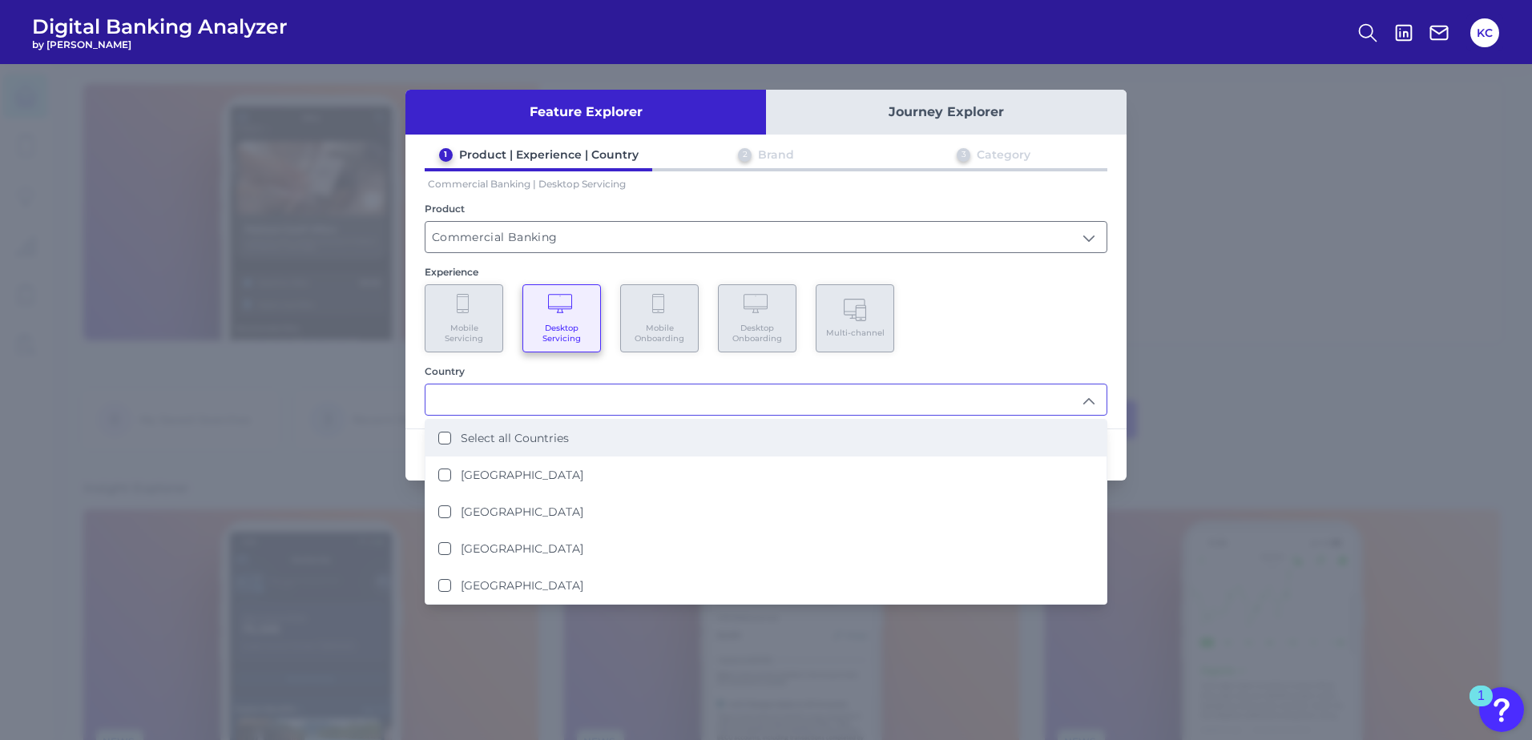
click at [526, 437] on label "Select all Countries" at bounding box center [515, 438] width 108 height 14
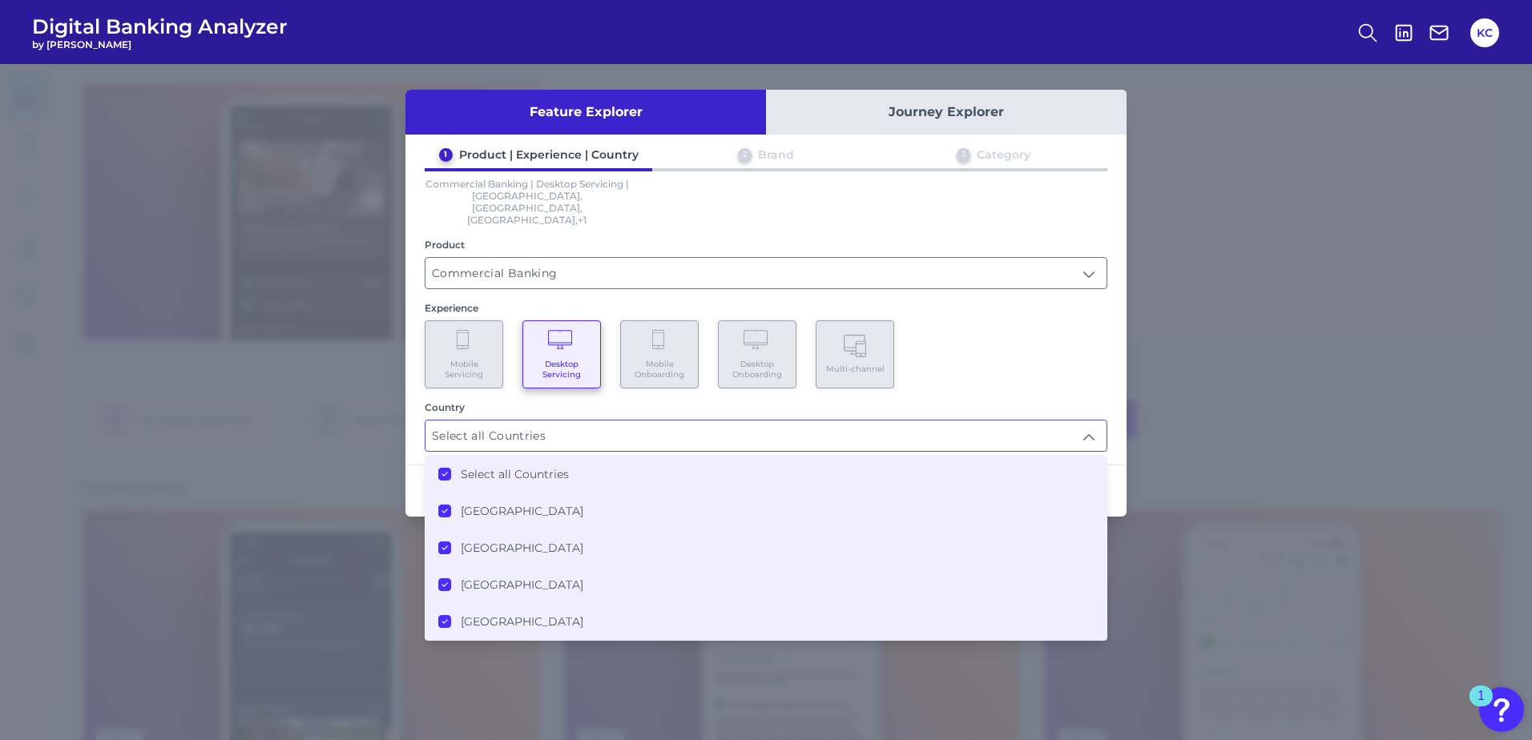
type input "Select all Countries"
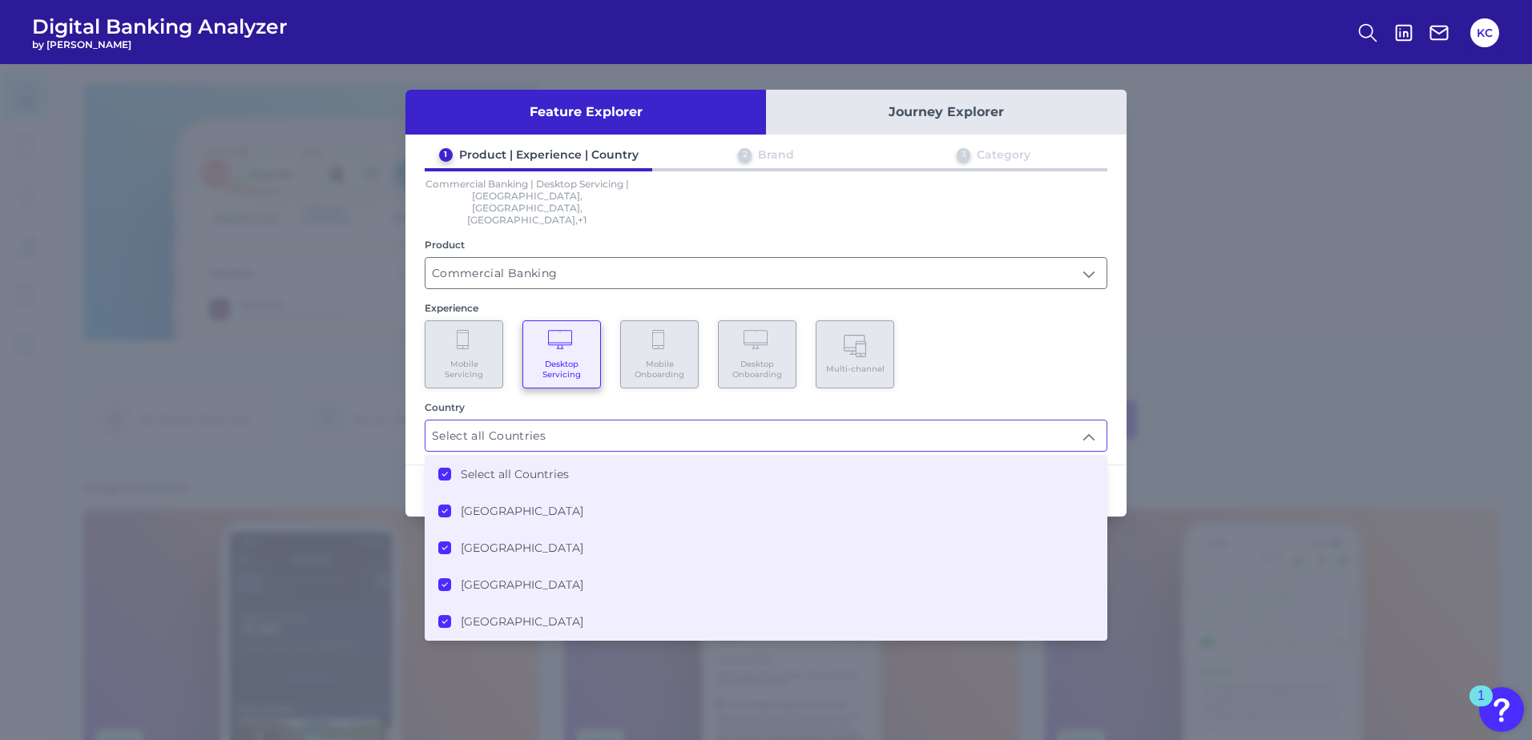
scroll to position [1, 0]
click at [1031, 320] on div "Mobile Servicing Desktop Servicing Mobile Onboarding Desktop Onboarding Multi-c…" at bounding box center [766, 354] width 683 height 68
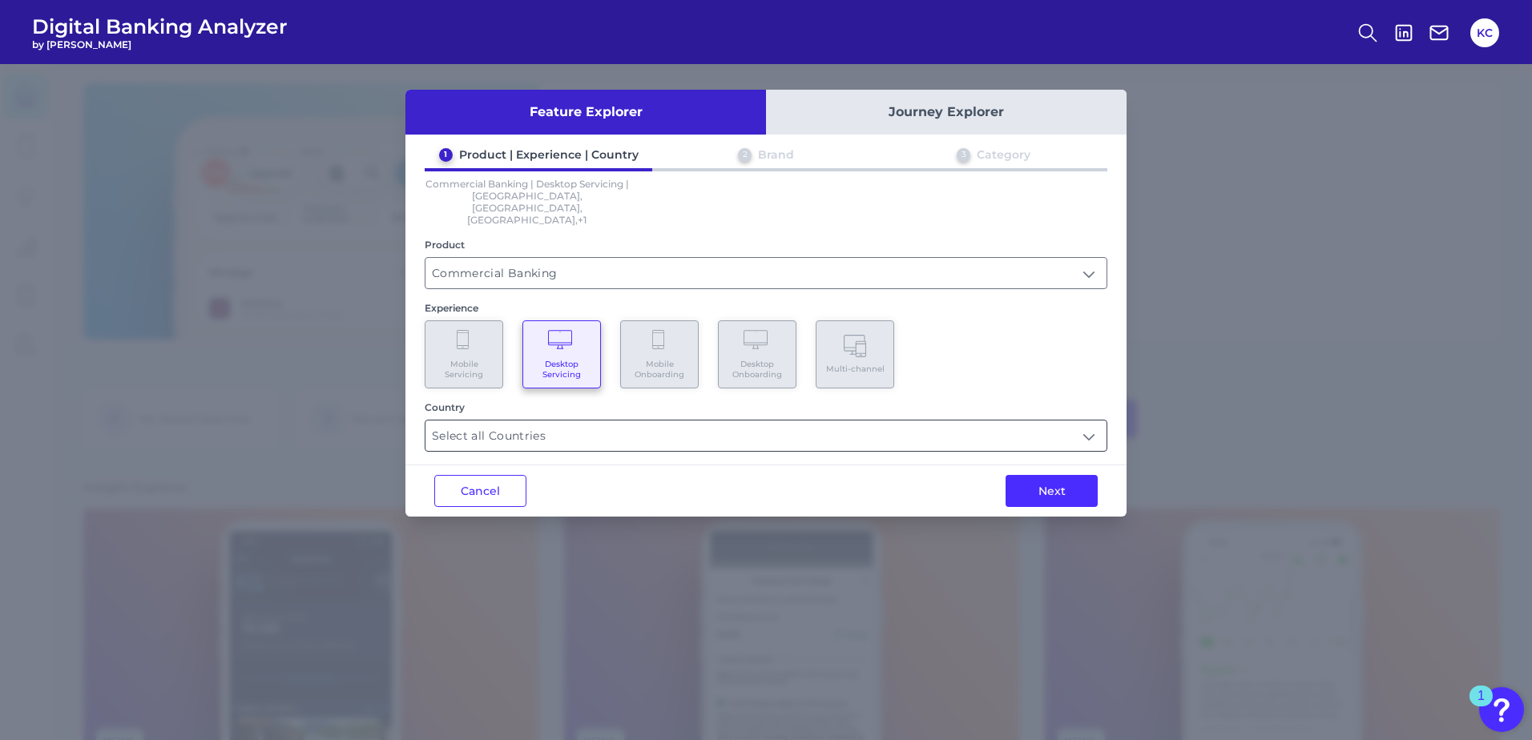
click at [497, 421] on input "Select all Countries" at bounding box center [765, 436] width 681 height 30
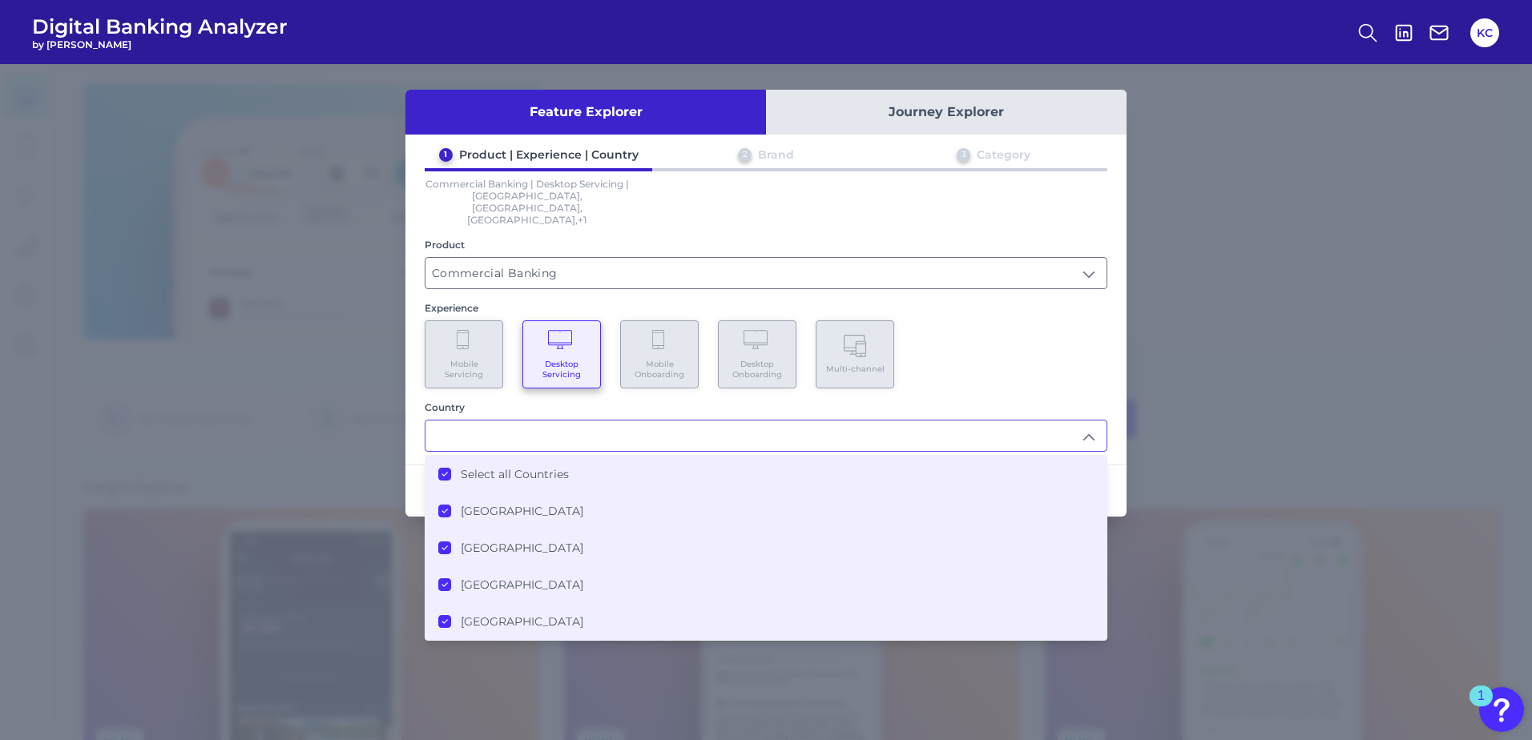
click at [444, 470] on icon at bounding box center [445, 474] width 8 height 8
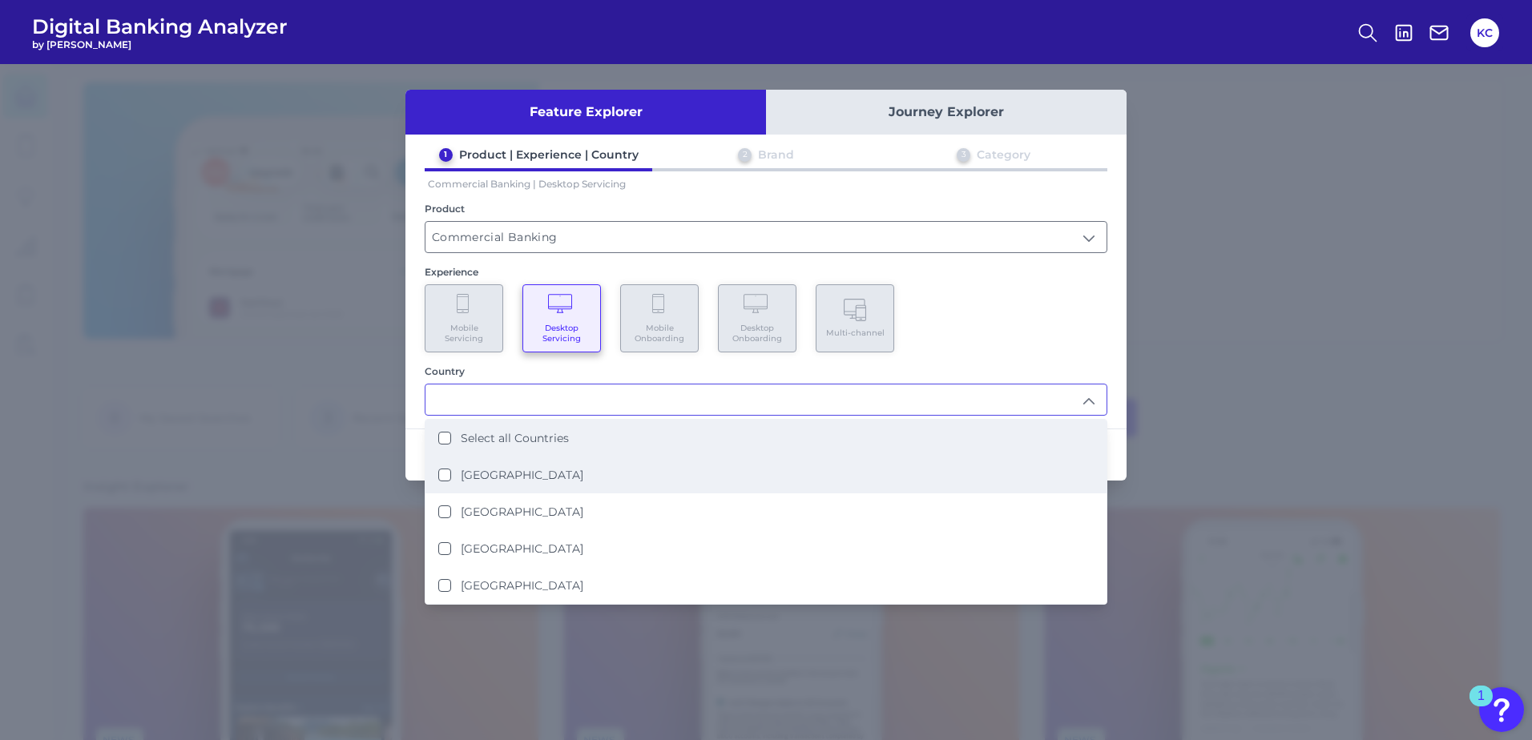
click at [437, 472] on li "[GEOGRAPHIC_DATA]" at bounding box center [765, 475] width 681 height 37
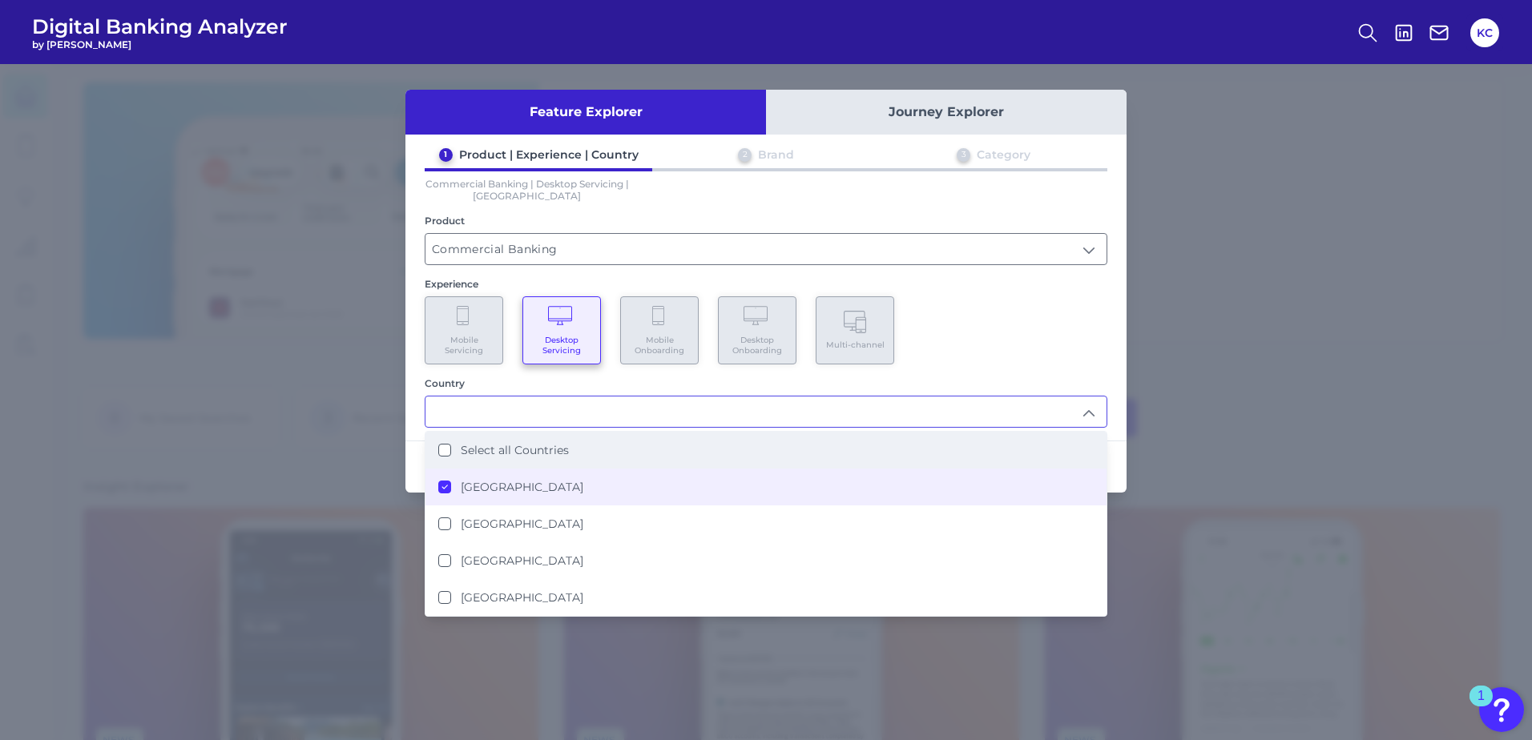
type input "[GEOGRAPHIC_DATA]"
click at [1002, 306] on div "Mobile Servicing Desktop Servicing Mobile Onboarding Desktop Onboarding Multi-c…" at bounding box center [766, 330] width 683 height 68
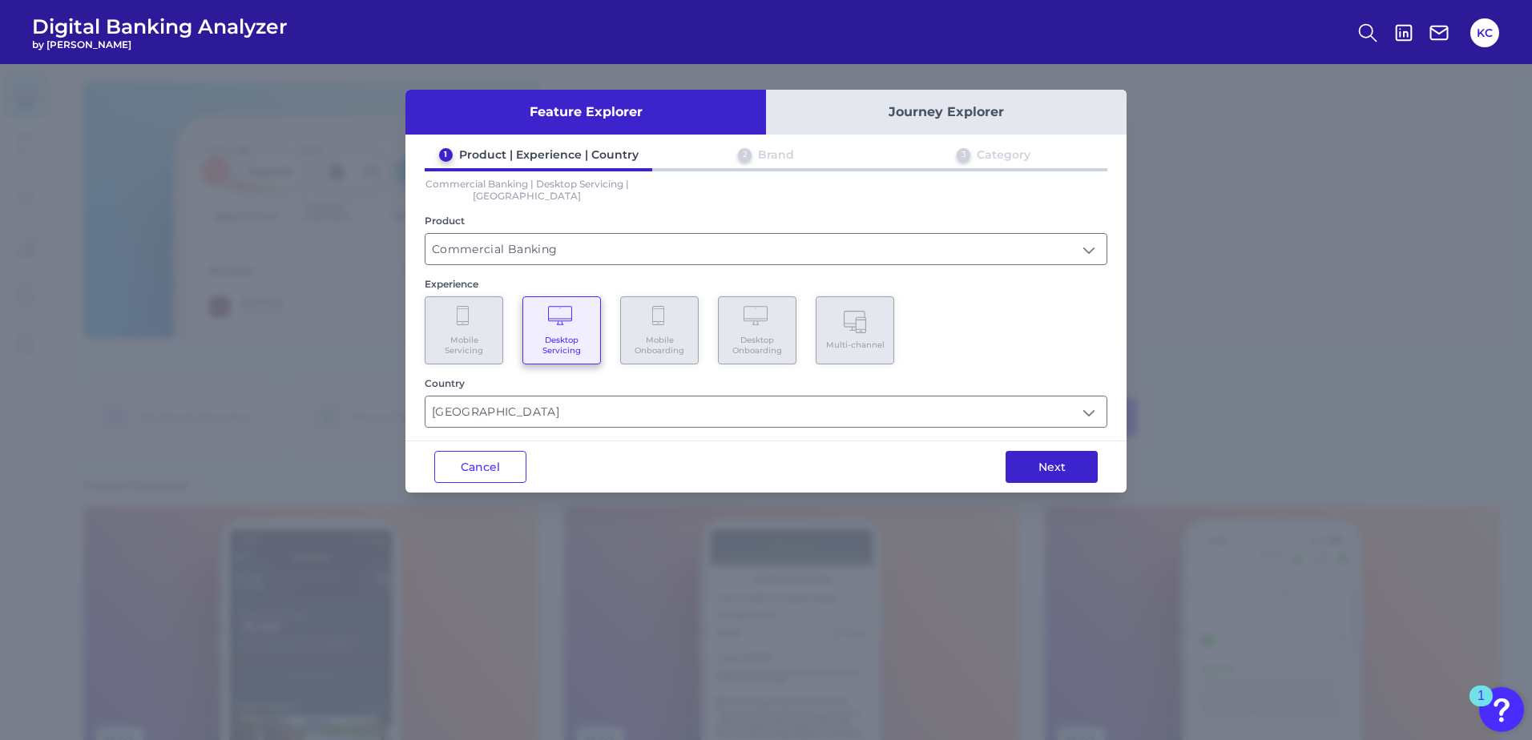
click at [1059, 474] on button "Next" at bounding box center [1051, 467] width 92 height 32
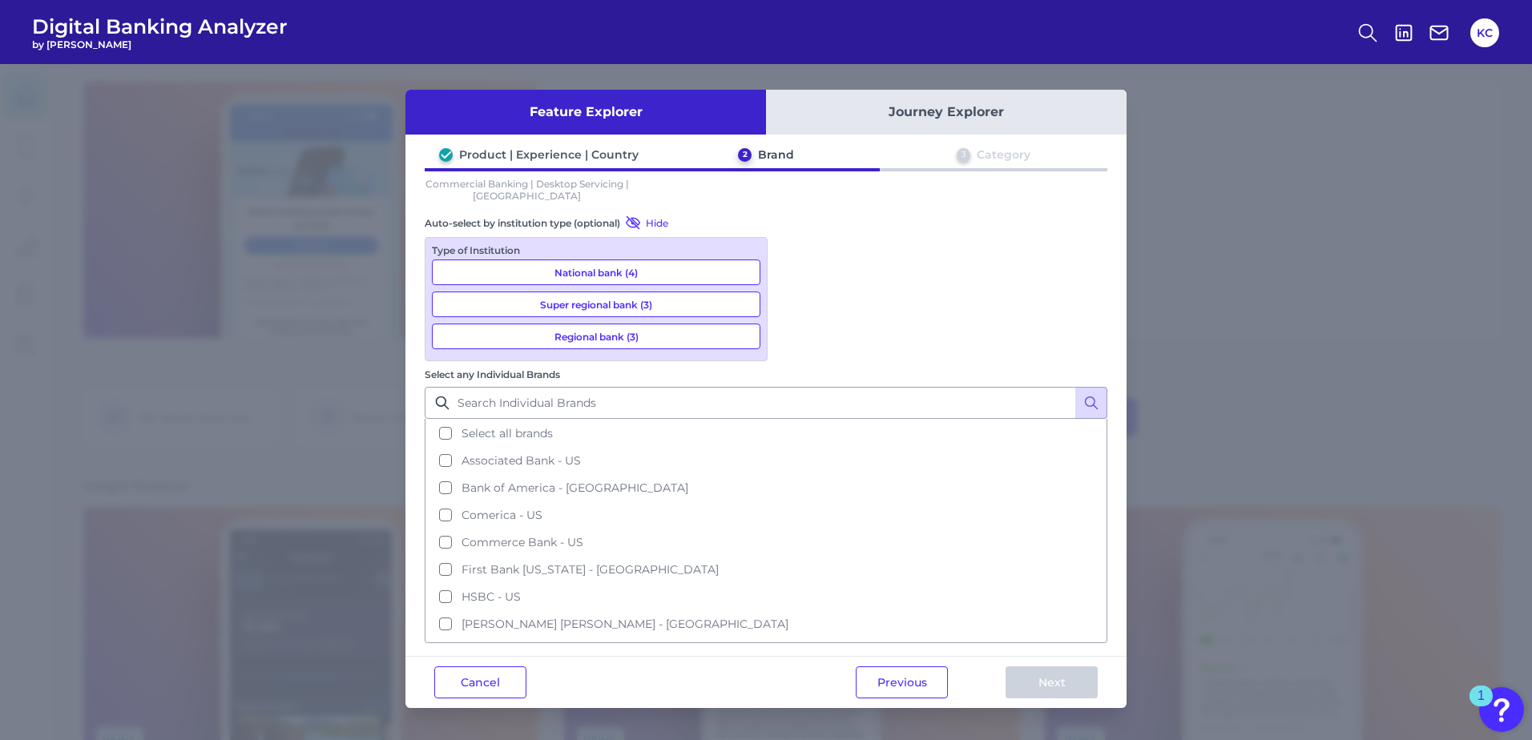
click at [981, 104] on button "Journey Explorer" at bounding box center [946, 112] width 361 height 45
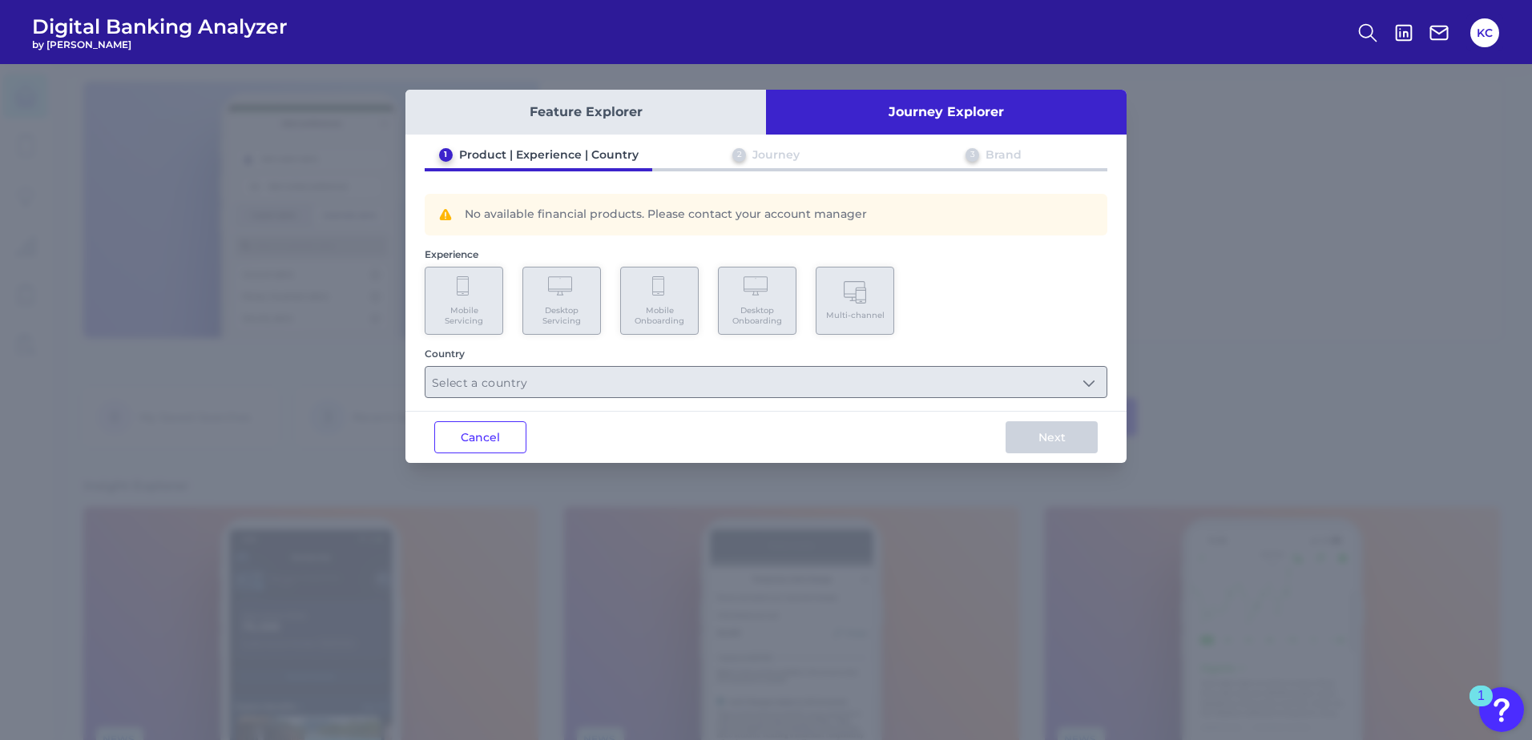
click at [656, 119] on button "Feature Explorer" at bounding box center [585, 112] width 361 height 45
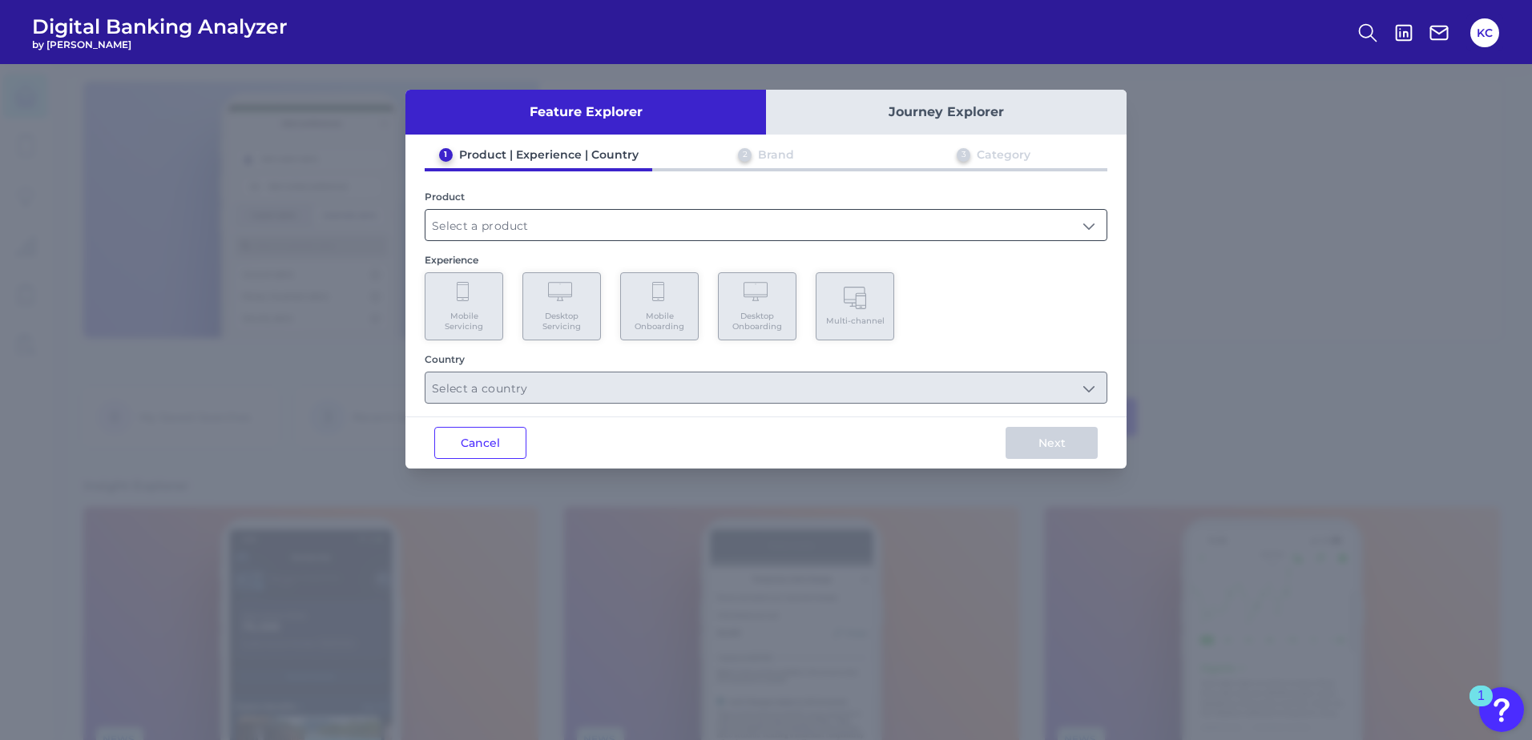
click at [848, 226] on input "text" at bounding box center [765, 225] width 681 height 30
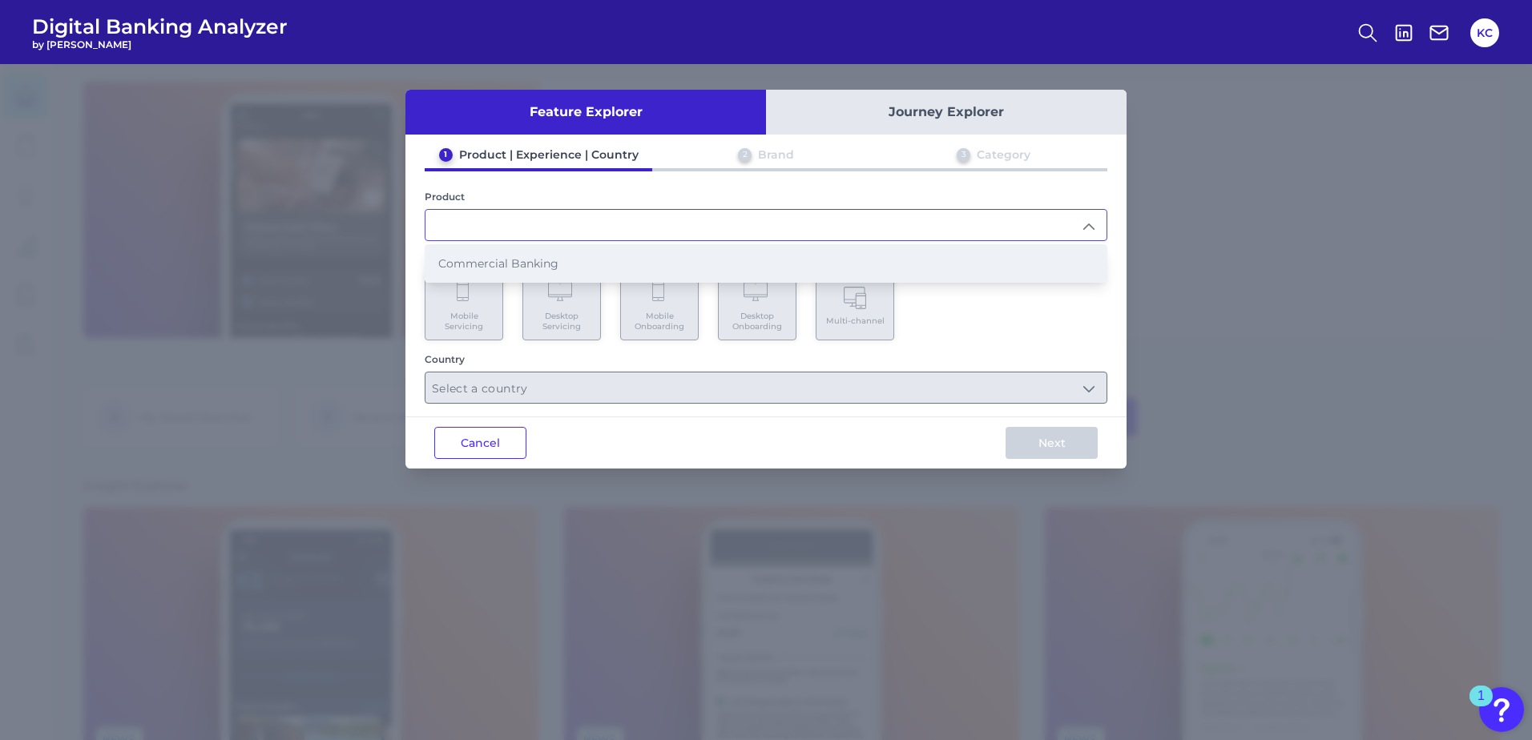
click at [562, 269] on li "Commercial Banking" at bounding box center [765, 263] width 681 height 37
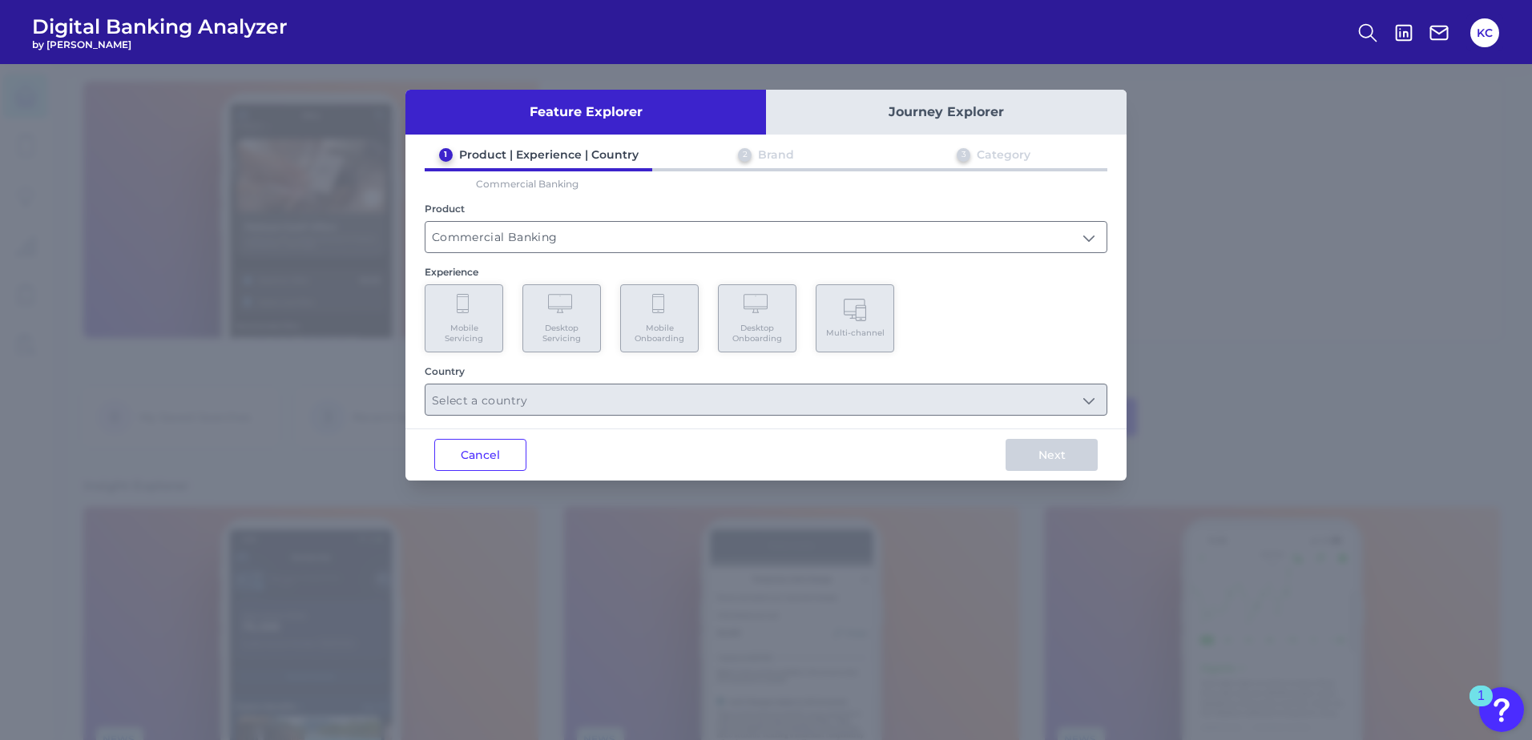
type input "Commercial Banking"
click at [553, 310] on icon at bounding box center [562, 305] width 28 height 22
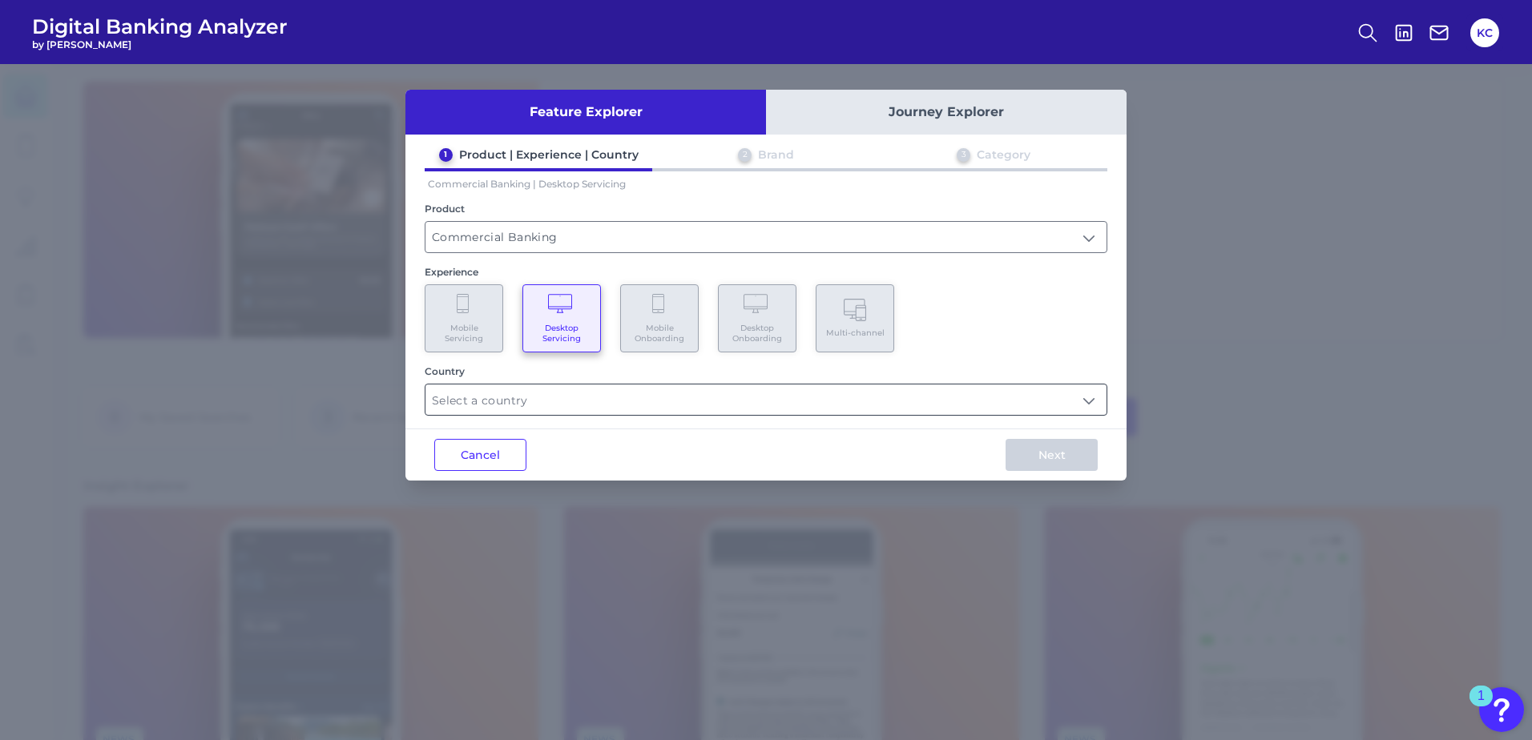
click at [611, 398] on input "text" at bounding box center [765, 400] width 681 height 30
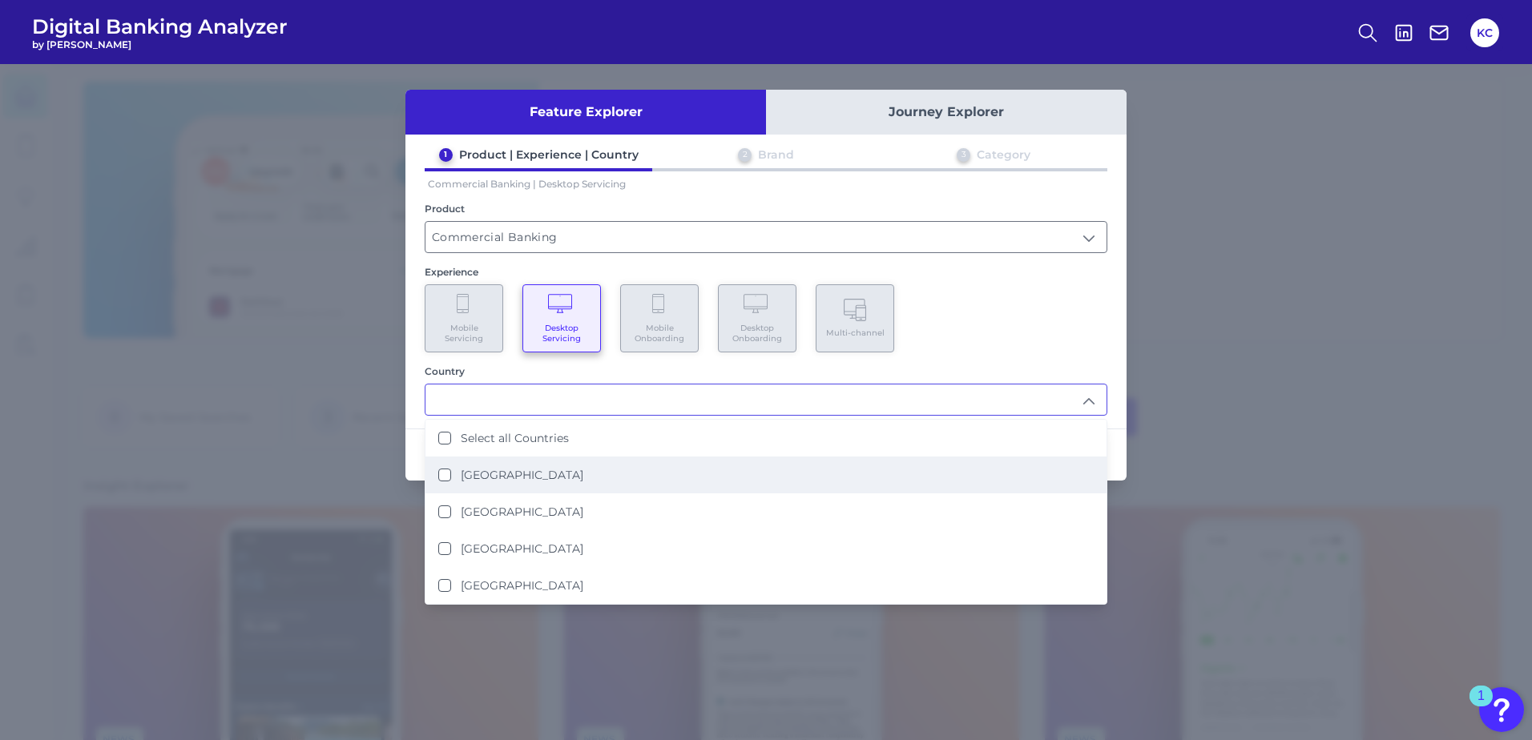
click at [477, 481] on label "[GEOGRAPHIC_DATA]" at bounding box center [522, 475] width 123 height 14
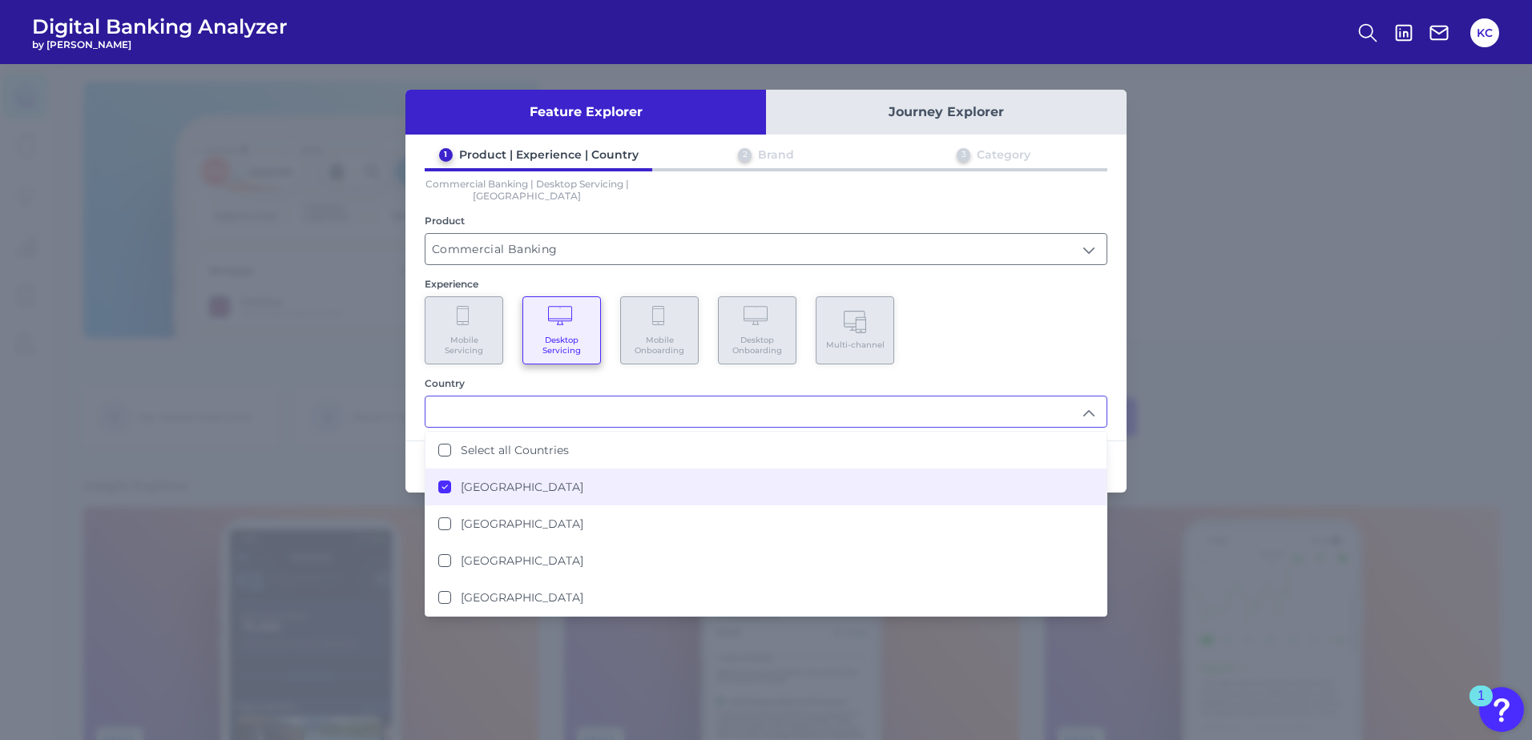
type input "[GEOGRAPHIC_DATA]"
click at [963, 342] on div "Mobile Servicing Desktop Servicing Mobile Onboarding Desktop Onboarding Multi-c…" at bounding box center [766, 330] width 683 height 68
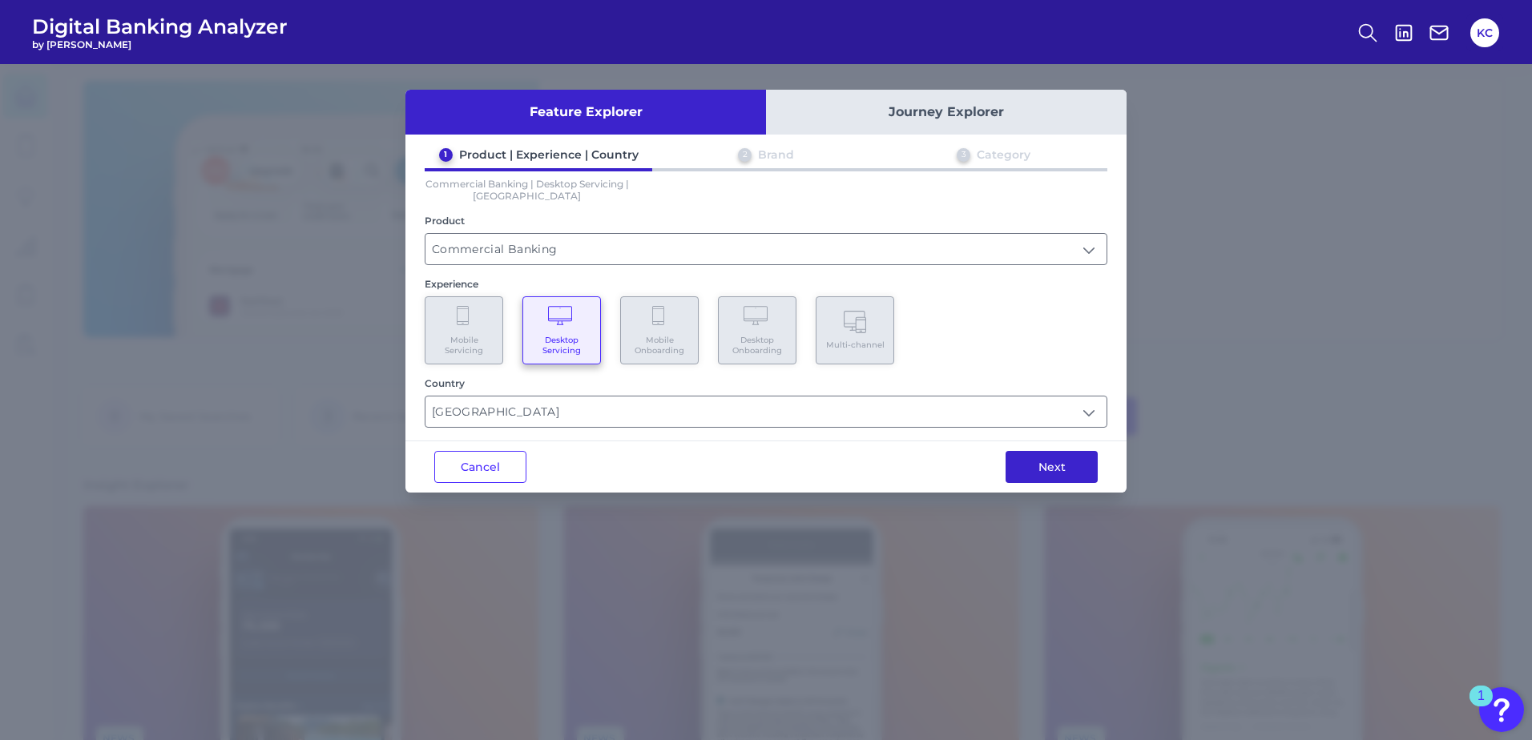
click at [1052, 464] on button "Next" at bounding box center [1051, 467] width 92 height 32
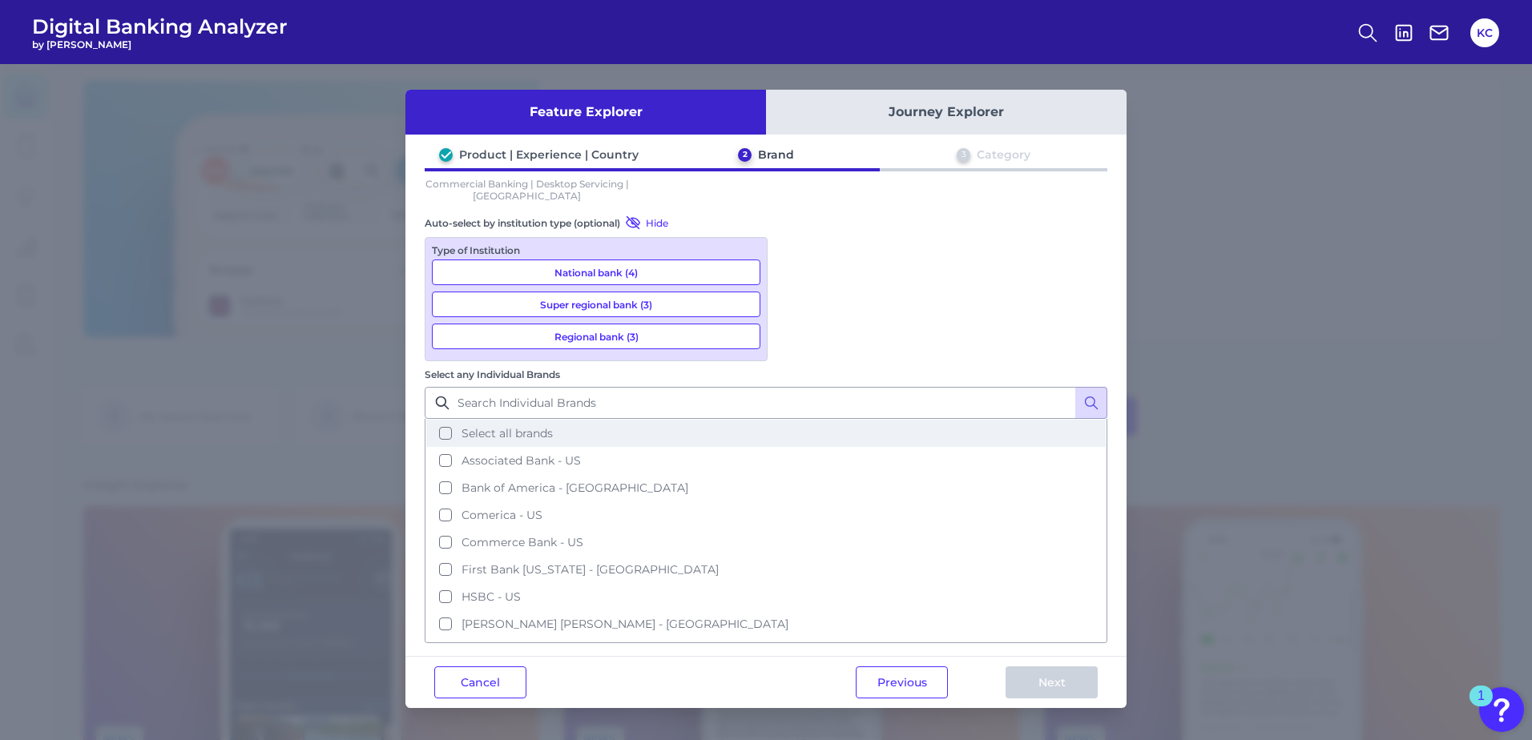
click at [792, 420] on button "Select all brands" at bounding box center [765, 433] width 679 height 27
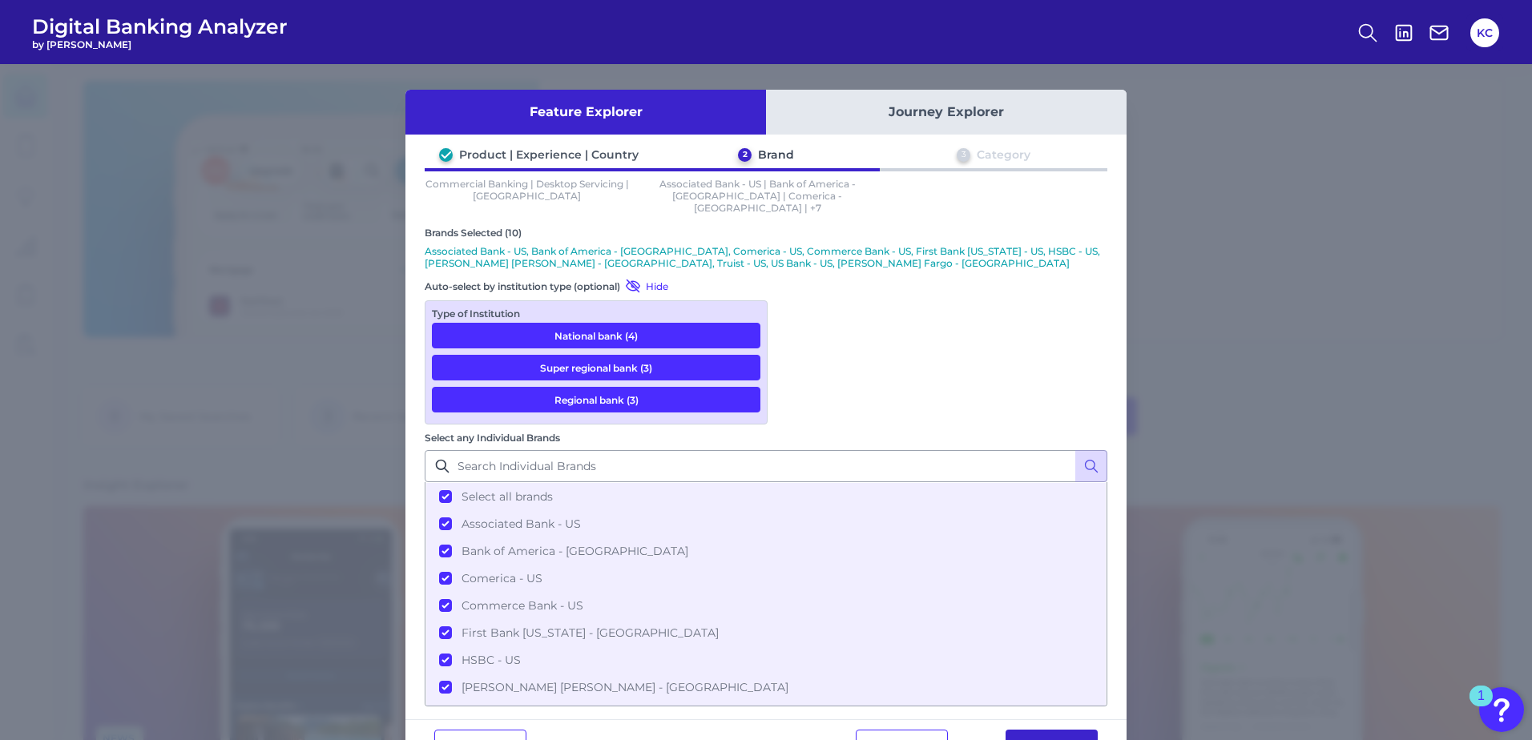
click at [1057, 730] on button "Next" at bounding box center [1051, 746] width 92 height 32
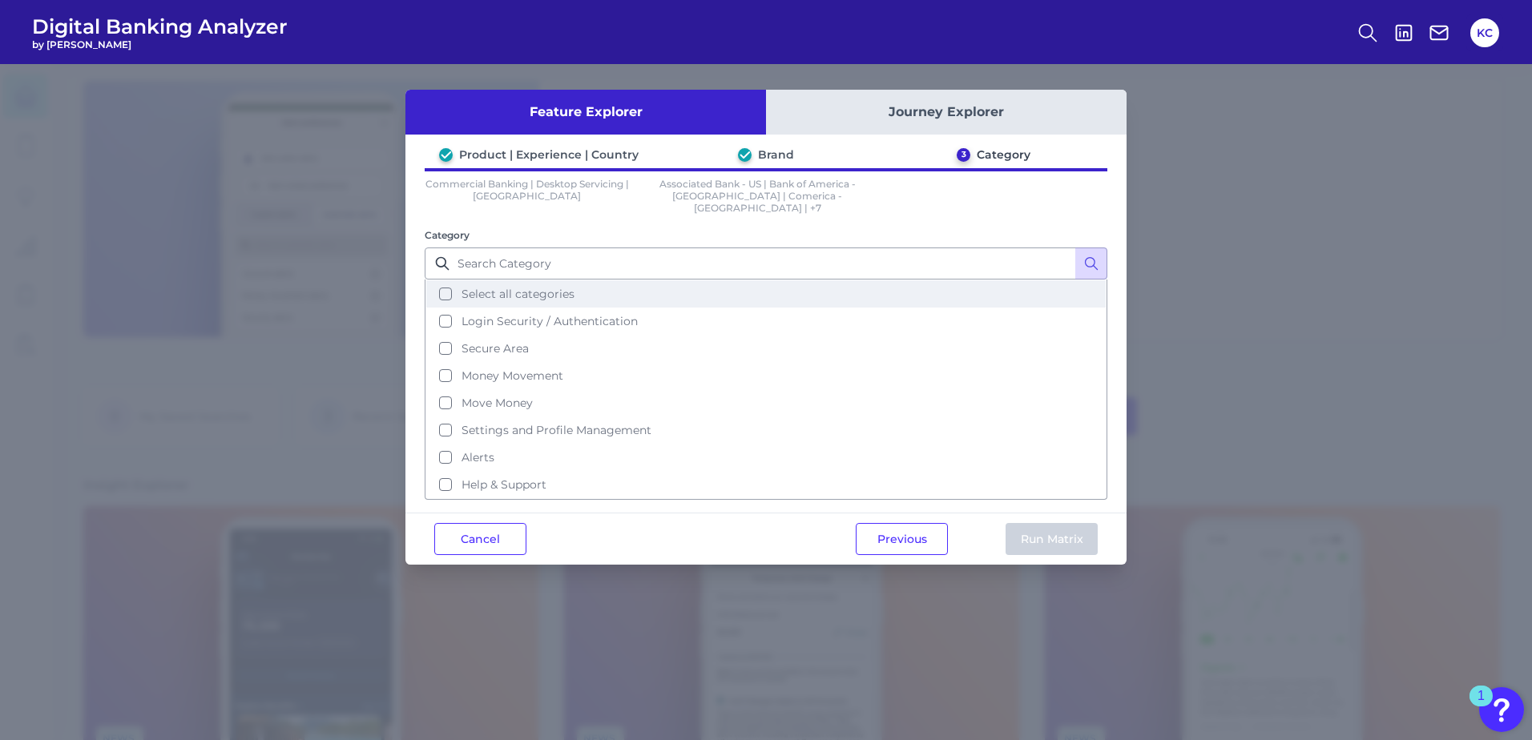
click at [446, 280] on button "Select all categories" at bounding box center [765, 293] width 679 height 27
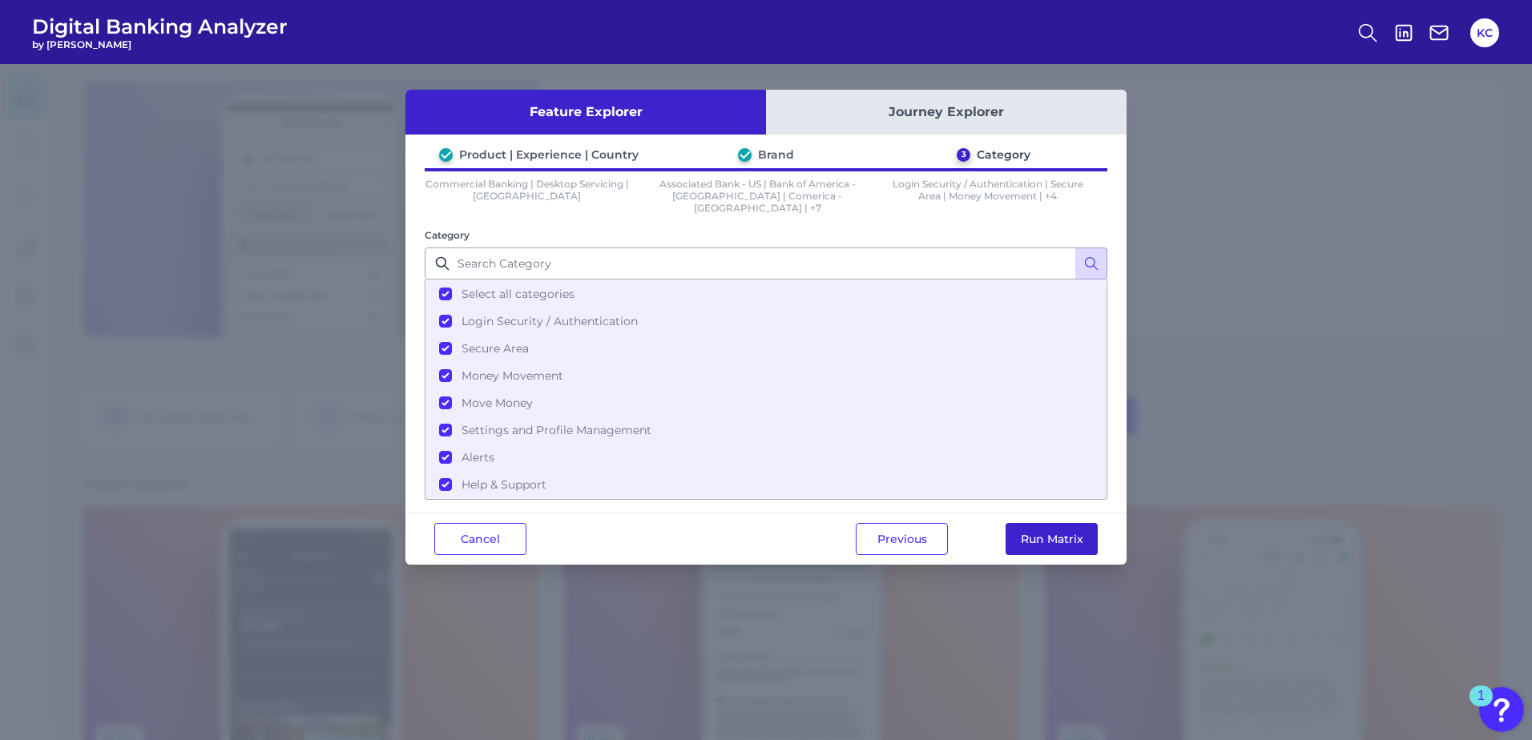
click at [1041, 523] on button "Run Matrix" at bounding box center [1051, 539] width 92 height 32
